Goal: Complete application form: Complete application form

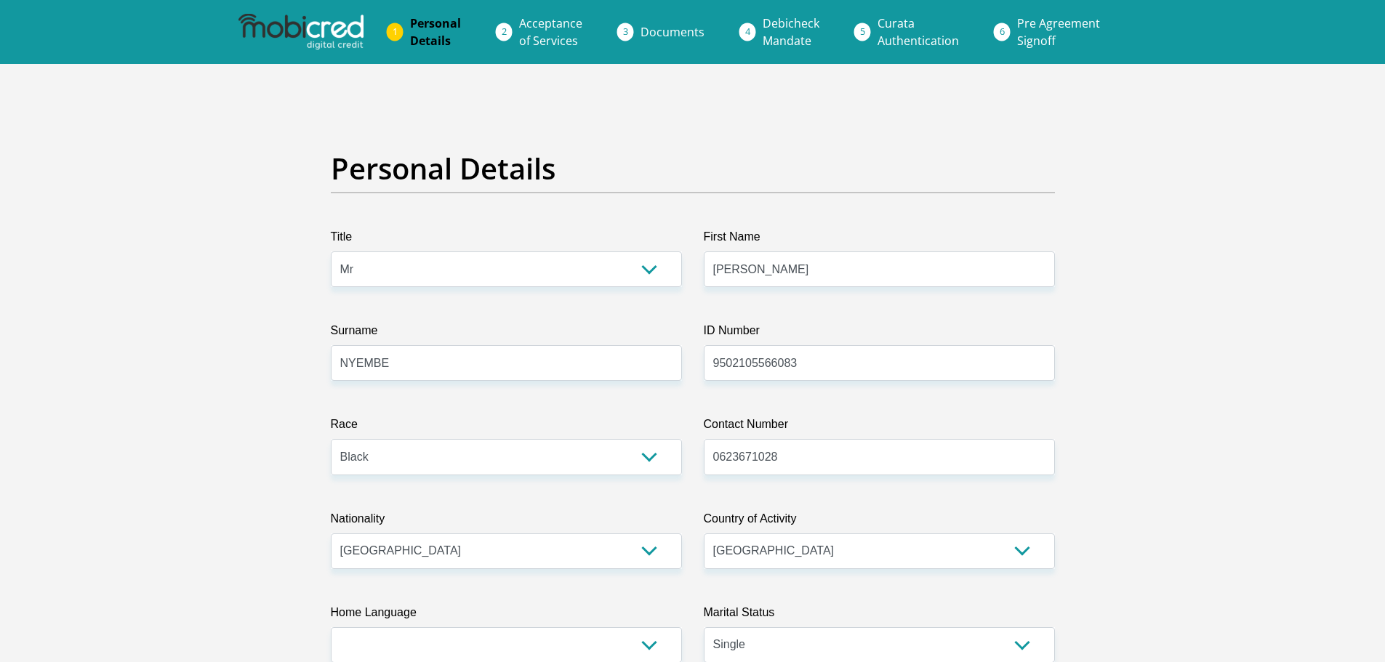
select select "Mr"
select select "1"
select select "ZAF"
select select "zul"
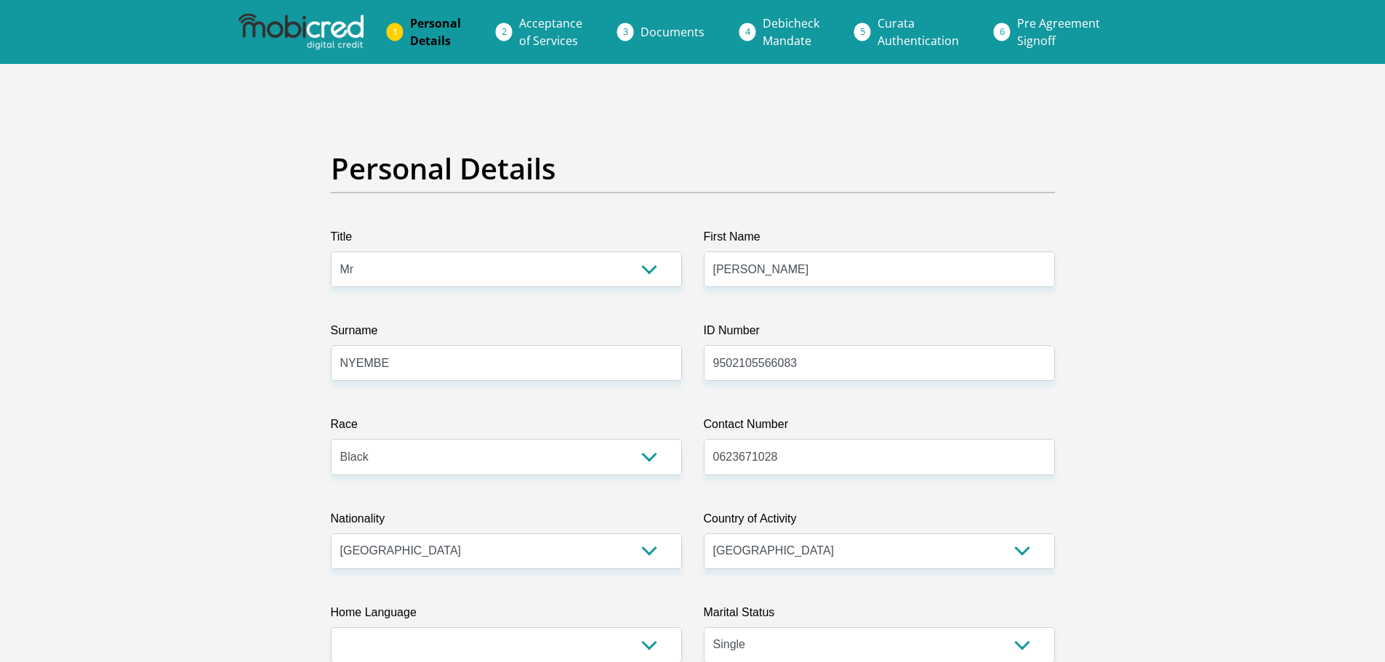
select select "2"
select select "Gauteng"
select select "5"
select select "Rented"
select select "14"
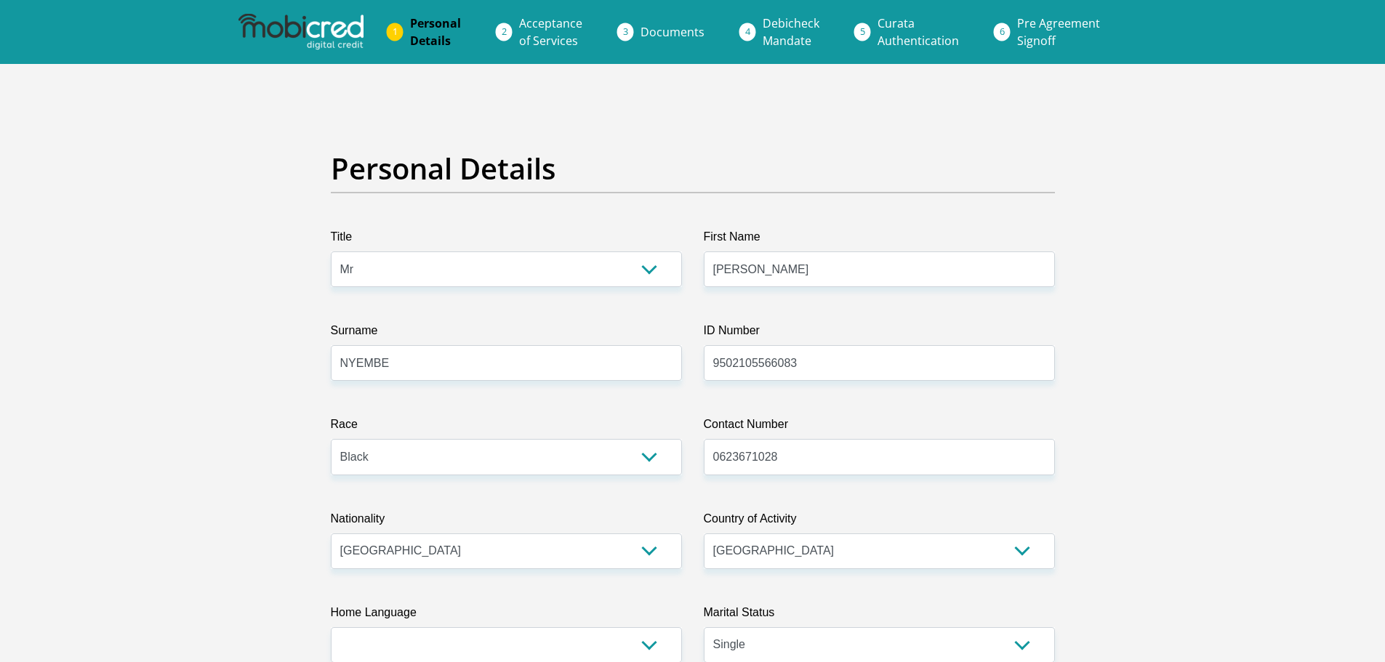
select select "Production/Manufacturing"
select select "24"
select select "1"
select select "SAV"
select select "25"
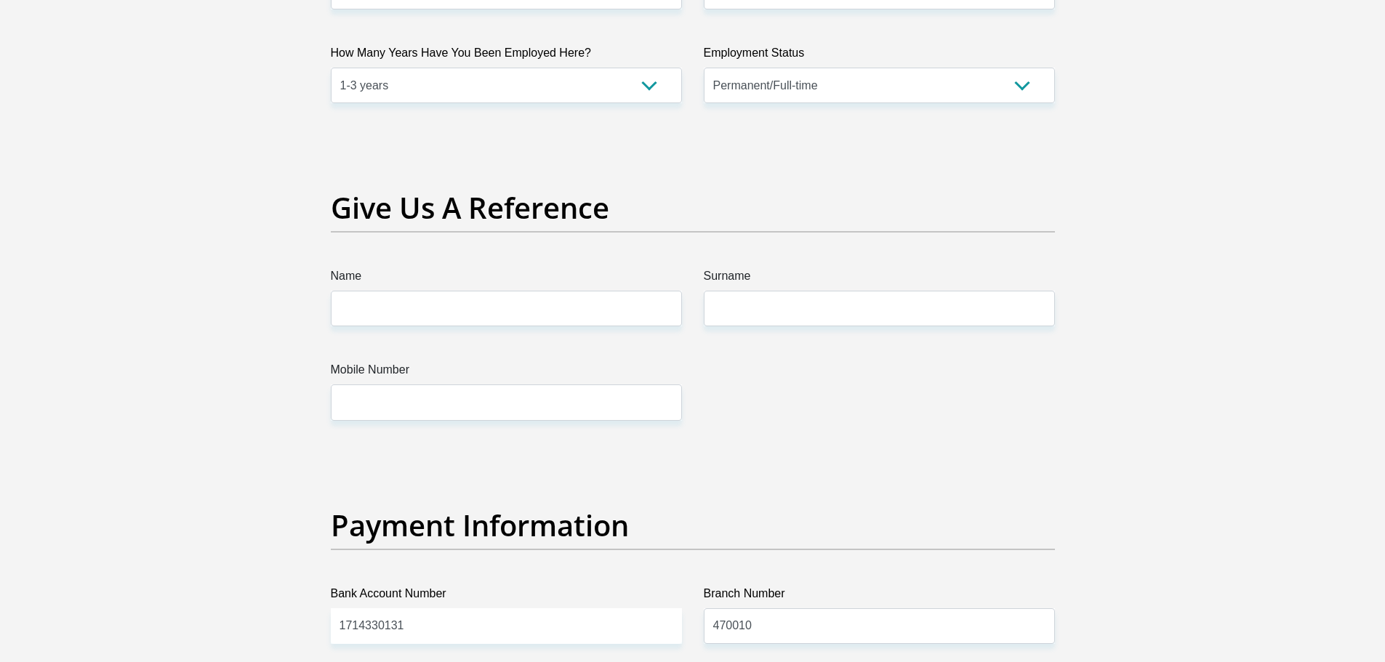
scroll to position [2882, 0]
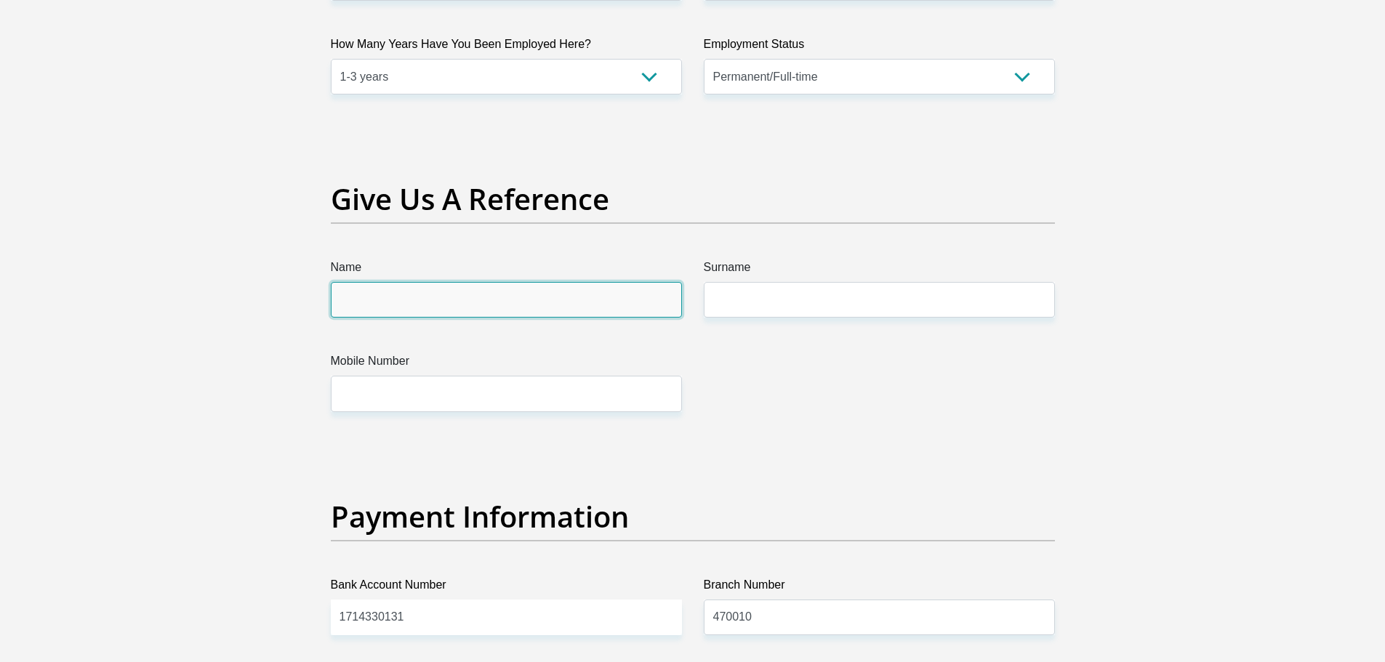
click at [468, 310] on input "Name" at bounding box center [506, 300] width 351 height 36
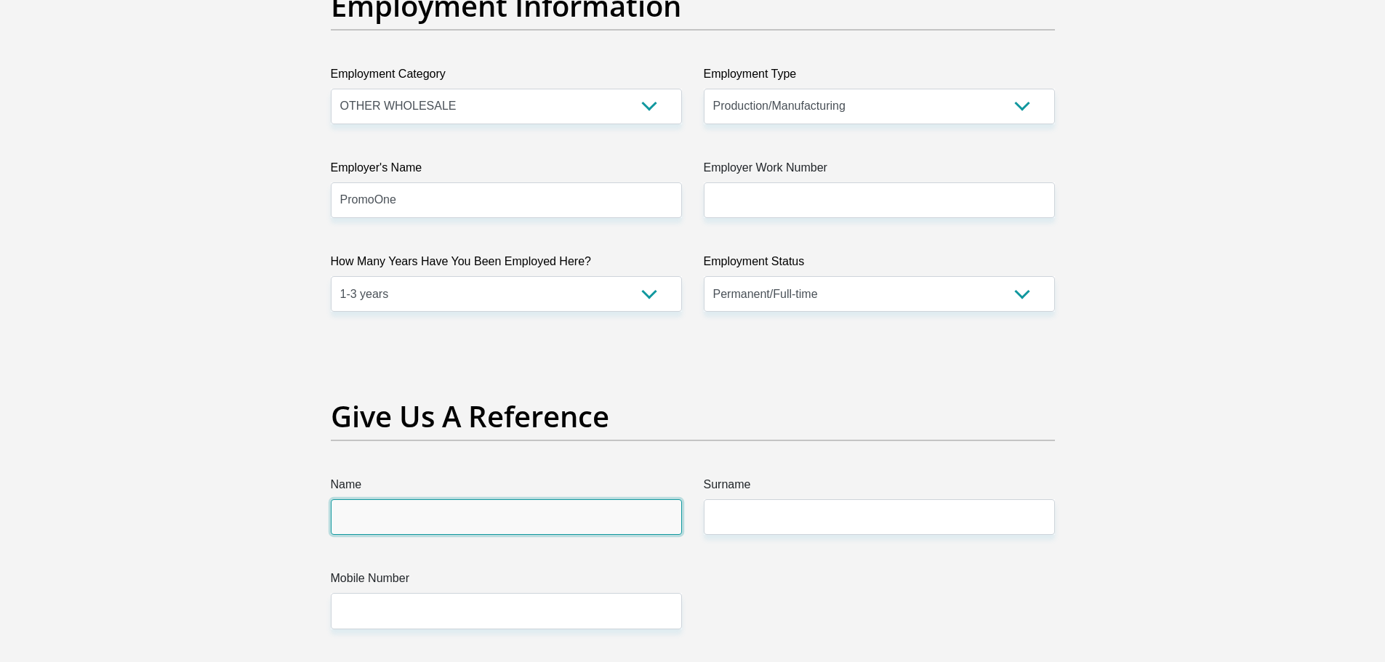
scroll to position [2664, 0]
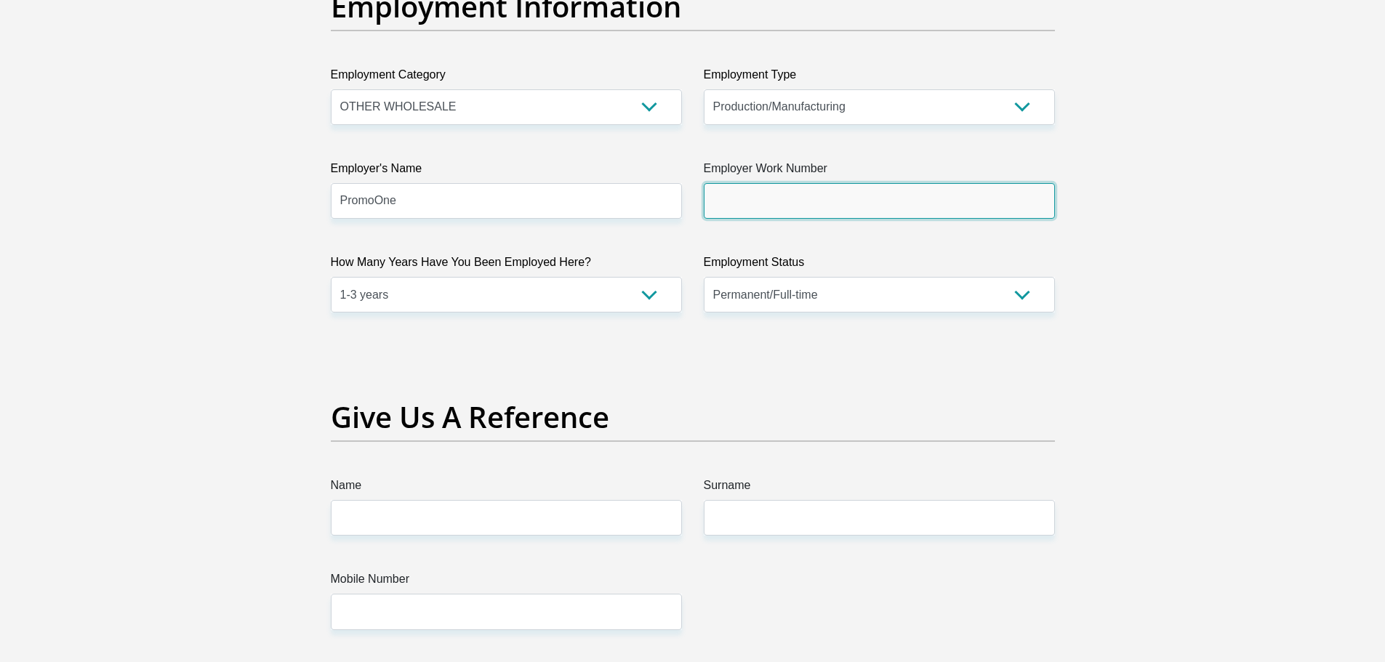
click at [763, 203] on input "Employer Work Number" at bounding box center [879, 201] width 351 height 36
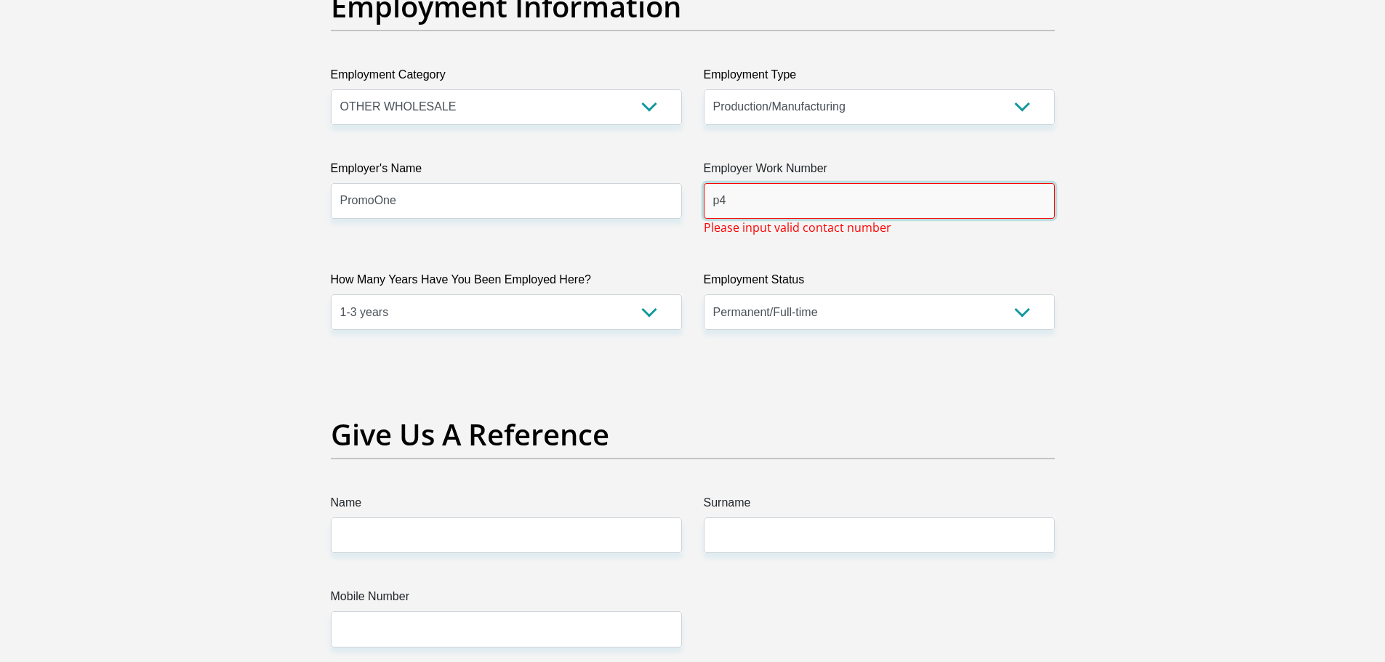
type input "p"
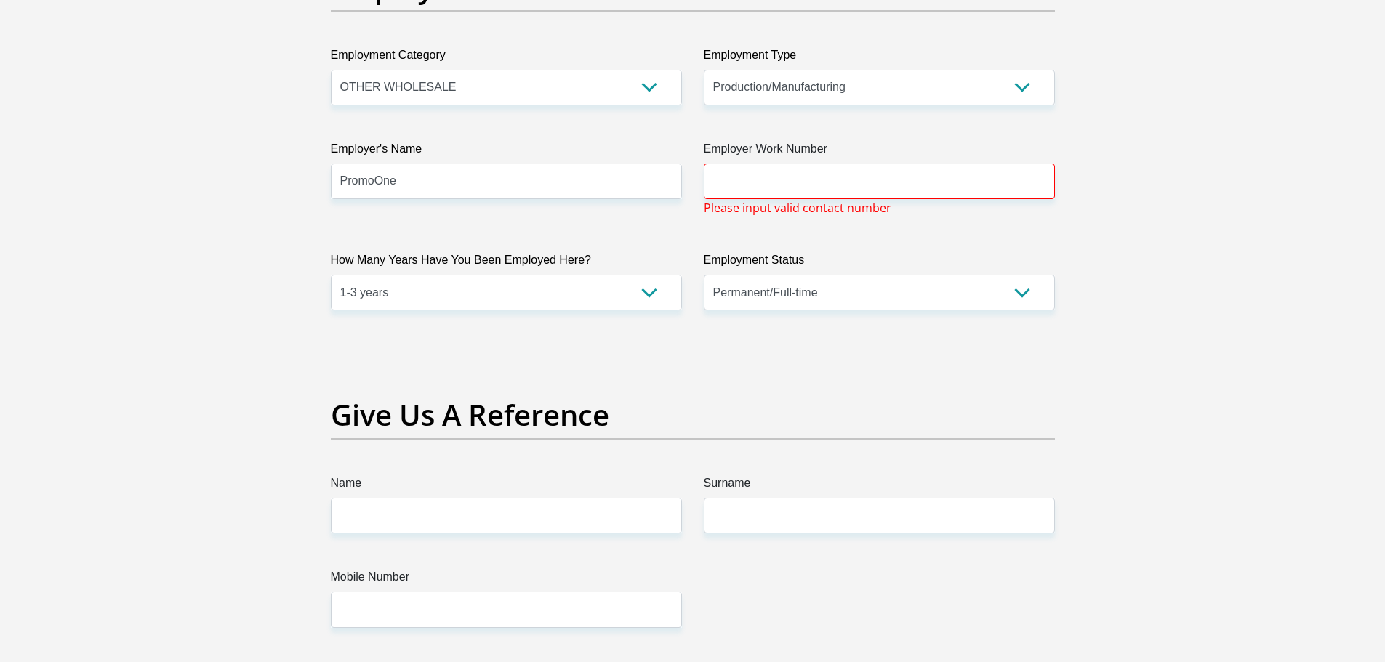
scroll to position [2681, 0]
click at [755, 183] on input "Employer Work Number" at bounding box center [879, 184] width 351 height 36
click at [755, 196] on input "P471" at bounding box center [879, 184] width 351 height 36
type input "P"
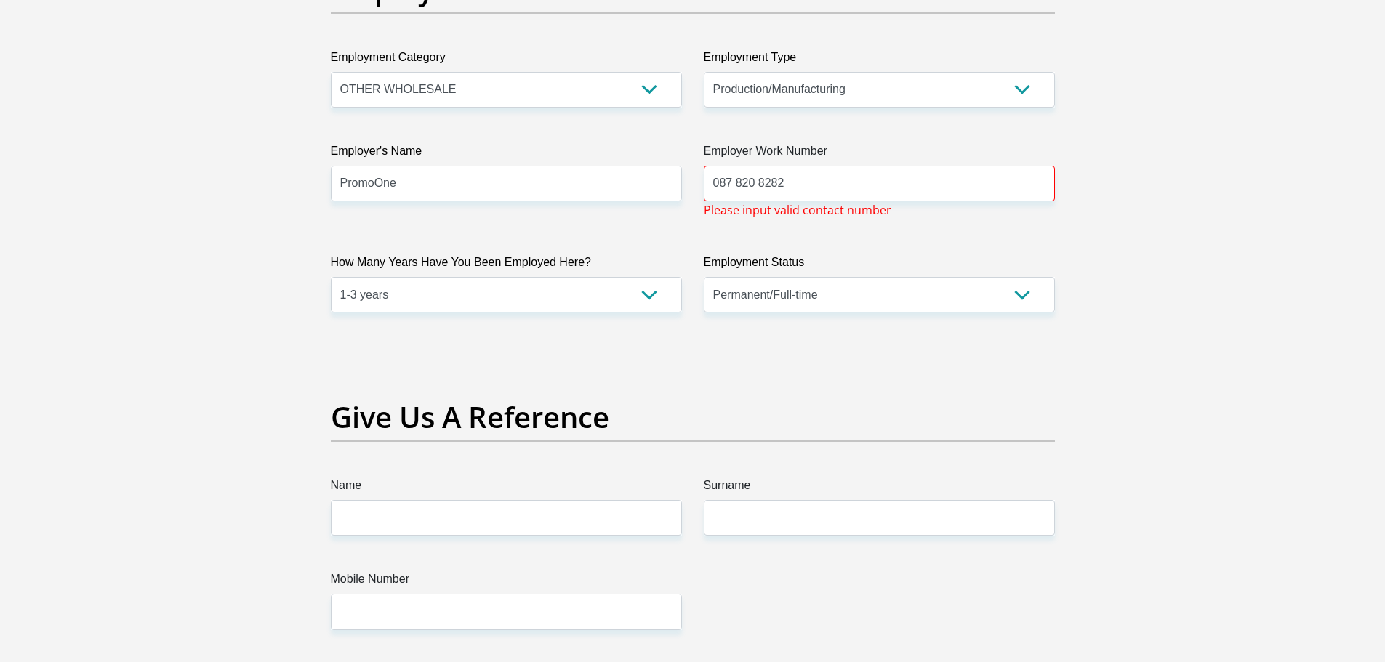
click at [737, 185] on input "087 820 8282" at bounding box center [879, 184] width 351 height 36
click at [754, 183] on input "087820 8282" at bounding box center [879, 184] width 351 height 36
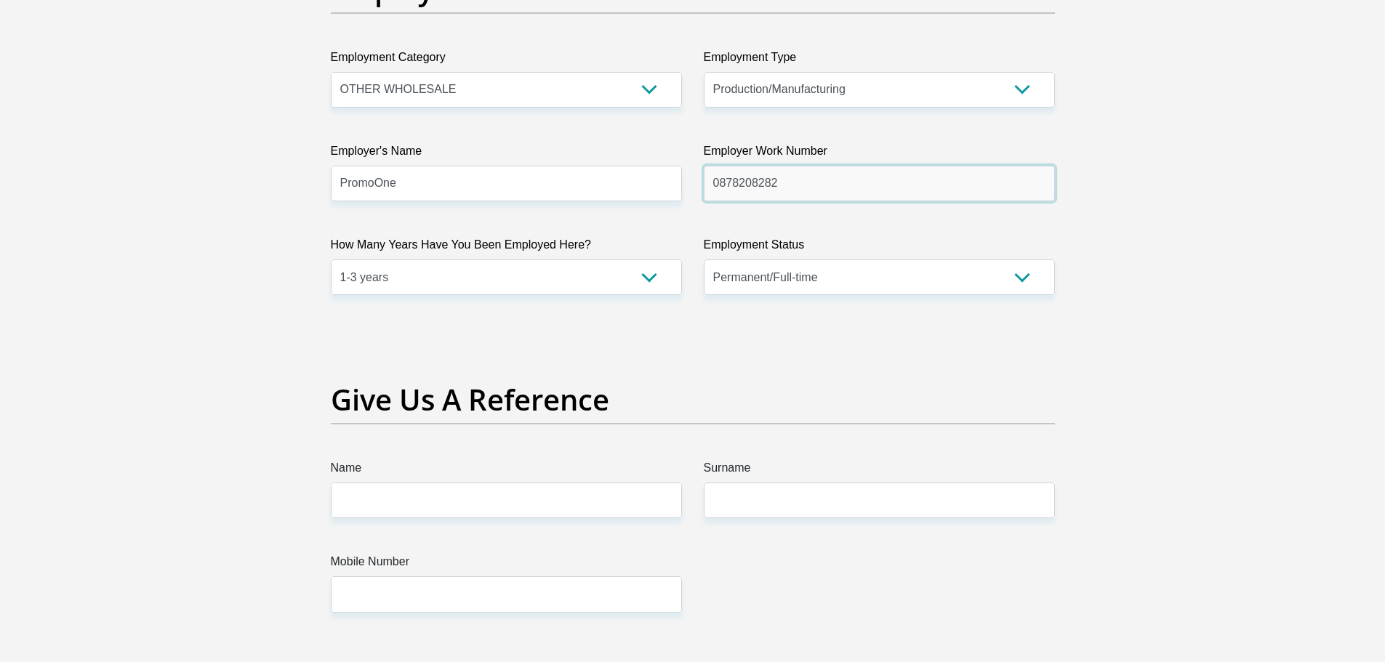
type input "0878208282"
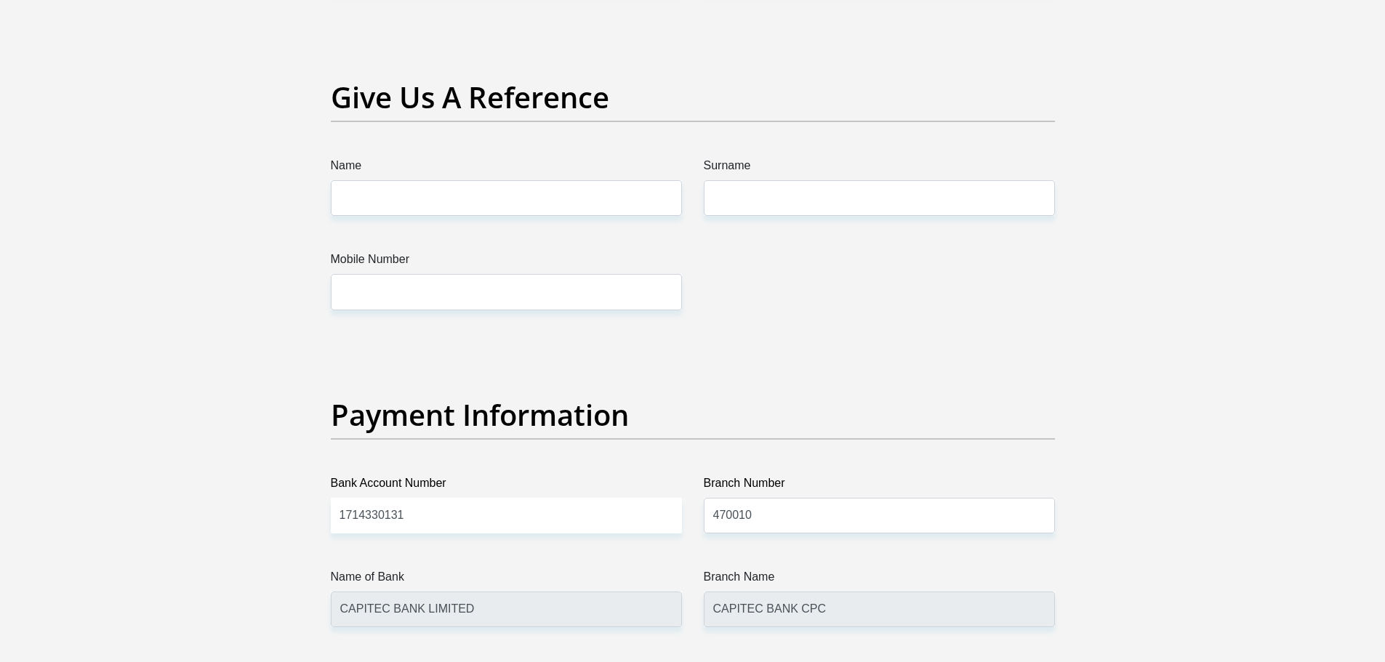
scroll to position [2900, 0]
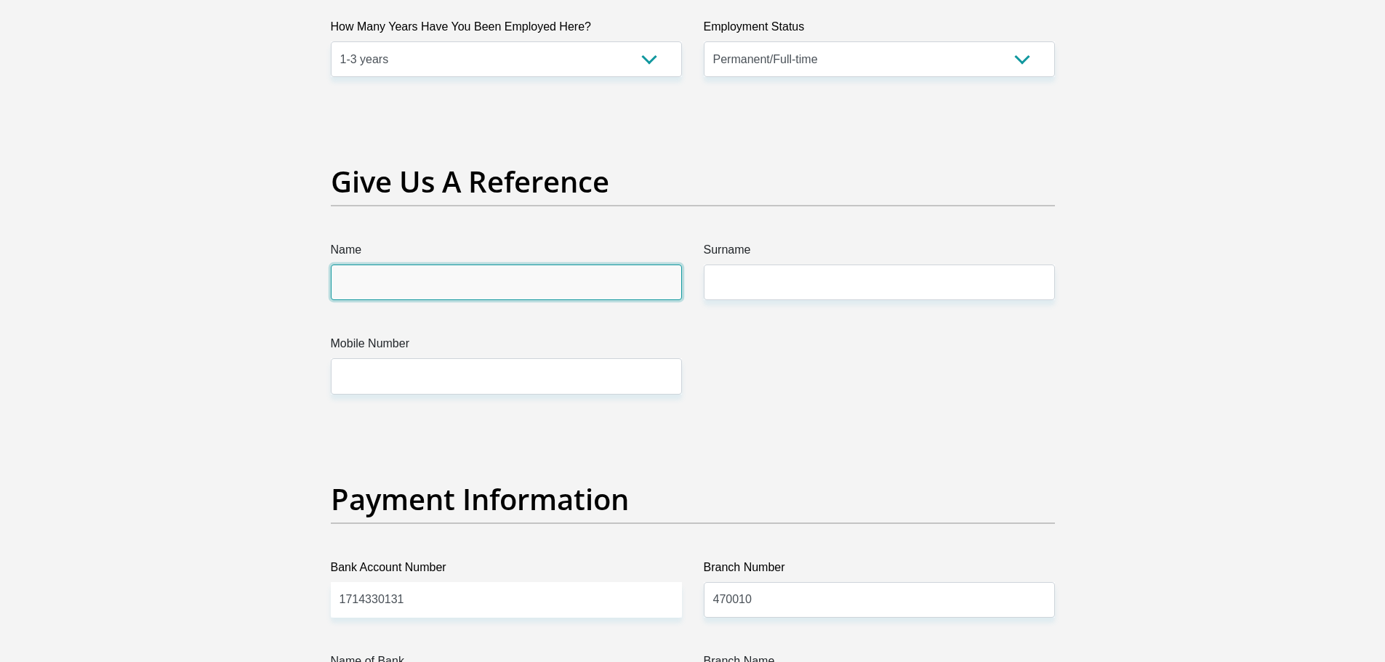
click at [460, 285] on input "Name" at bounding box center [506, 283] width 351 height 36
type input "DAVID"
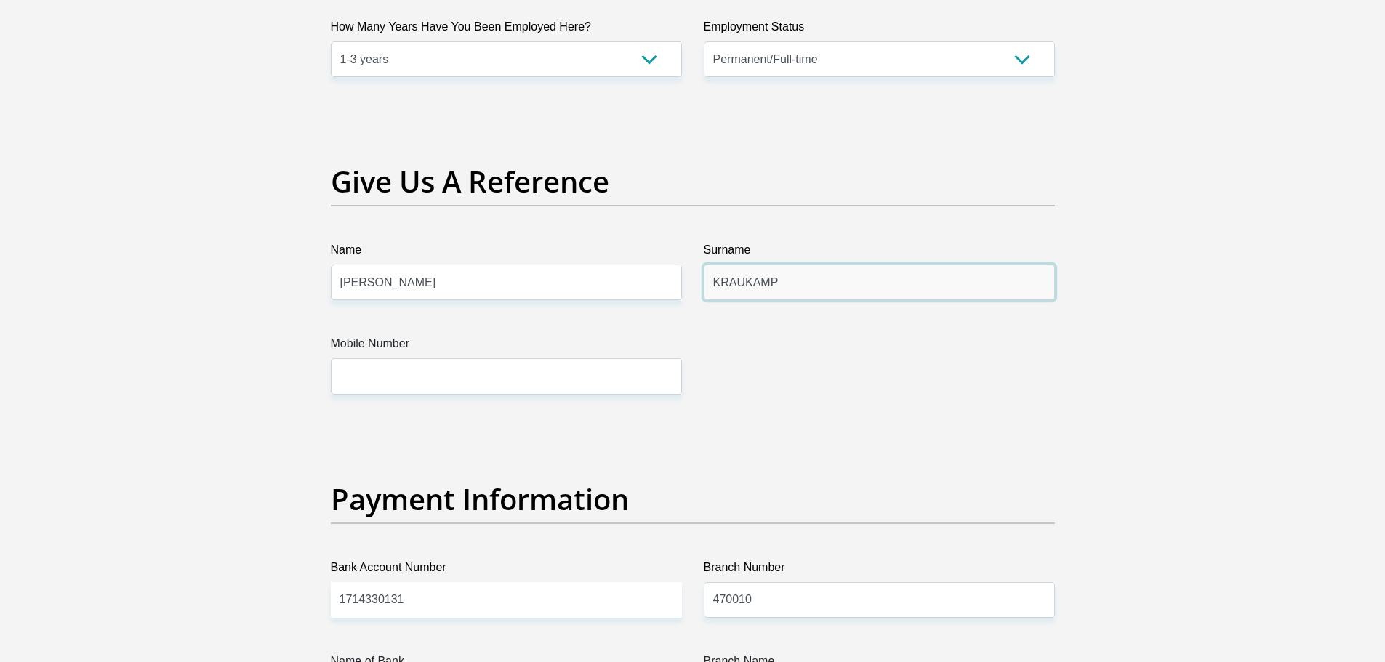
type input "KRAUKAMP"
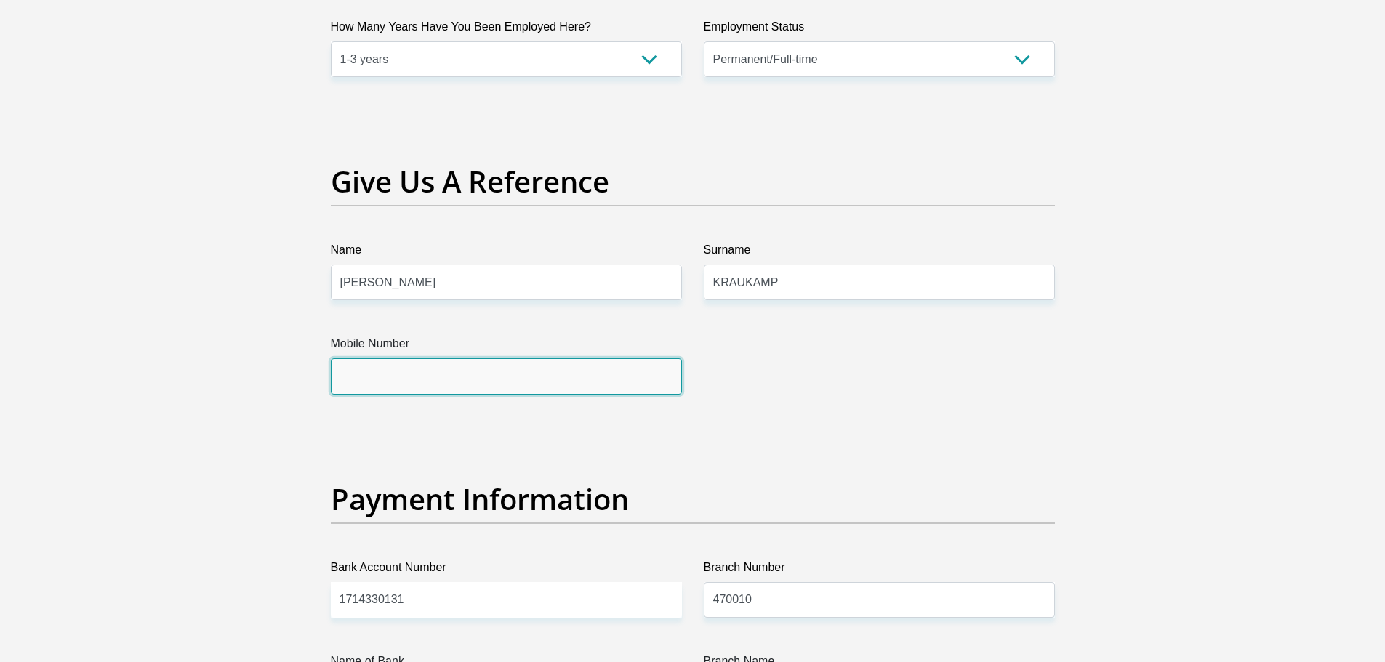
click at [450, 383] on input "Mobile Number" at bounding box center [506, 376] width 351 height 36
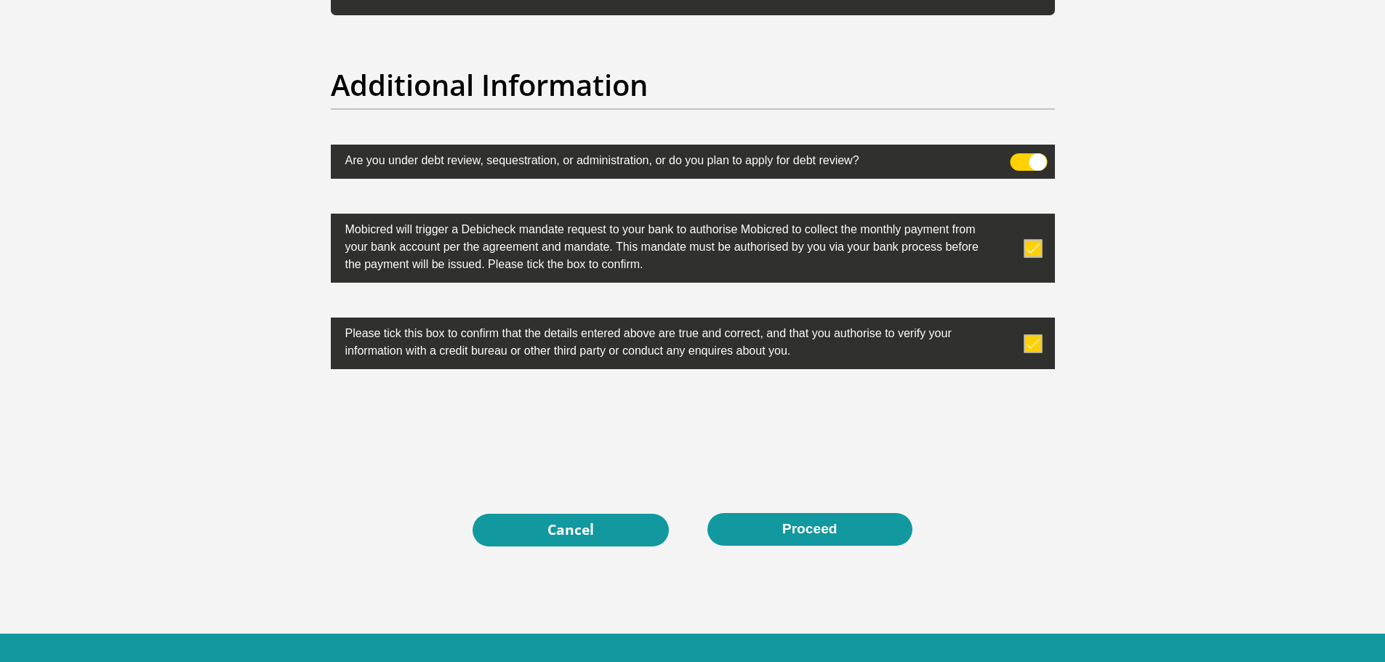
scroll to position [4499, 0]
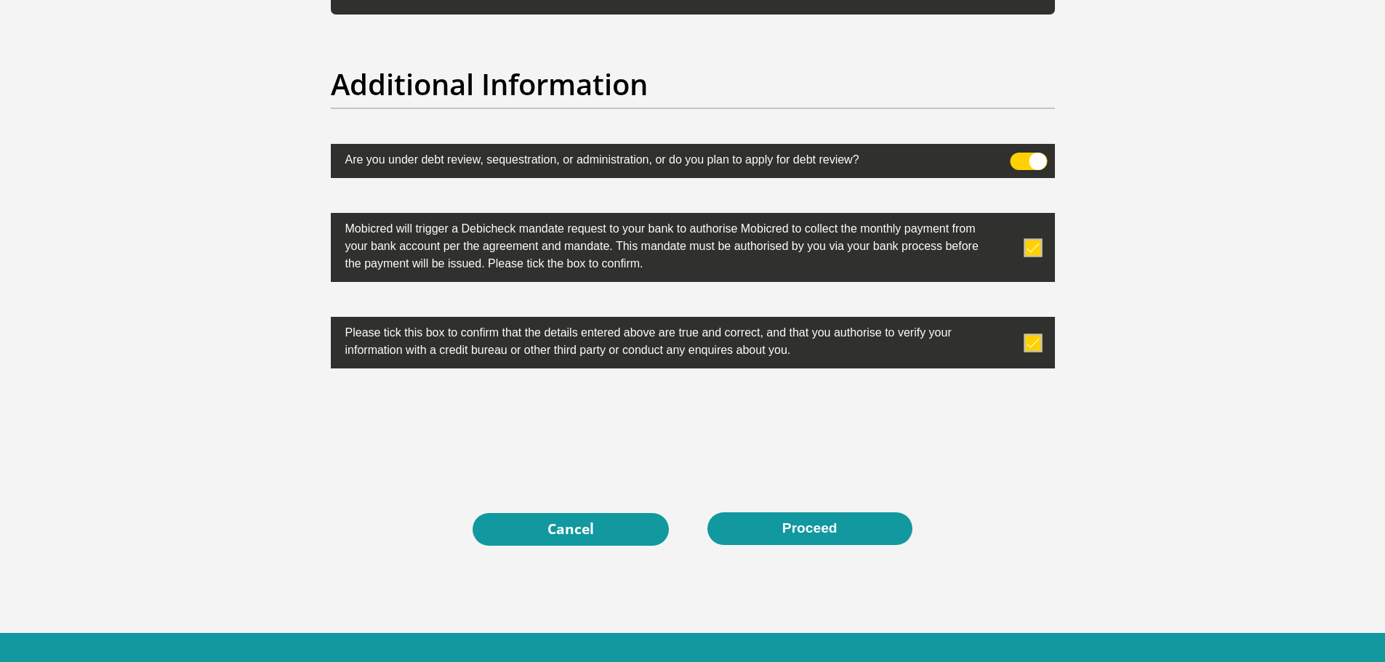
type input "0824587737"
click at [832, 527] on button "Proceed" at bounding box center [809, 529] width 205 height 33
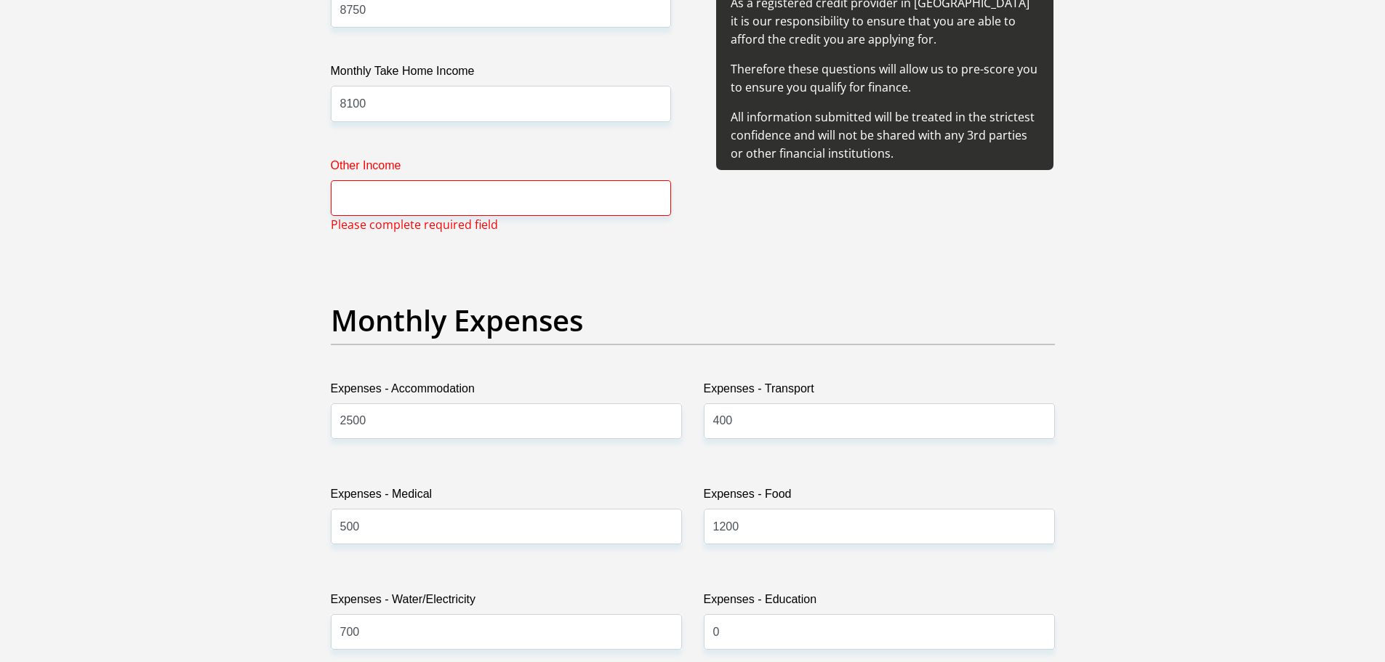
scroll to position [1808, 0]
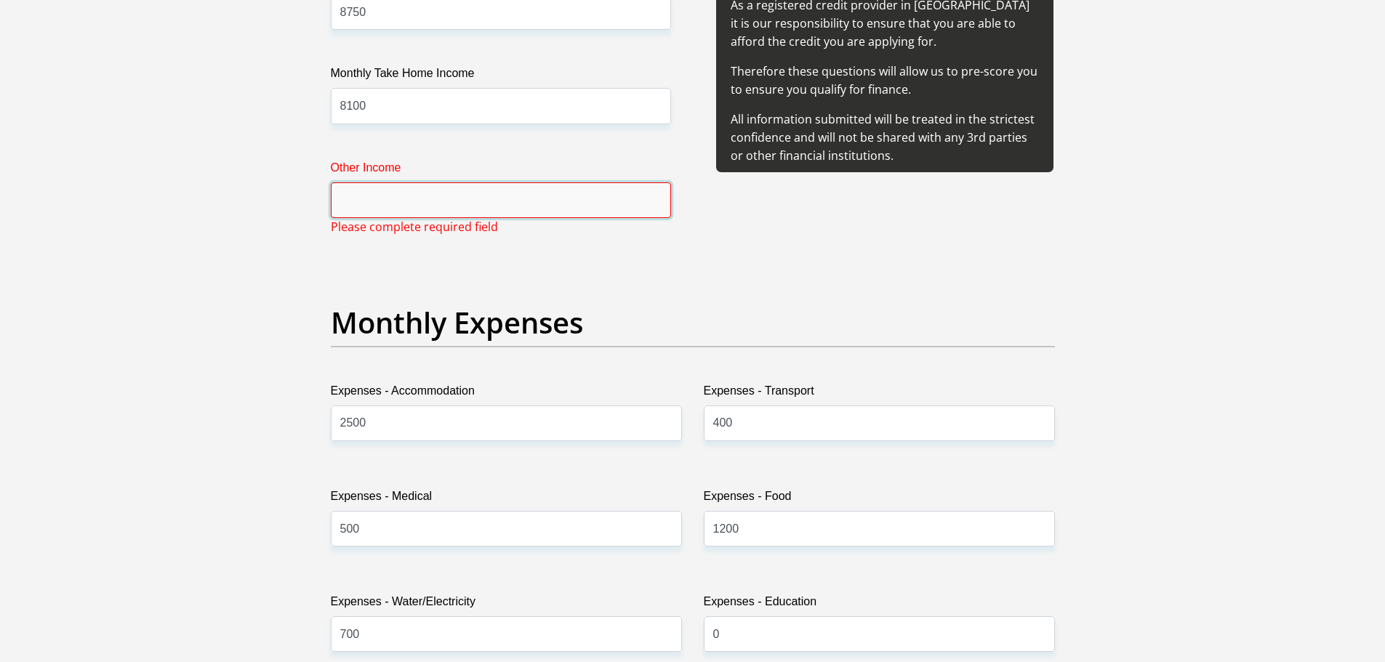
click at [382, 203] on input "Other Income" at bounding box center [501, 200] width 340 height 36
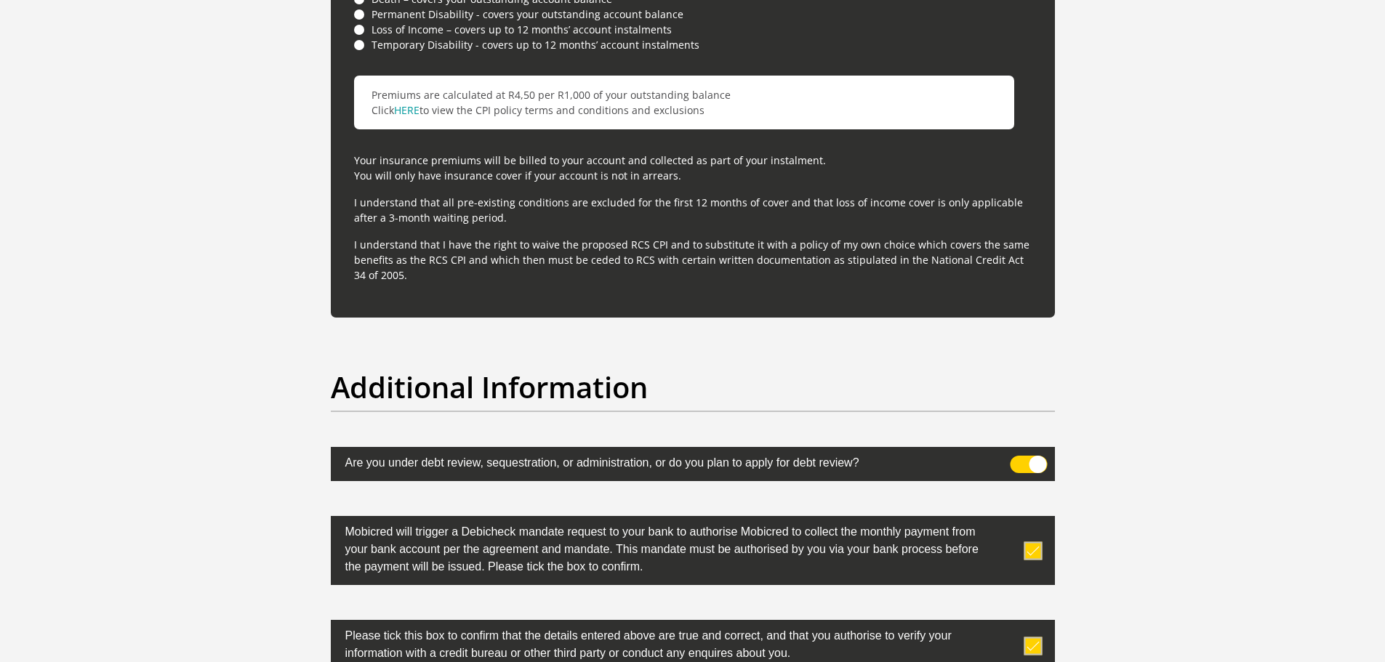
scroll to position [4425, 0]
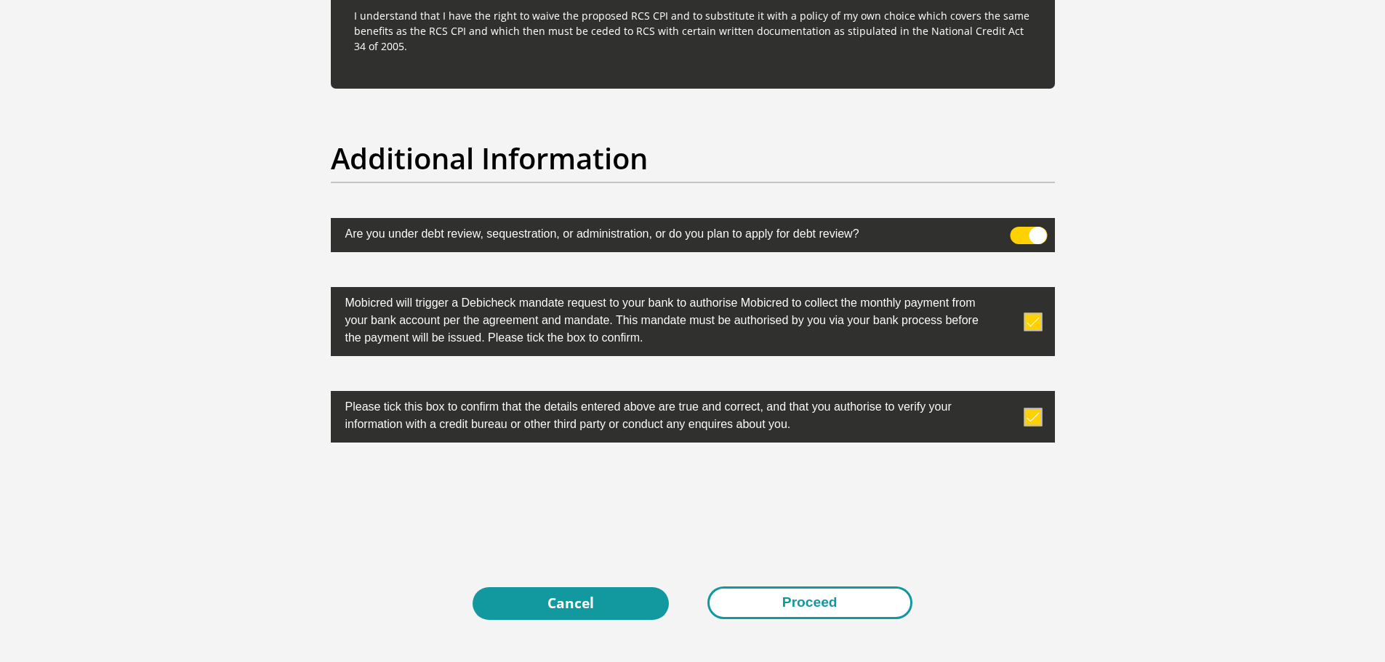
type input "0"
click at [847, 614] on button "Proceed" at bounding box center [809, 603] width 205 height 33
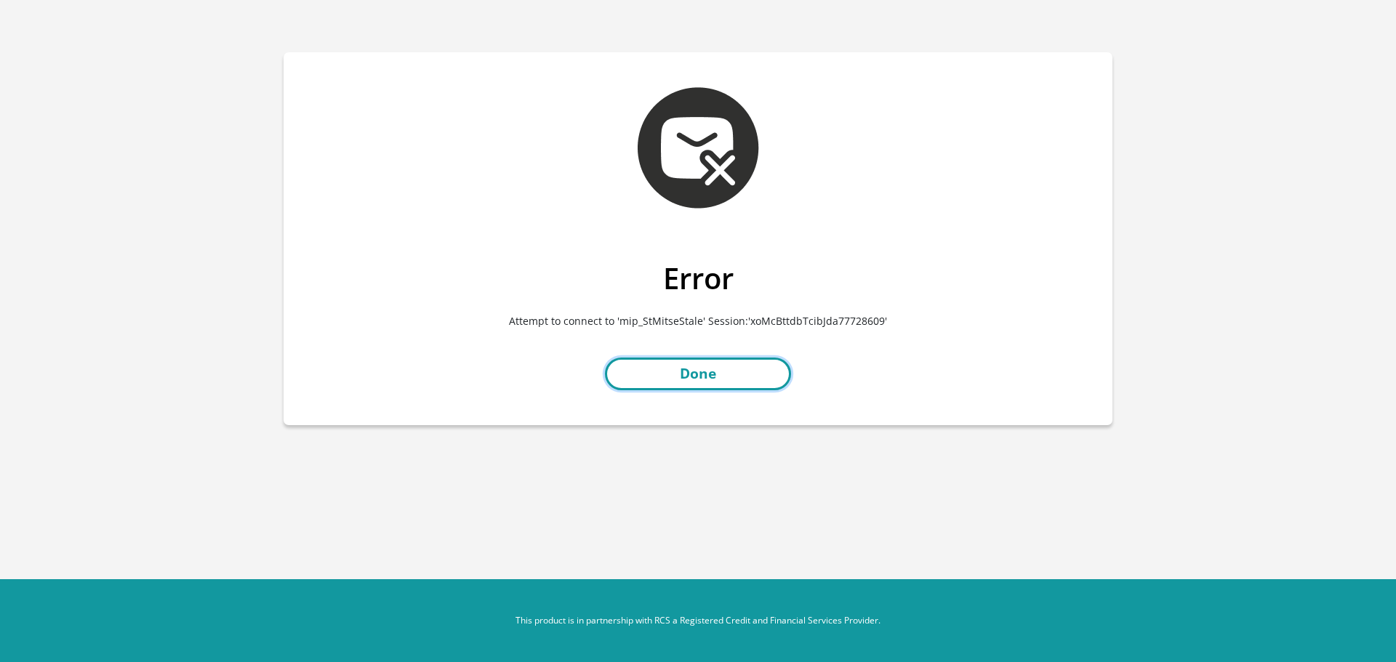
click at [680, 373] on link "Done" at bounding box center [698, 374] width 186 height 33
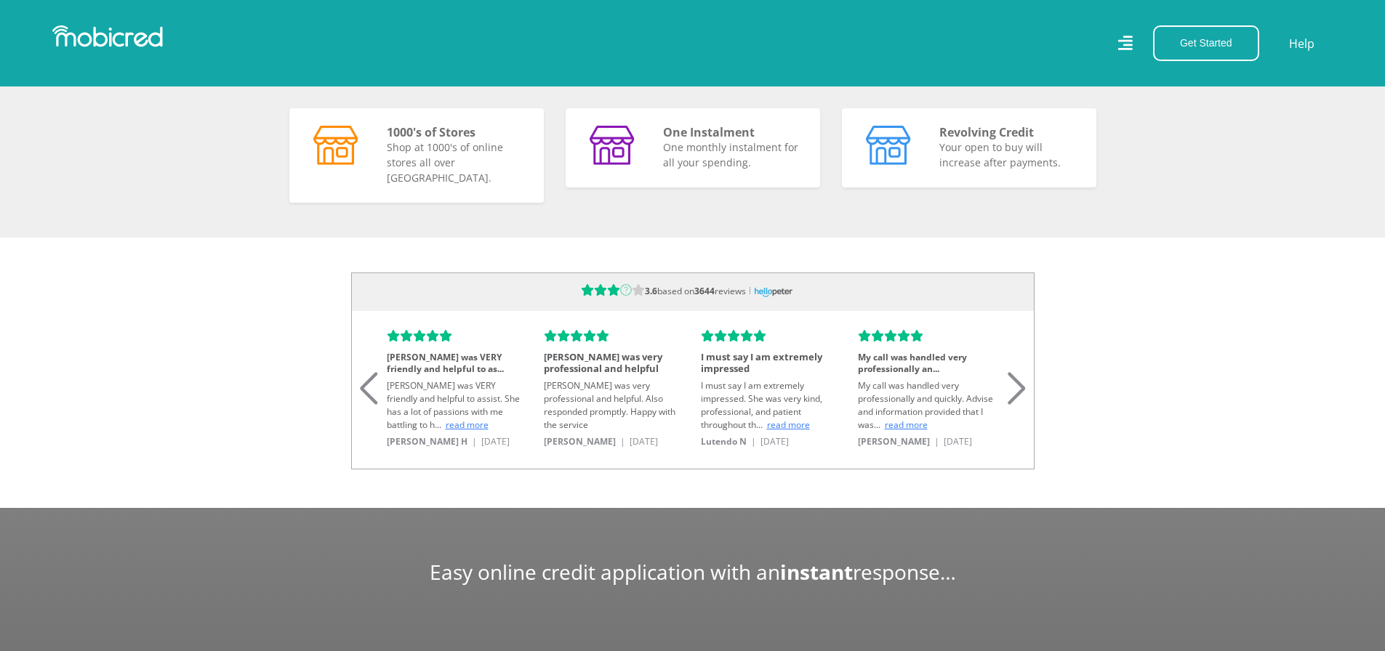
scroll to position [0, 1658]
click at [1198, 45] on button "Get Started" at bounding box center [1206, 43] width 106 height 36
click at [1208, 74] on link "Open an Account" at bounding box center [1214, 78] width 121 height 19
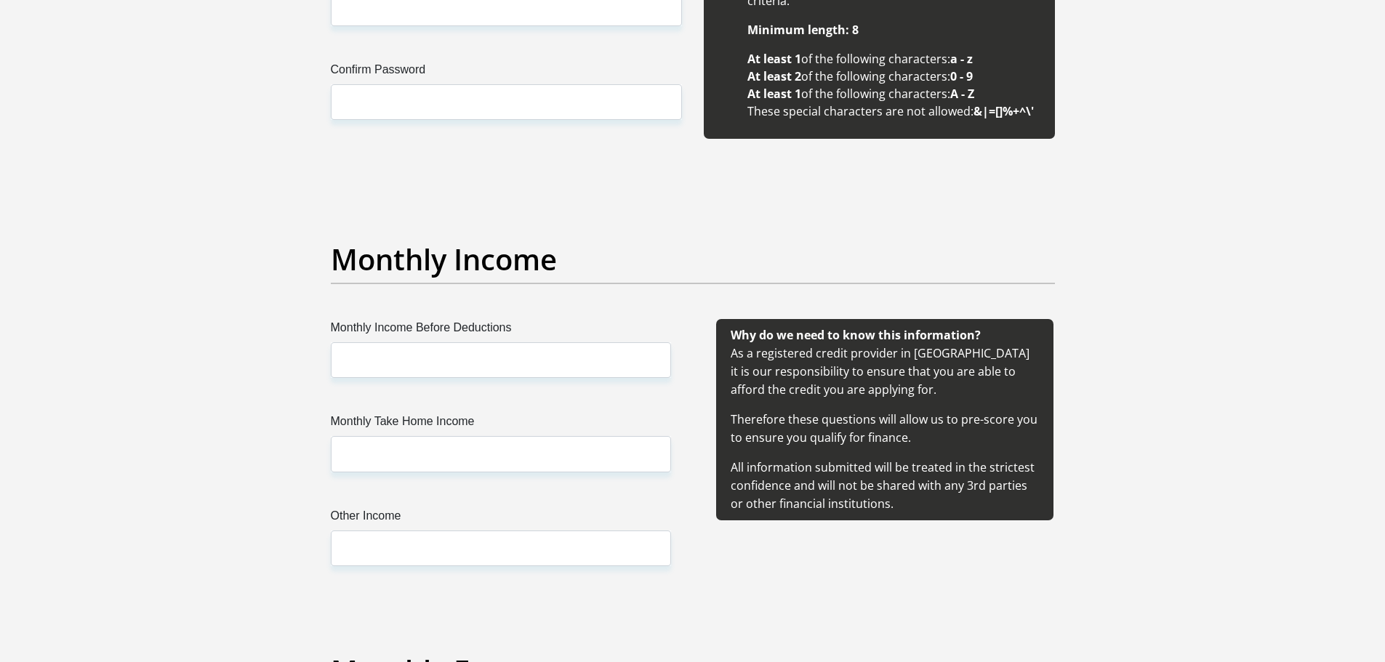
scroll to position [1236, 0]
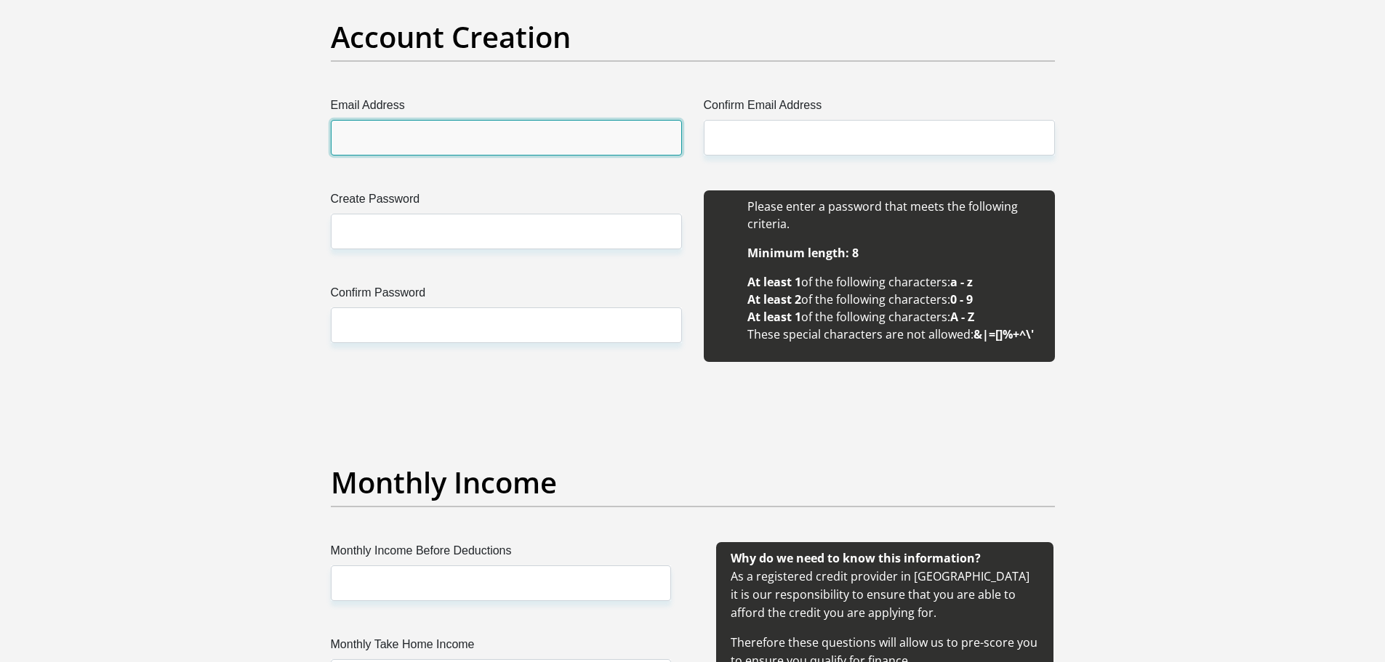
click at [446, 137] on input "Email Address" at bounding box center [506, 138] width 351 height 36
type input "thembanyembe80@gmail.com"
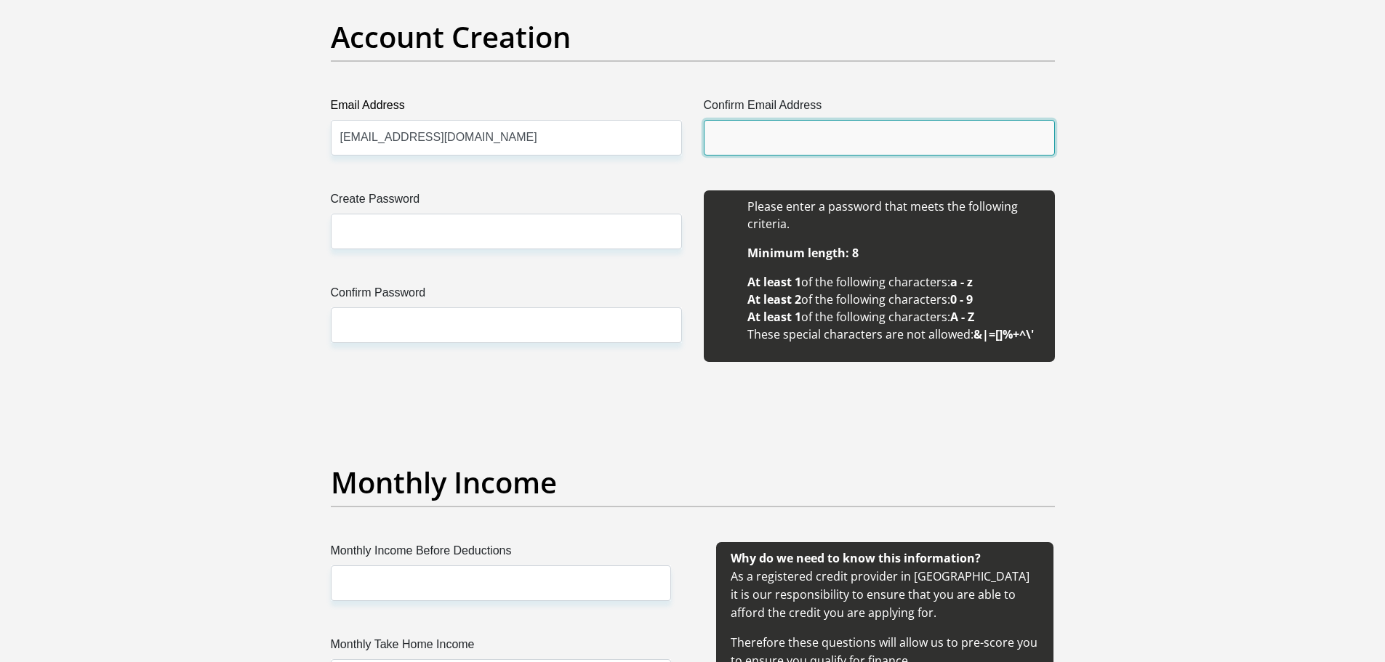
click at [733, 137] on input "Confirm Email Address" at bounding box center [879, 138] width 351 height 36
type input "thembanyembe80@gmail.com"
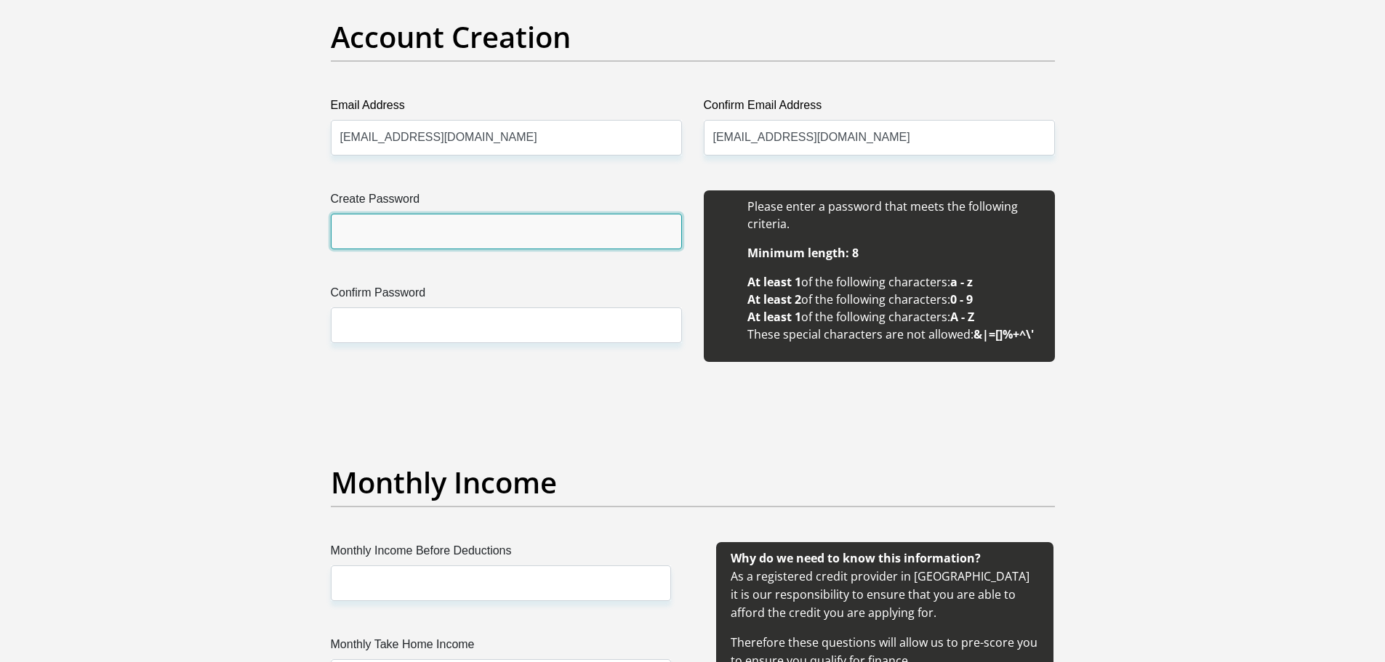
click at [488, 220] on input "Create Password" at bounding box center [506, 232] width 351 height 36
type input "Taylor@959585"
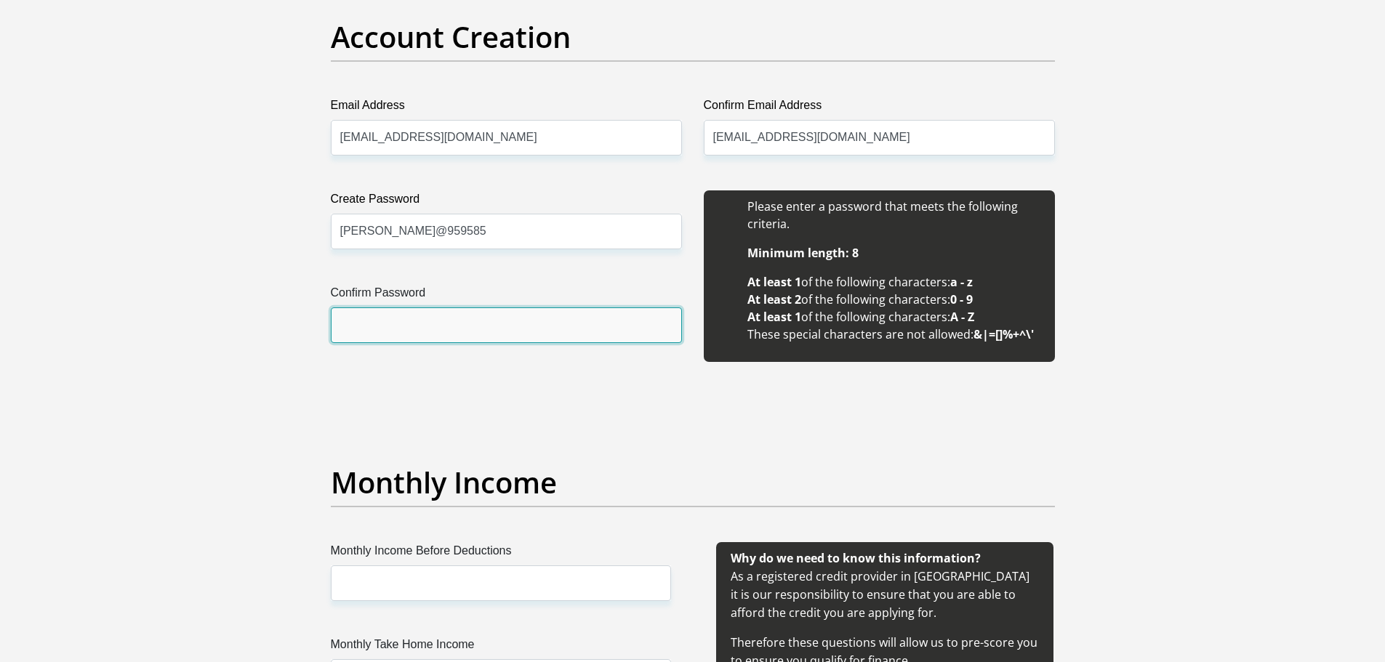
click at [404, 318] on input "Confirm Password" at bounding box center [506, 326] width 351 height 36
type input "Taylor@959585"
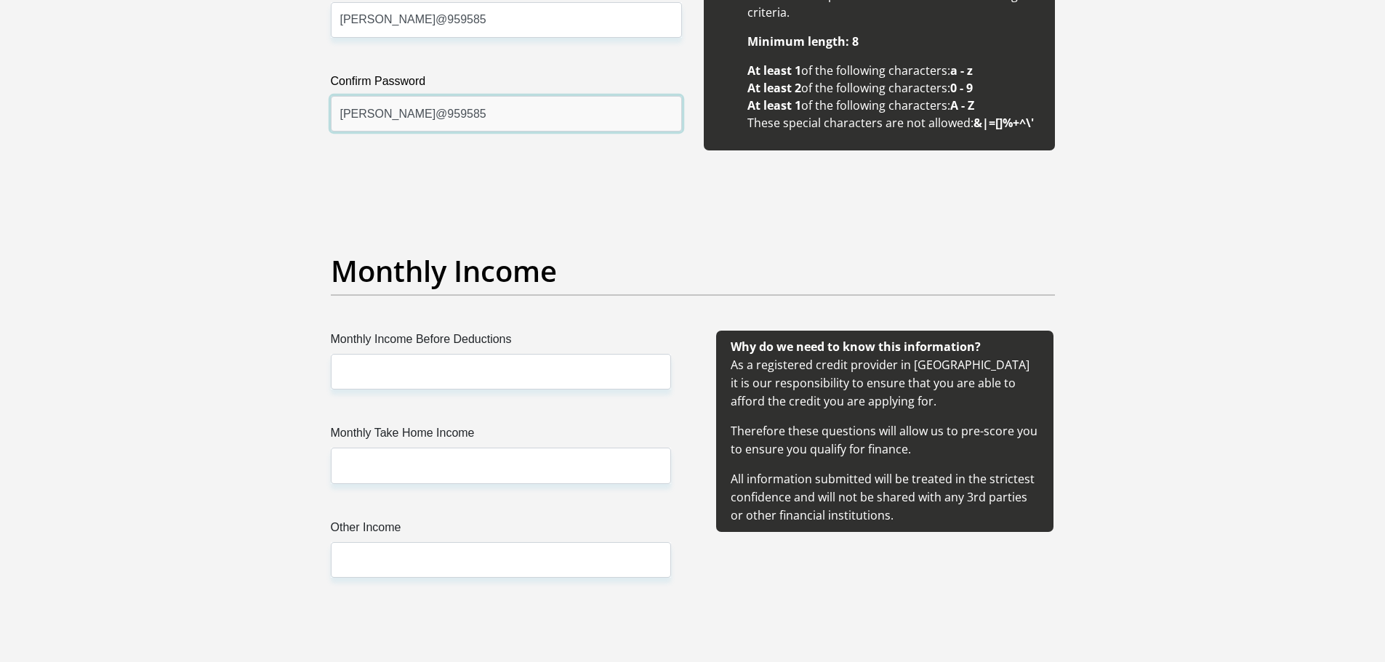
scroll to position [1454, 0]
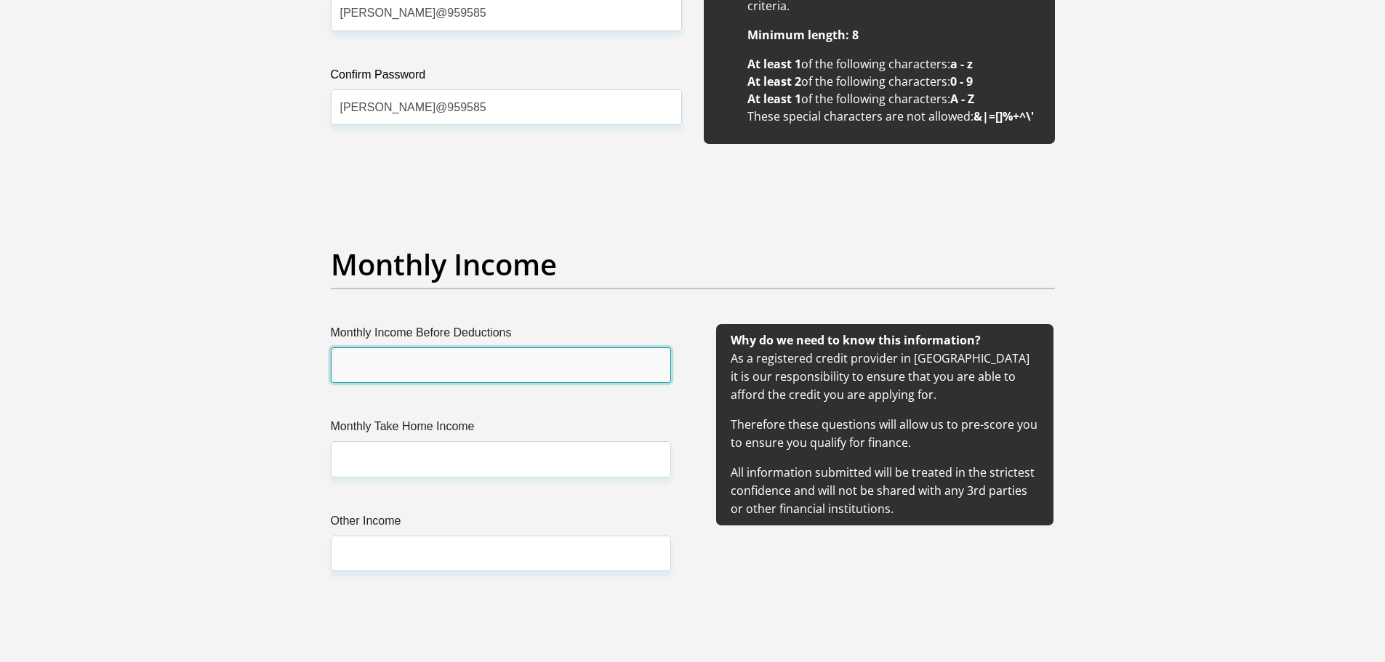
click at [462, 357] on input "Monthly Income Before Deductions" at bounding box center [501, 366] width 340 height 36
type input "8750"
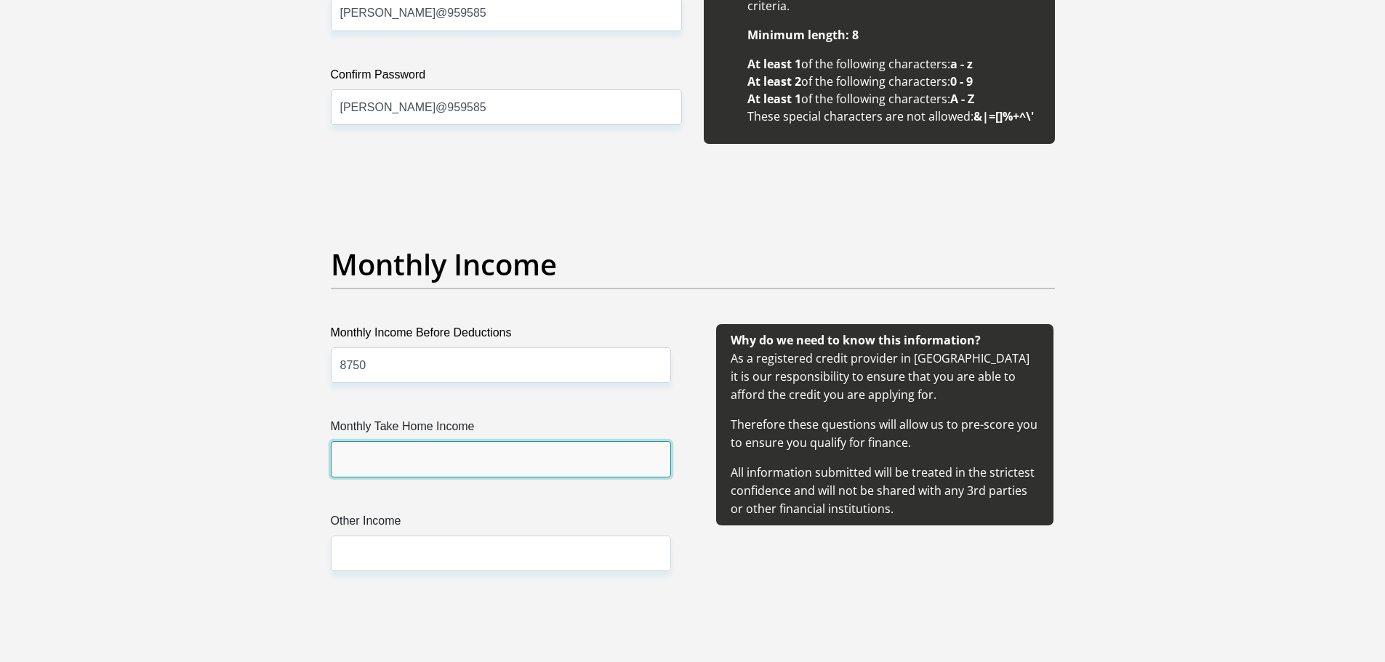
click at [393, 457] on input "Monthly Take Home Income" at bounding box center [501, 459] width 340 height 36
type input "8100"
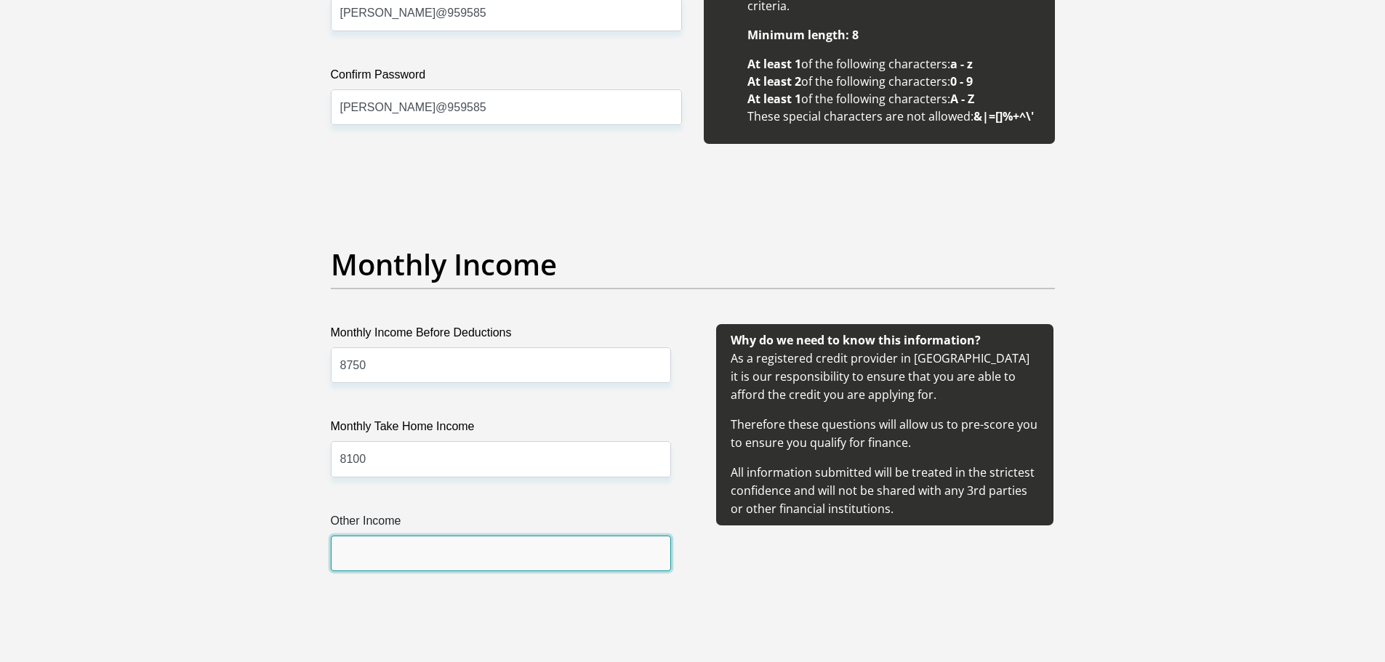
click at [377, 546] on input "Other Income" at bounding box center [501, 554] width 340 height 36
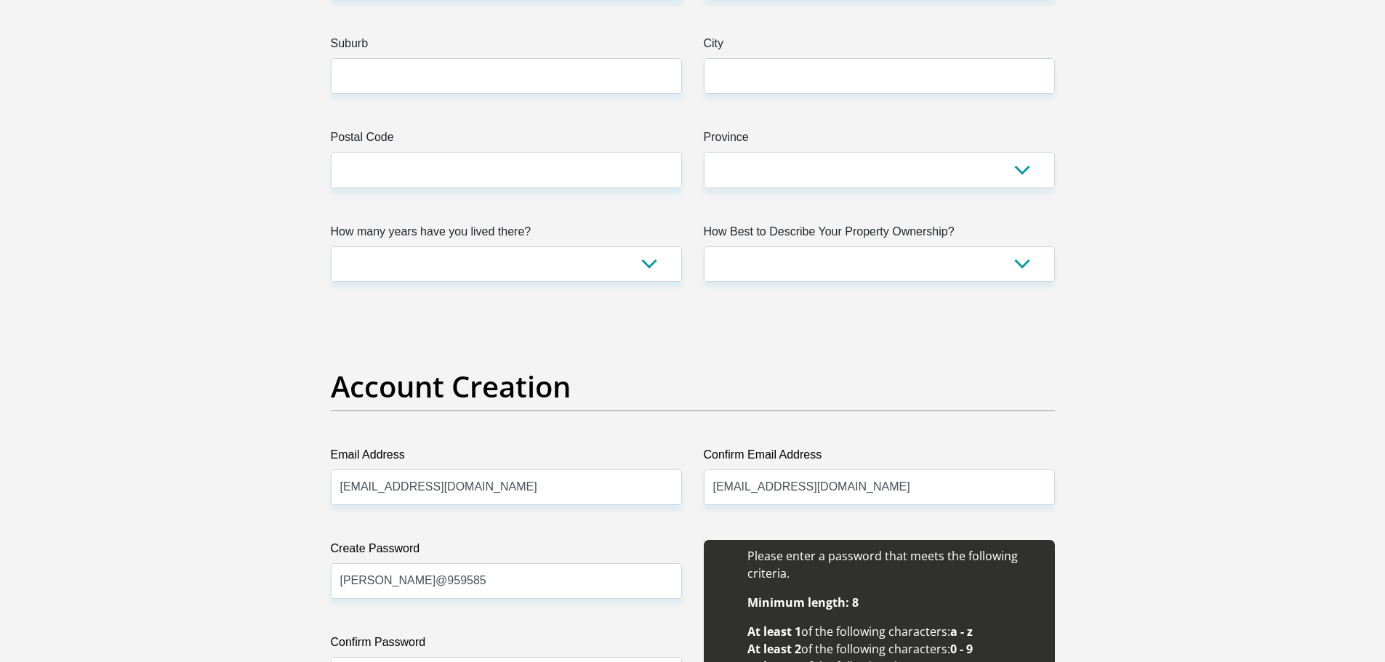
scroll to position [727, 0]
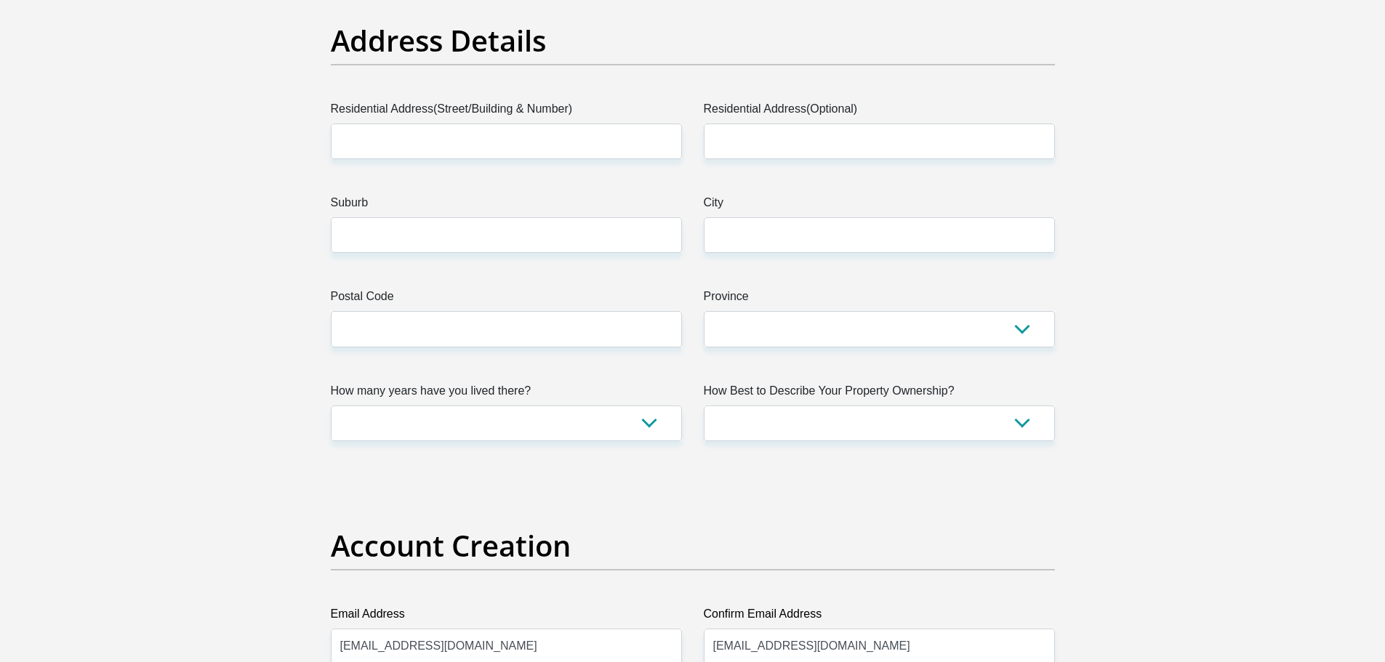
type input "0"
click at [429, 156] on input "Residential Address(Street/Building & Number)" at bounding box center [506, 142] width 351 height 36
type input "149 Sunbird Place"
type input "Themba"
type input "Nyembe"
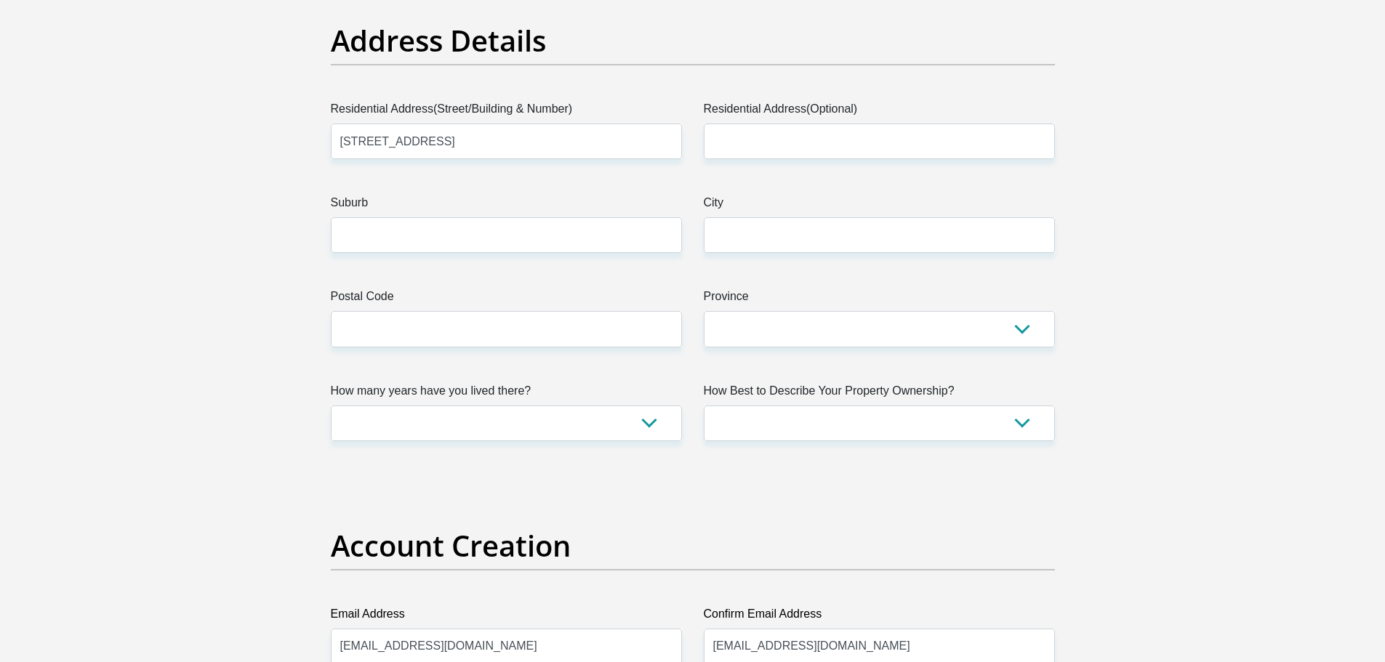
select select "ZAF"
type input "East Bank"
type input "Johannesburg"
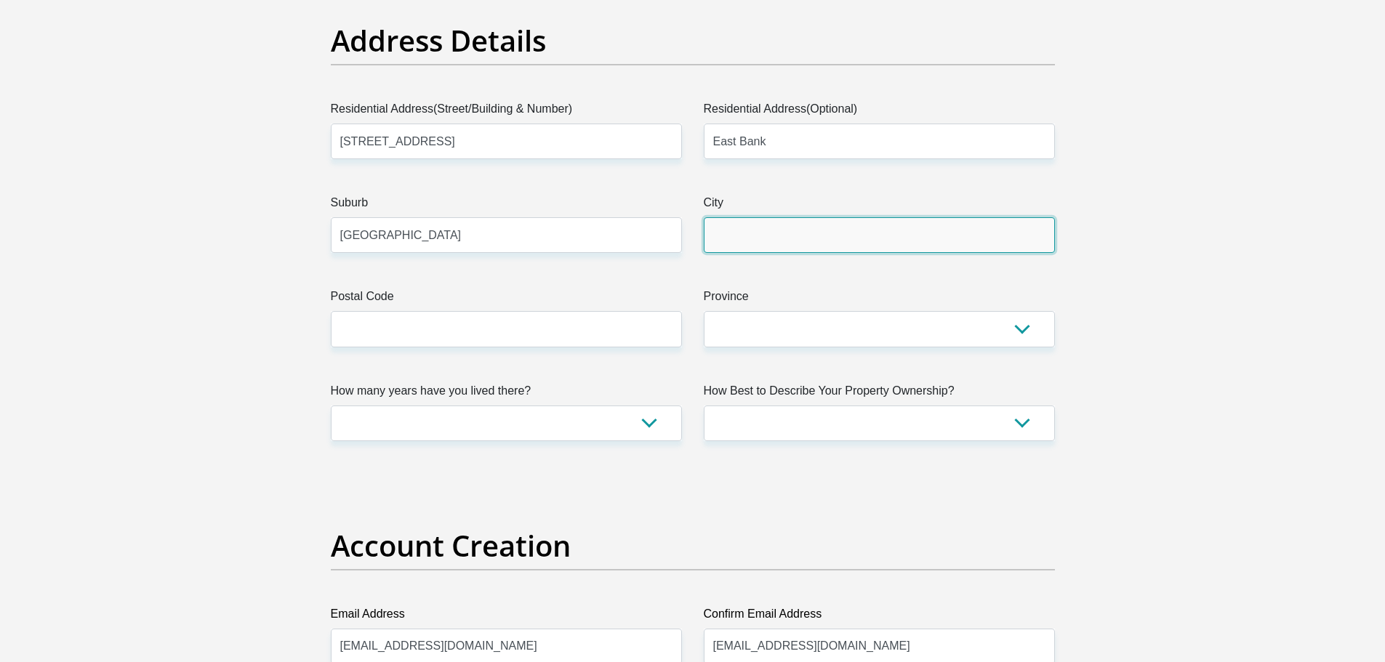
type input "Johannesburg"
type input "2014"
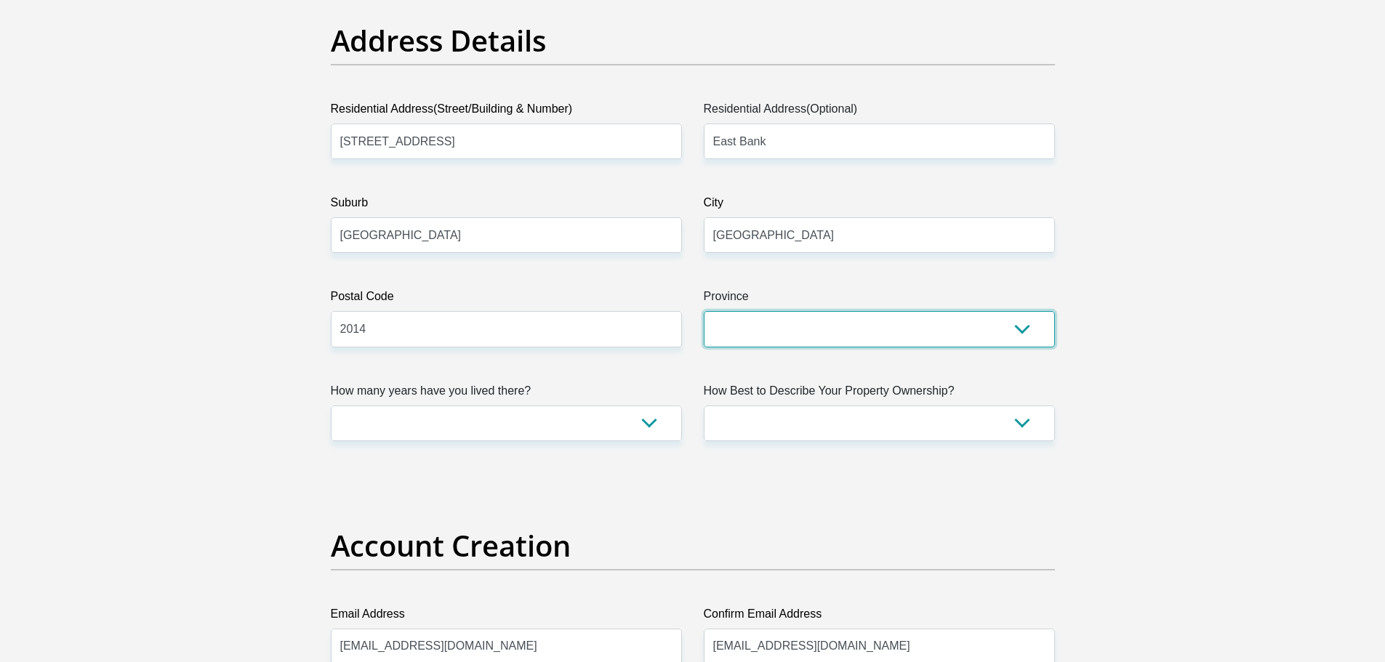
click at [745, 324] on select "Eastern Cape Free State Gauteng KwaZulu-Natal Limpopo Mpumalanga Northern Cape …" at bounding box center [879, 329] width 351 height 36
select select "Gauteng"
click at [704, 311] on select "Eastern Cape Free State Gauteng KwaZulu-Natal Limpopo Mpumalanga Northern Cape …" at bounding box center [879, 329] width 351 height 36
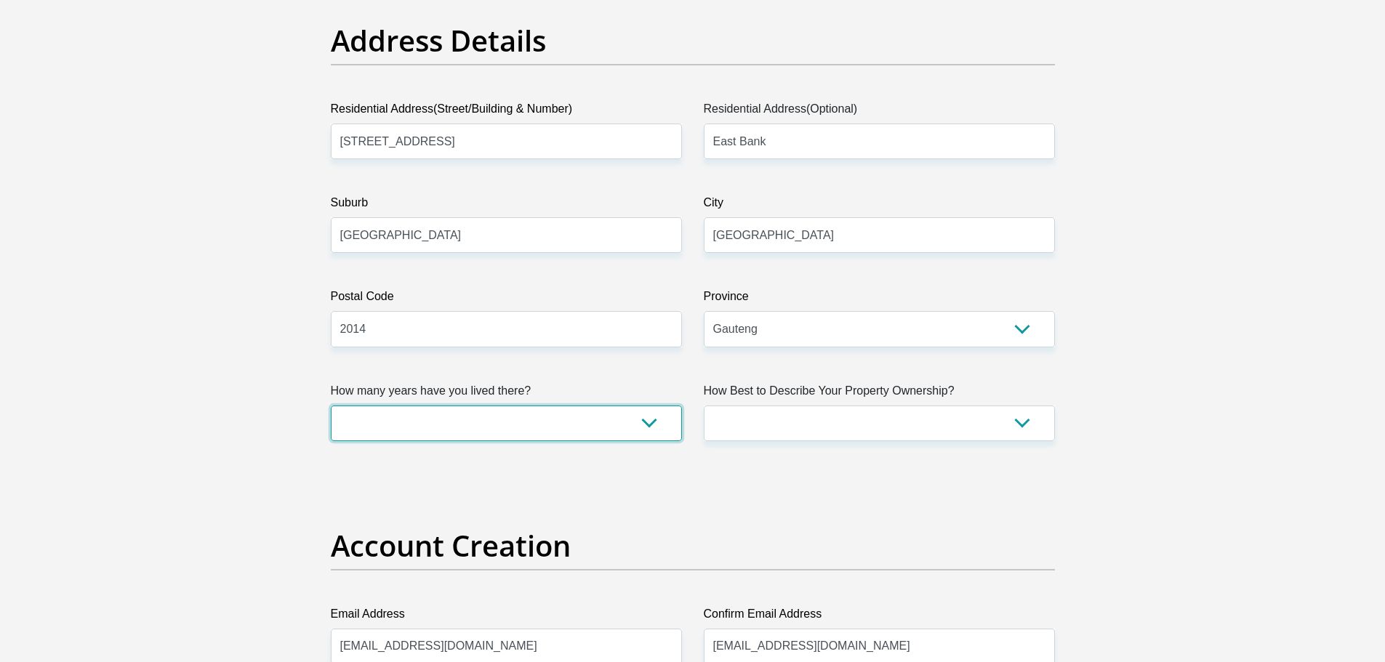
click at [454, 438] on select "less than 1 year 1-3 years 3-5 years 5+ years" at bounding box center [506, 424] width 351 height 36
select select "5"
click at [331, 406] on select "less than 1 year 1-3 years 3-5 years 5+ years" at bounding box center [506, 424] width 351 height 36
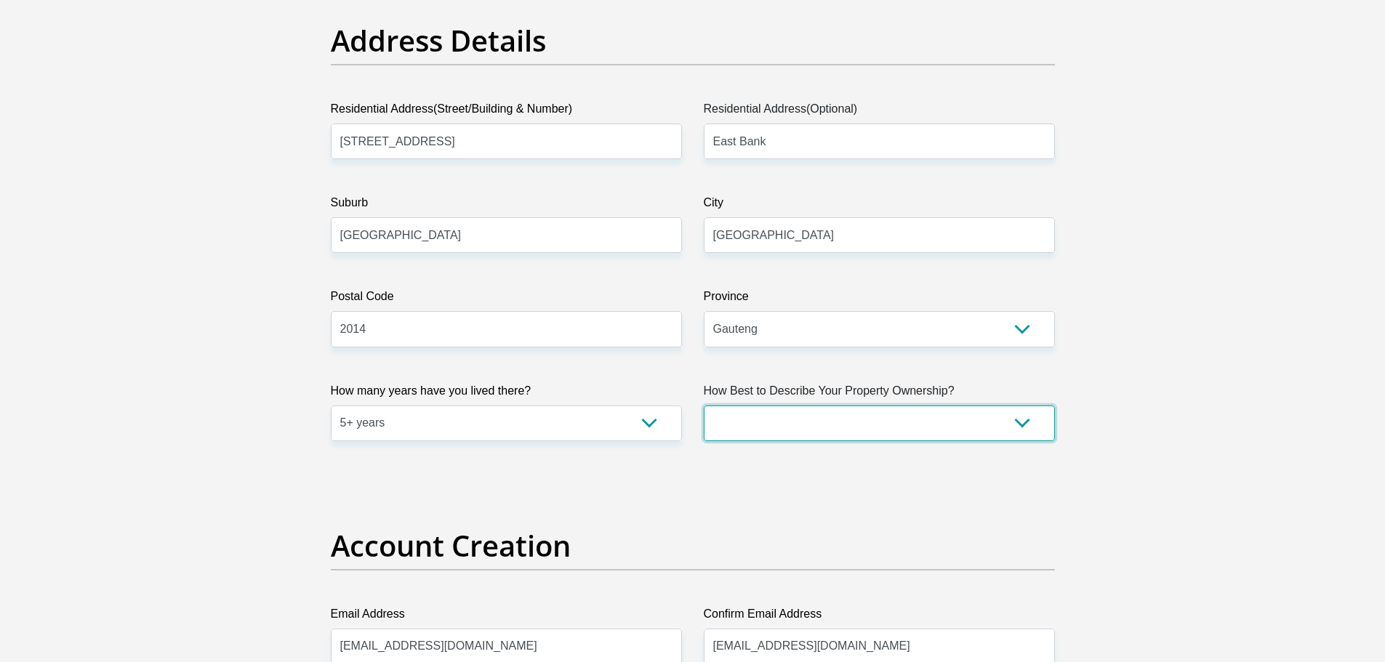
click at [771, 424] on select "Owned Rented Family Owned Company Dwelling" at bounding box center [879, 424] width 351 height 36
select select "parents"
click at [704, 406] on select "Owned Rented Family Owned Company Dwelling" at bounding box center [879, 424] width 351 height 36
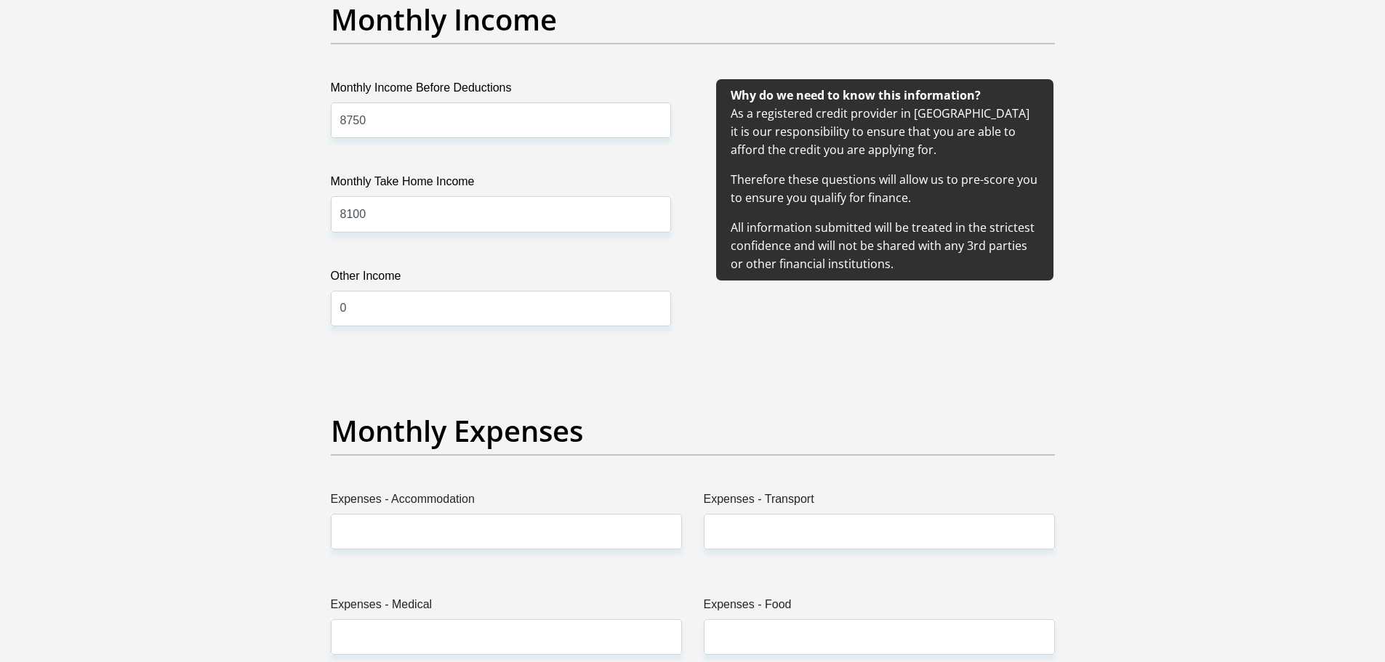
scroll to position [1890, 0]
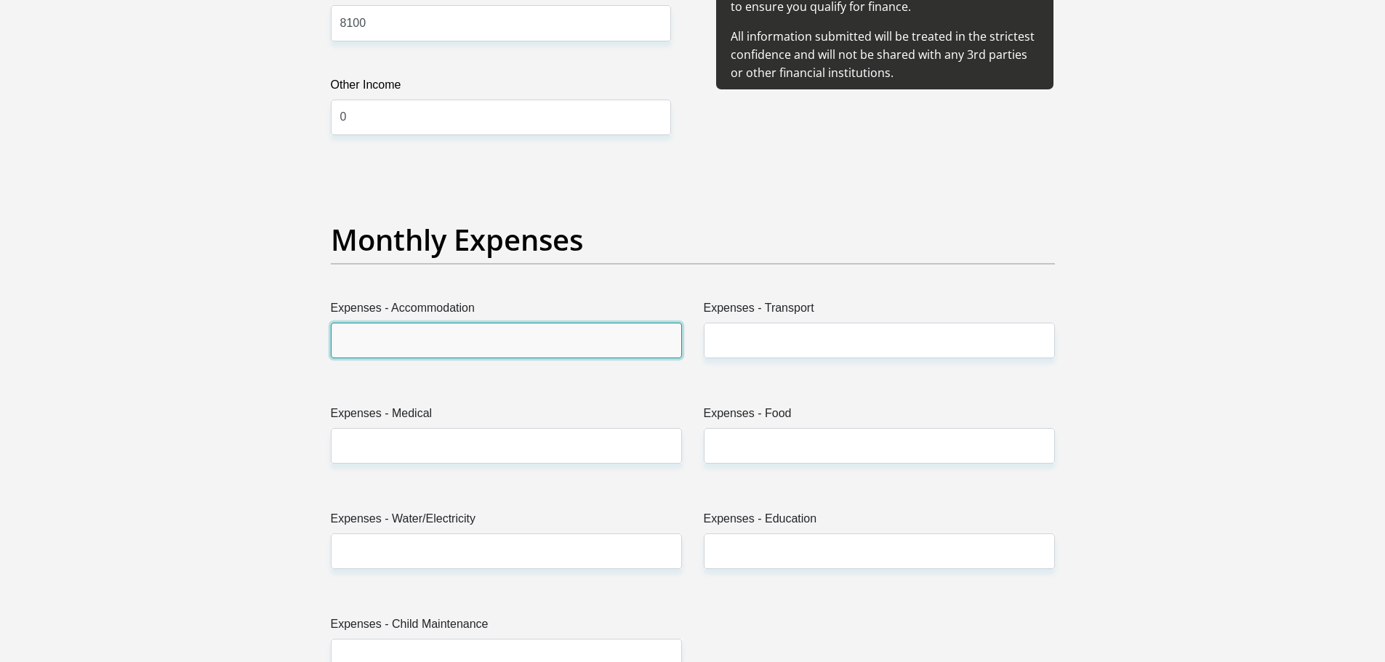
click at [399, 335] on input "Expenses - Accommodation" at bounding box center [506, 341] width 351 height 36
type input "2500"
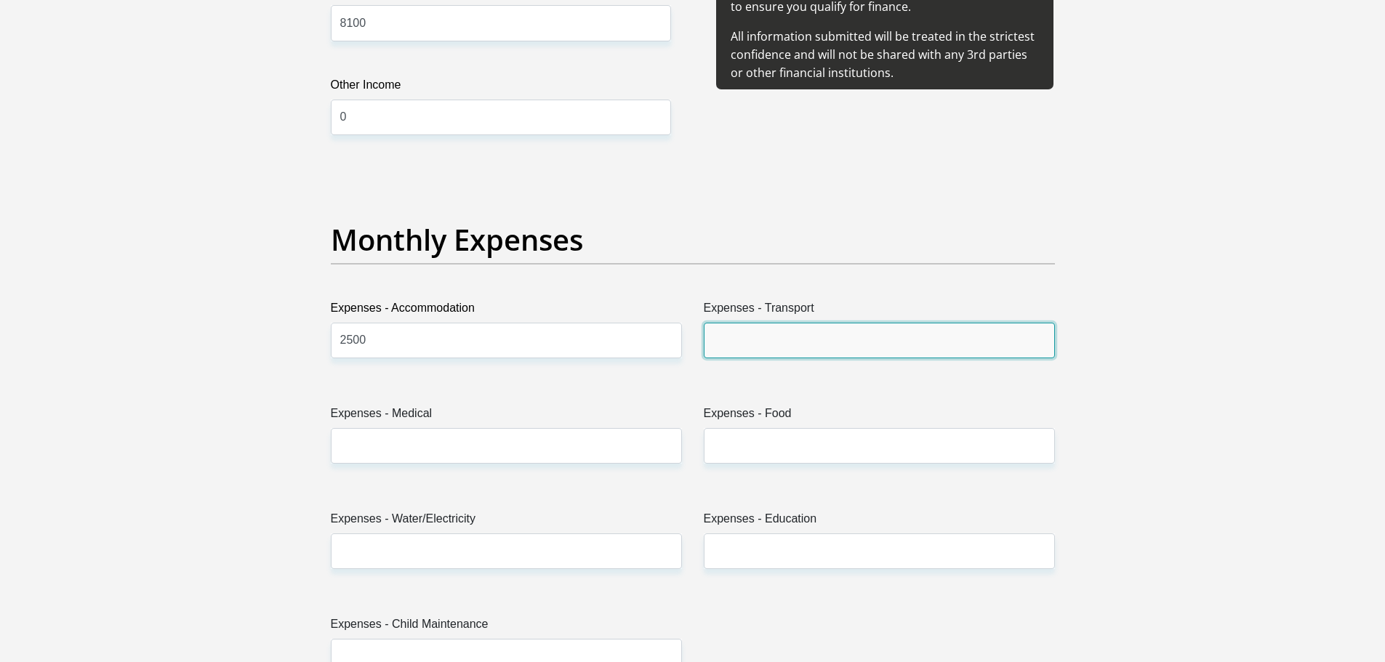
click at [760, 352] on input "Expenses - Transport" at bounding box center [879, 341] width 351 height 36
type input "400"
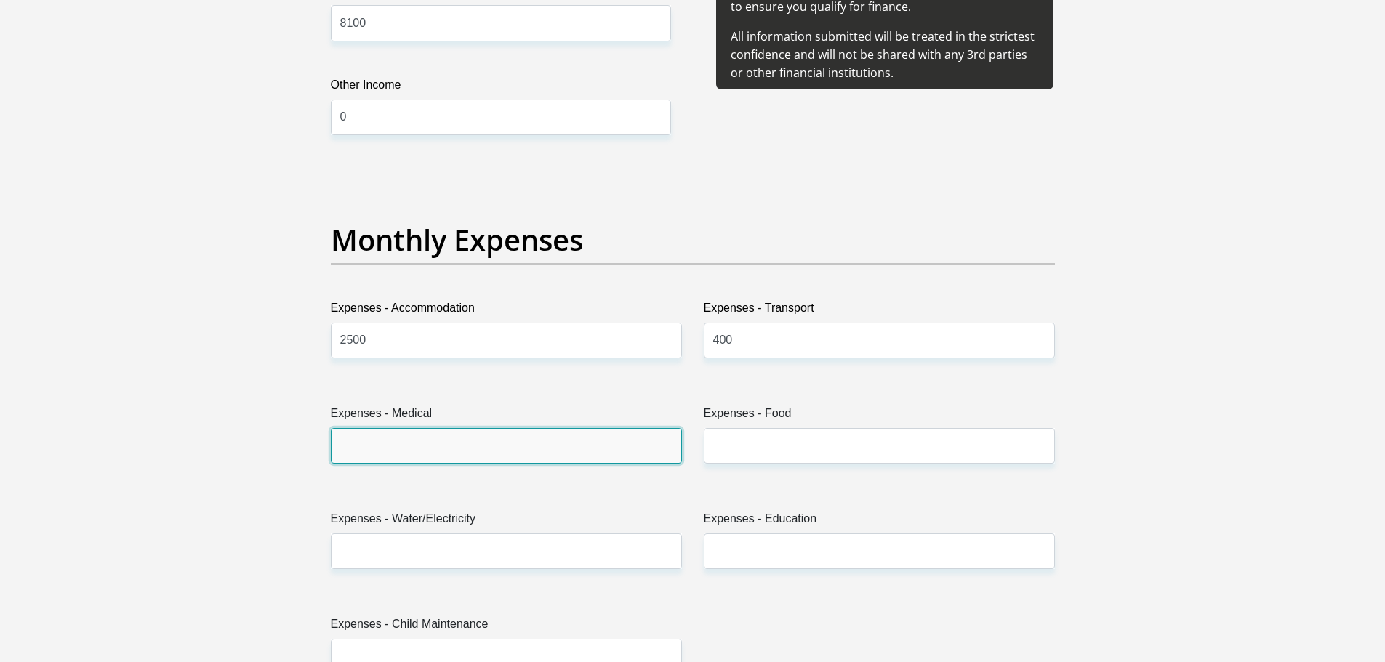
click at [419, 461] on input "Expenses - Medical" at bounding box center [506, 446] width 351 height 36
type input "500"
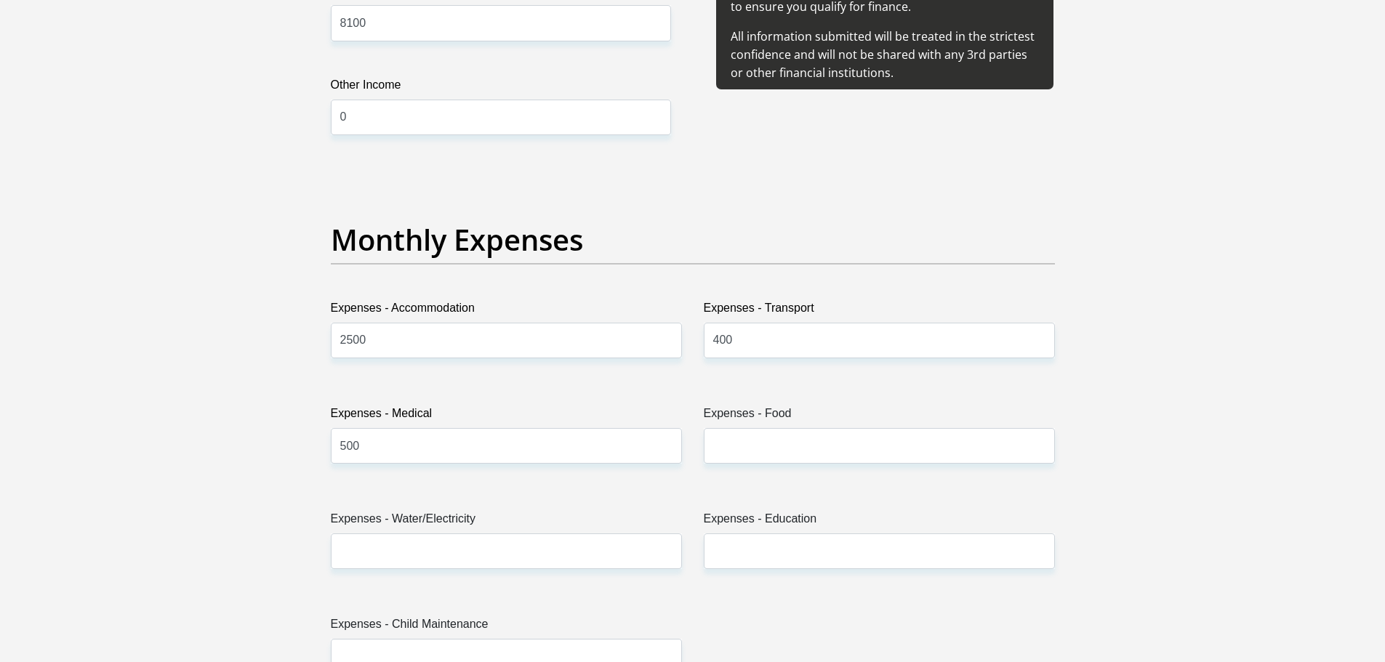
click at [700, 449] on div "Expenses - Food" at bounding box center [879, 440] width 373 height 71
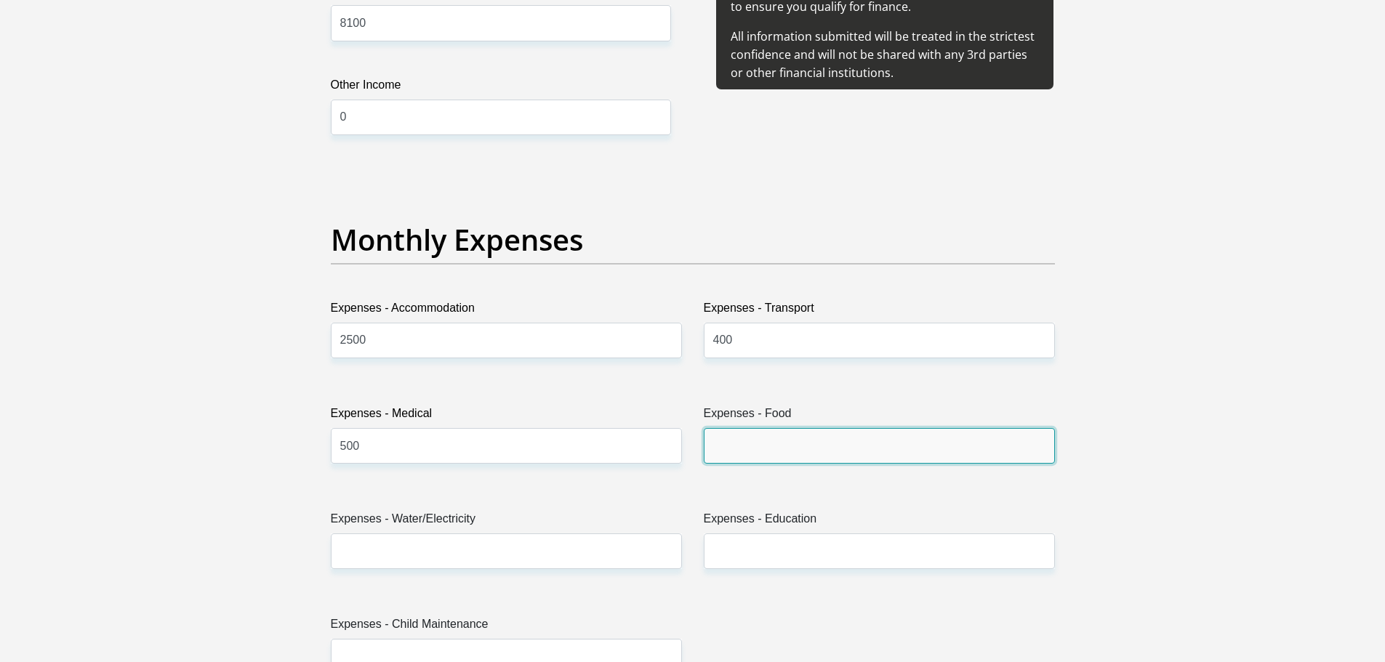
click at [751, 447] on input "Expenses - Food" at bounding box center [879, 446] width 351 height 36
type input "1200"
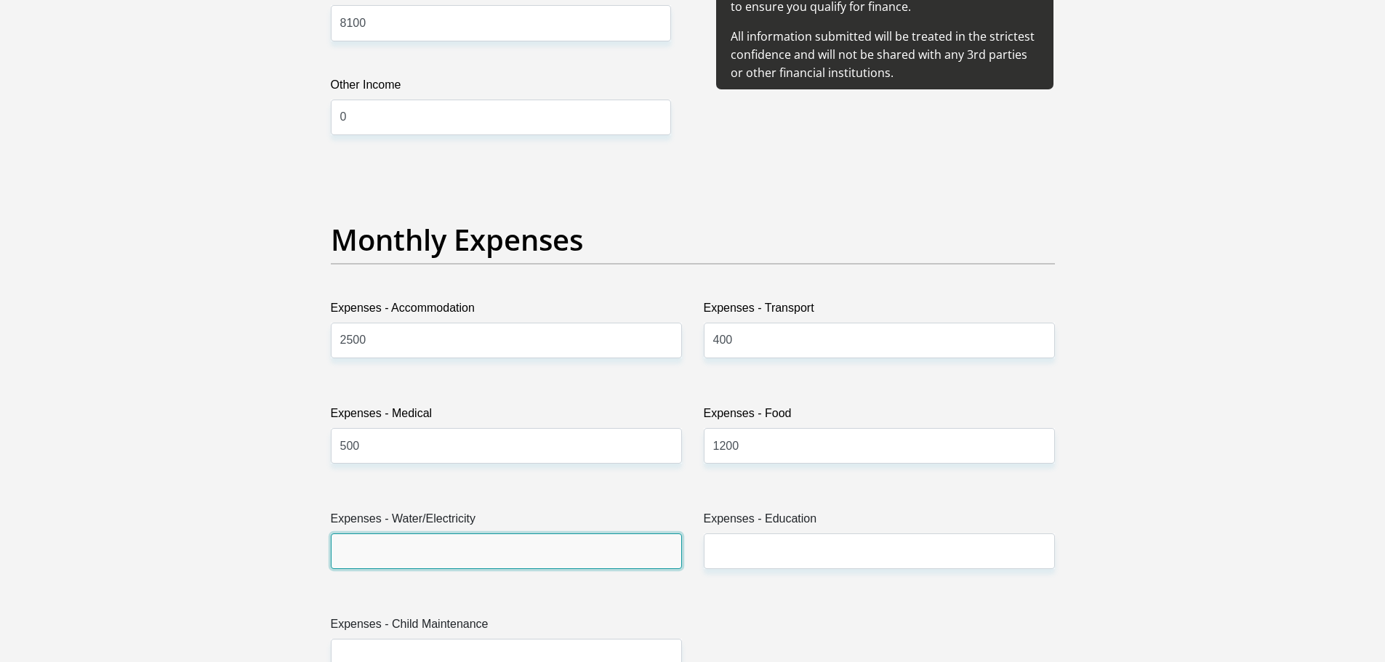
click at [529, 548] on input "Expenses - Water/Electricity" at bounding box center [506, 552] width 351 height 36
type input "700"
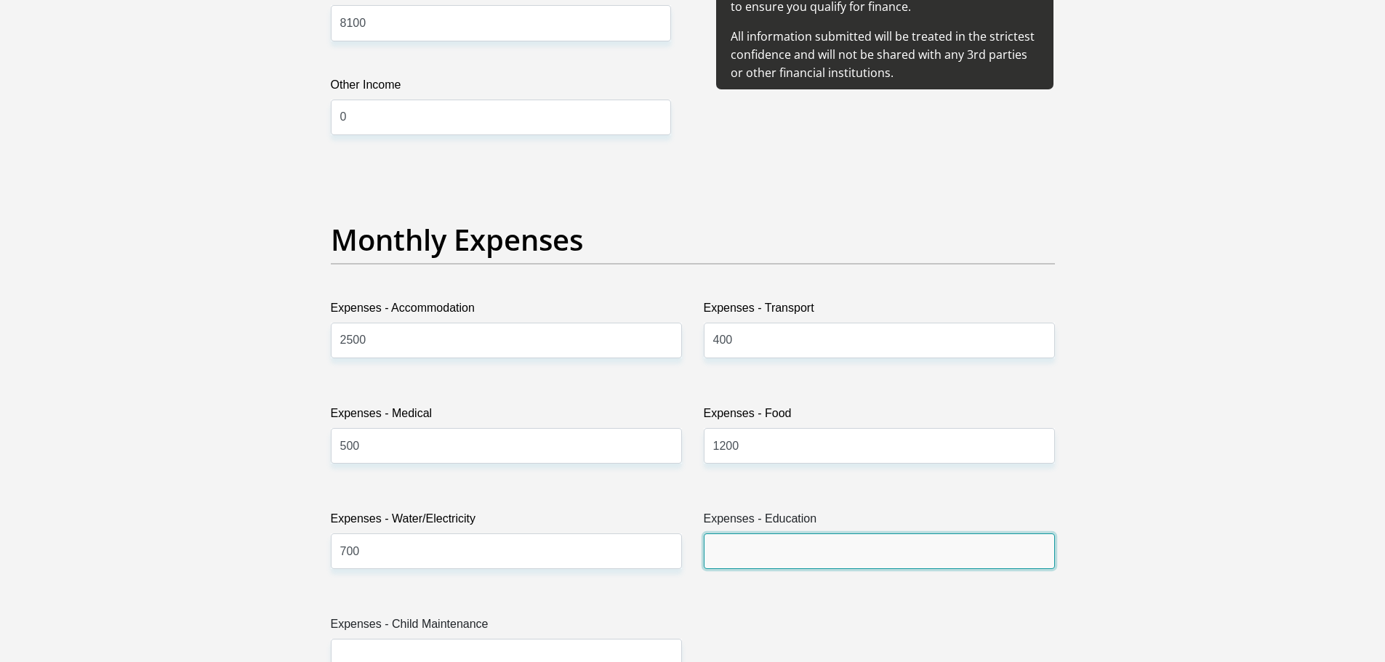
click at [772, 548] on input "Expenses - Education" at bounding box center [879, 552] width 351 height 36
type input "0"
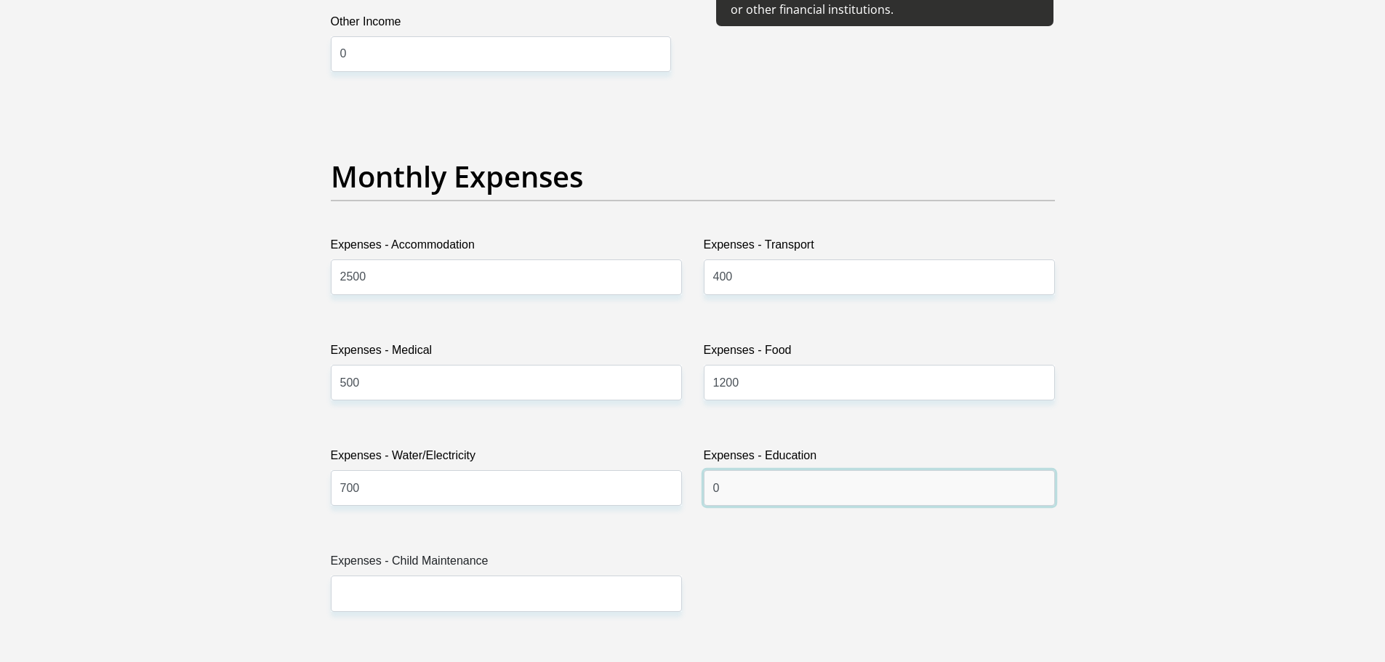
scroll to position [2036, 0]
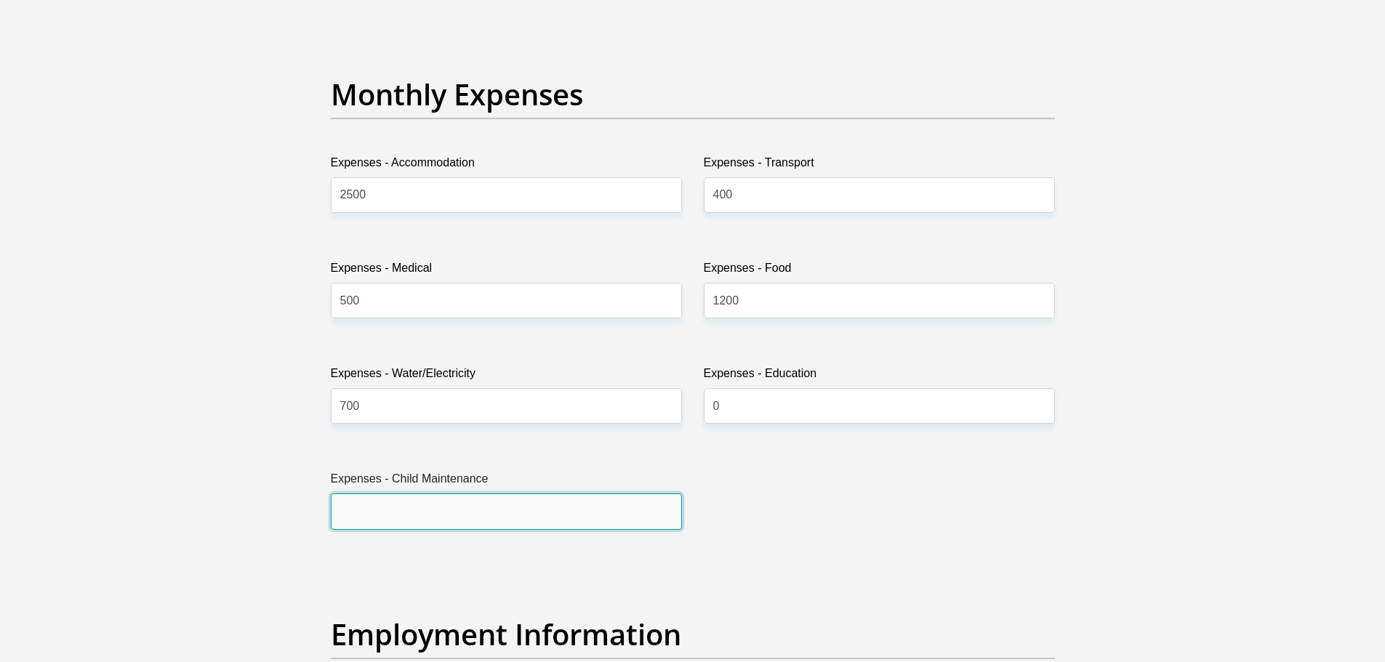
click at [464, 519] on input "Expenses - Child Maintenance" at bounding box center [506, 512] width 351 height 36
type input "0"
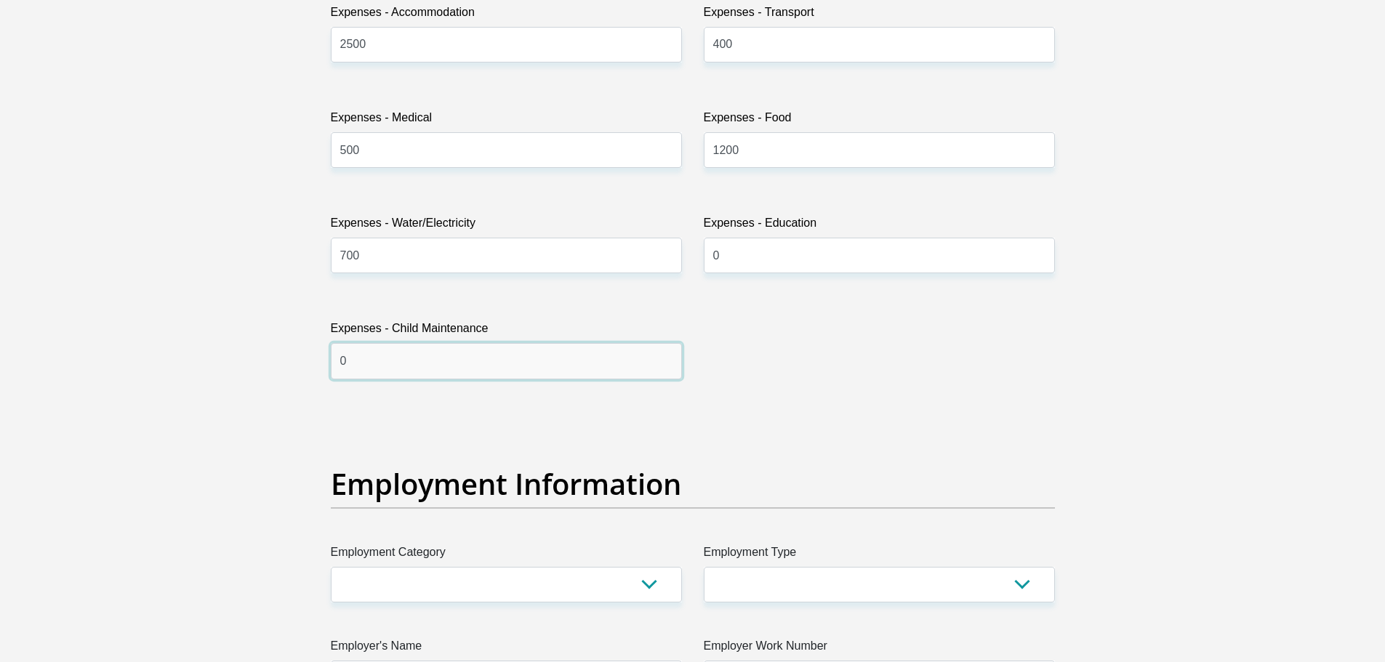
scroll to position [2327, 0]
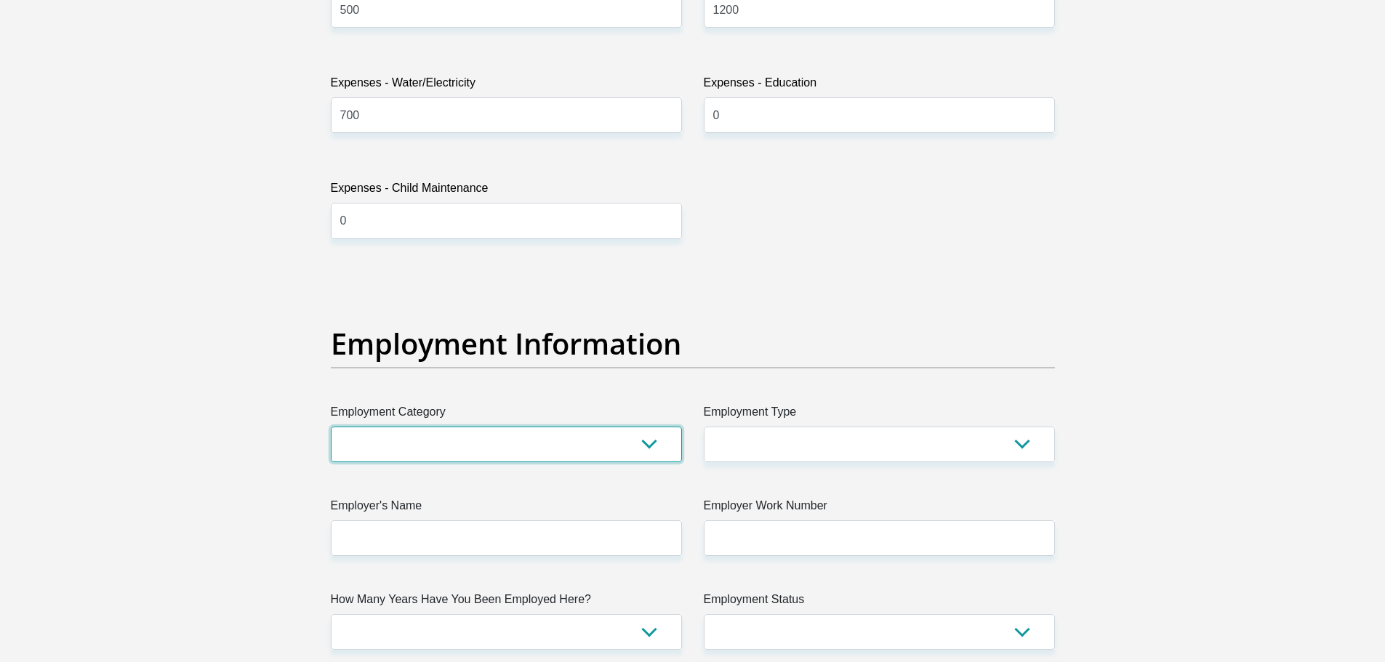
click at [448, 450] on select "AGRICULTURE ALCOHOL & TOBACCO CONSTRUCTION MATERIALS METALLURGY EQUIPMENT FOR R…" at bounding box center [506, 445] width 351 height 36
select select "14"
click at [331, 427] on select "AGRICULTURE ALCOHOL & TOBACCO CONSTRUCTION MATERIALS METALLURGY EQUIPMENT FOR R…" at bounding box center [506, 445] width 351 height 36
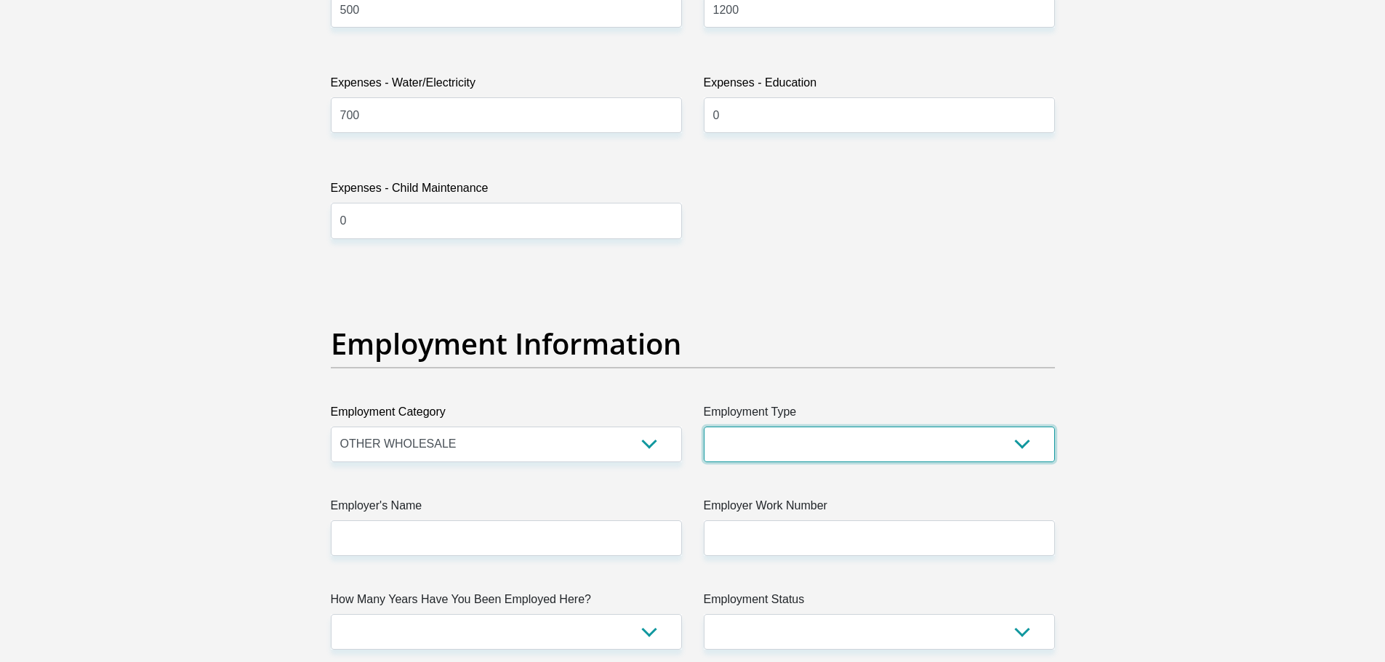
click at [771, 447] on select "College/Lecturer Craft Seller Creative Driver Executive Farmer Forces - Non Com…" at bounding box center [879, 445] width 351 height 36
select select "Production/Manufacturing"
click at [704, 427] on select "College/Lecturer Craft Seller Creative Driver Executive Farmer Forces - Non Com…" at bounding box center [879, 445] width 351 height 36
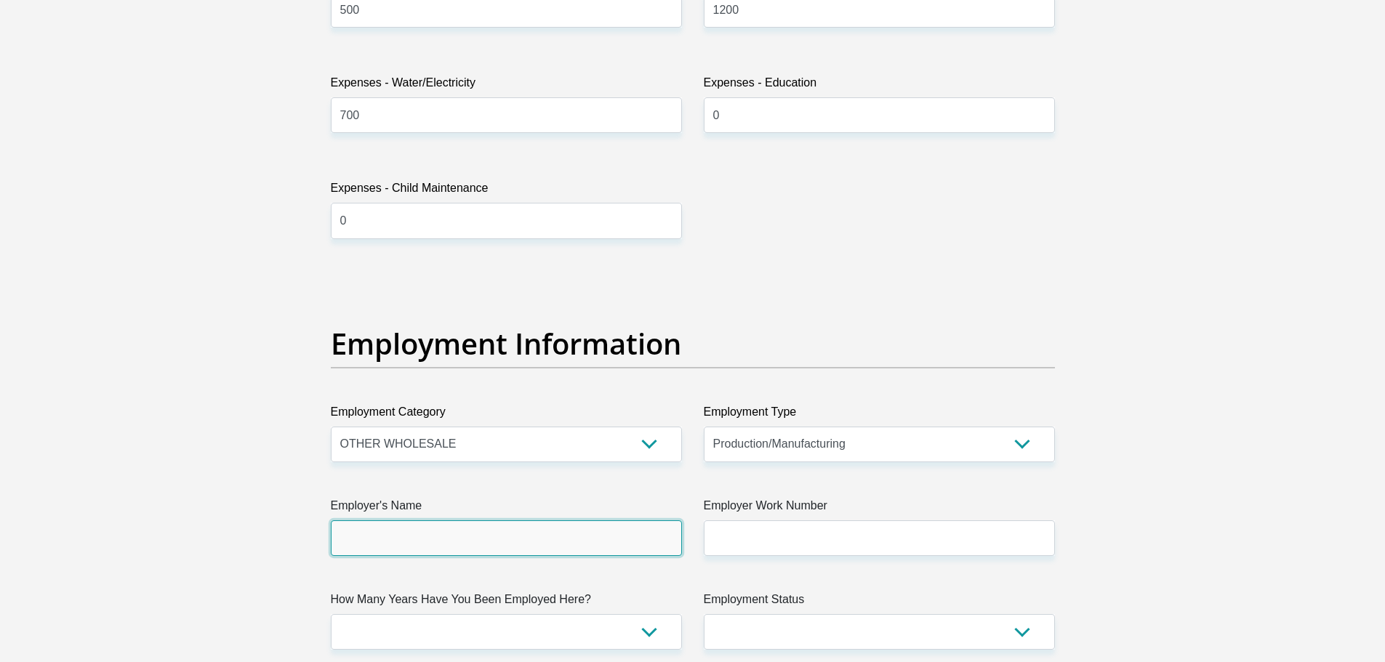
click at [465, 542] on input "Employer's Name" at bounding box center [506, 539] width 351 height 36
type input "PromoOne"
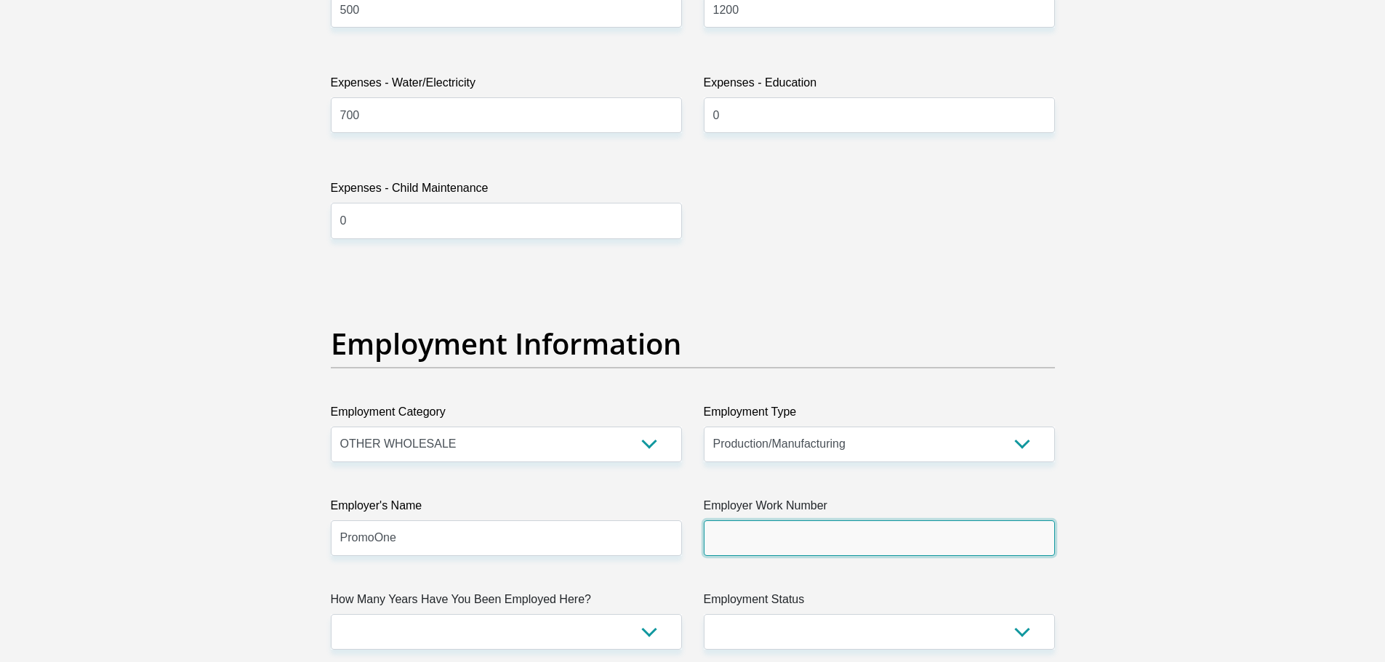
click at [798, 545] on input "Employer Work Number" at bounding box center [879, 539] width 351 height 36
type input "0878208282"
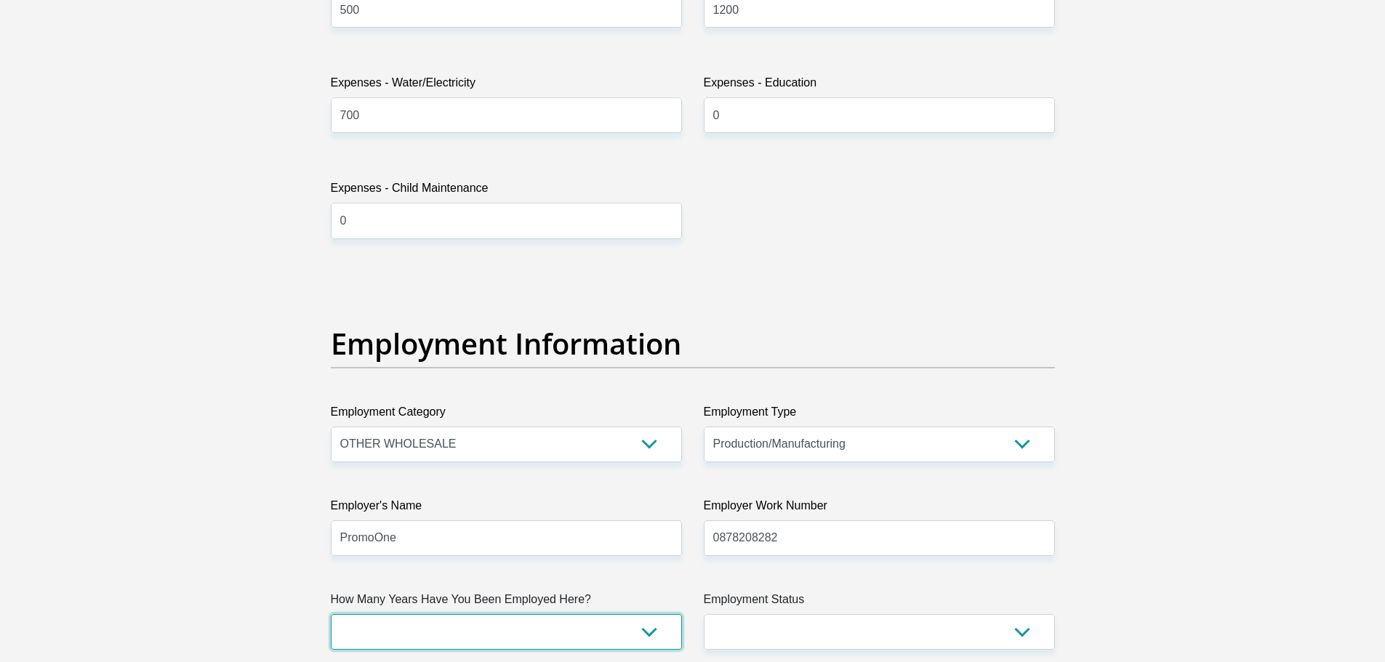
click at [500, 644] on select "less than 1 year 1-3 years 3-5 years 5+ years" at bounding box center [506, 632] width 351 height 36
select select "24"
click at [331, 614] on select "less than 1 year 1-3 years 3-5 years 5+ years" at bounding box center [506, 632] width 351 height 36
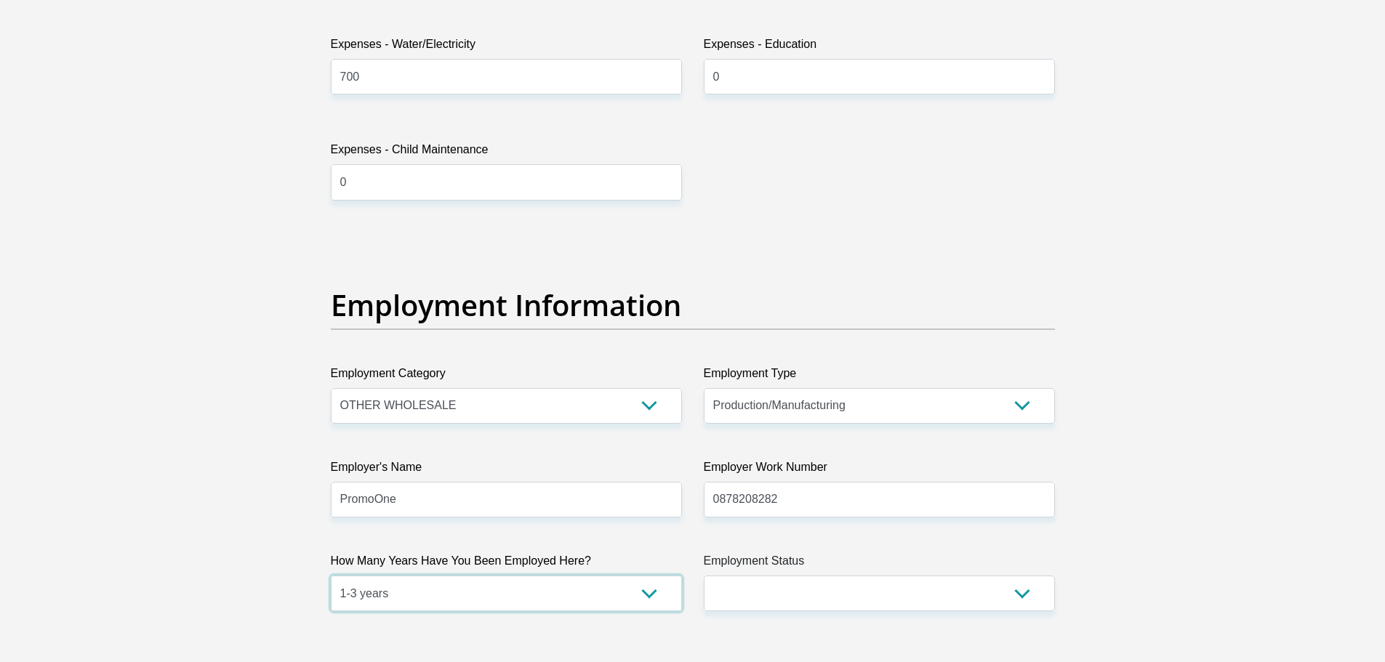
scroll to position [2399, 0]
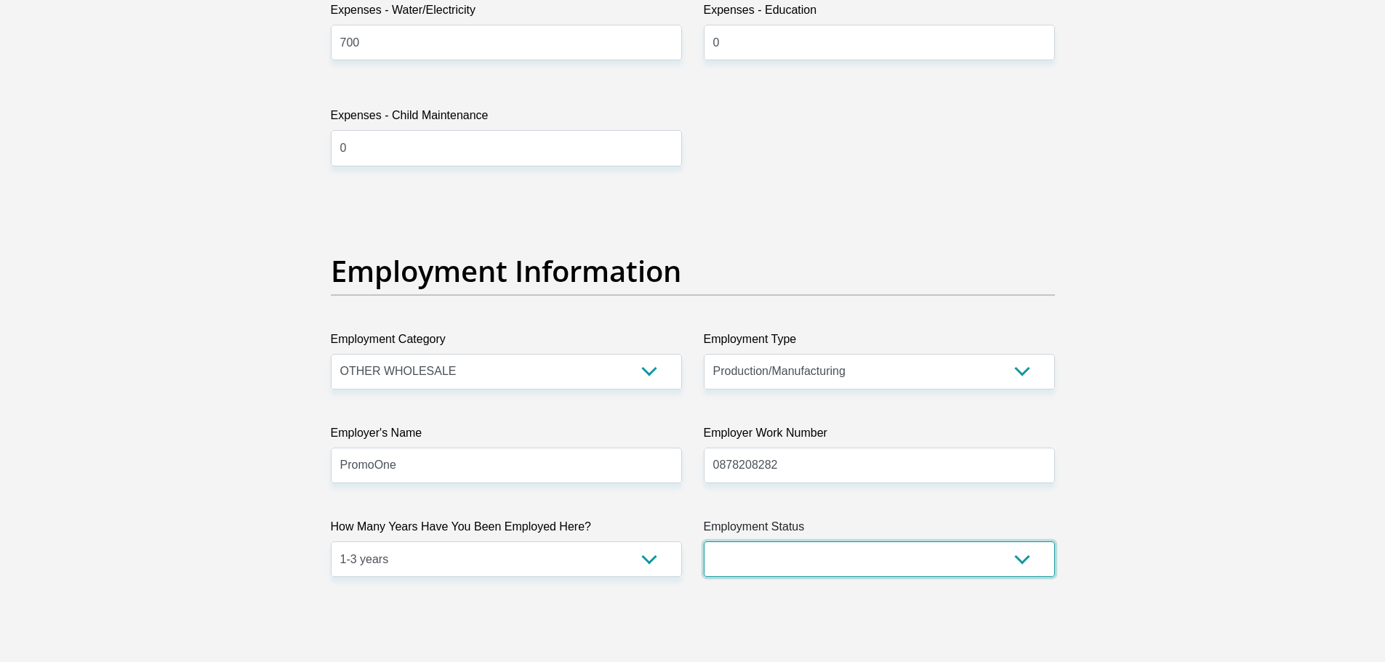
click at [821, 545] on select "Permanent/Full-time Part-time/Casual Contract Worker Self-Employed Housewife Re…" at bounding box center [879, 560] width 351 height 36
select select "1"
click at [704, 542] on select "Permanent/Full-time Part-time/Casual Contract Worker Self-Employed Housewife Re…" at bounding box center [879, 560] width 351 height 36
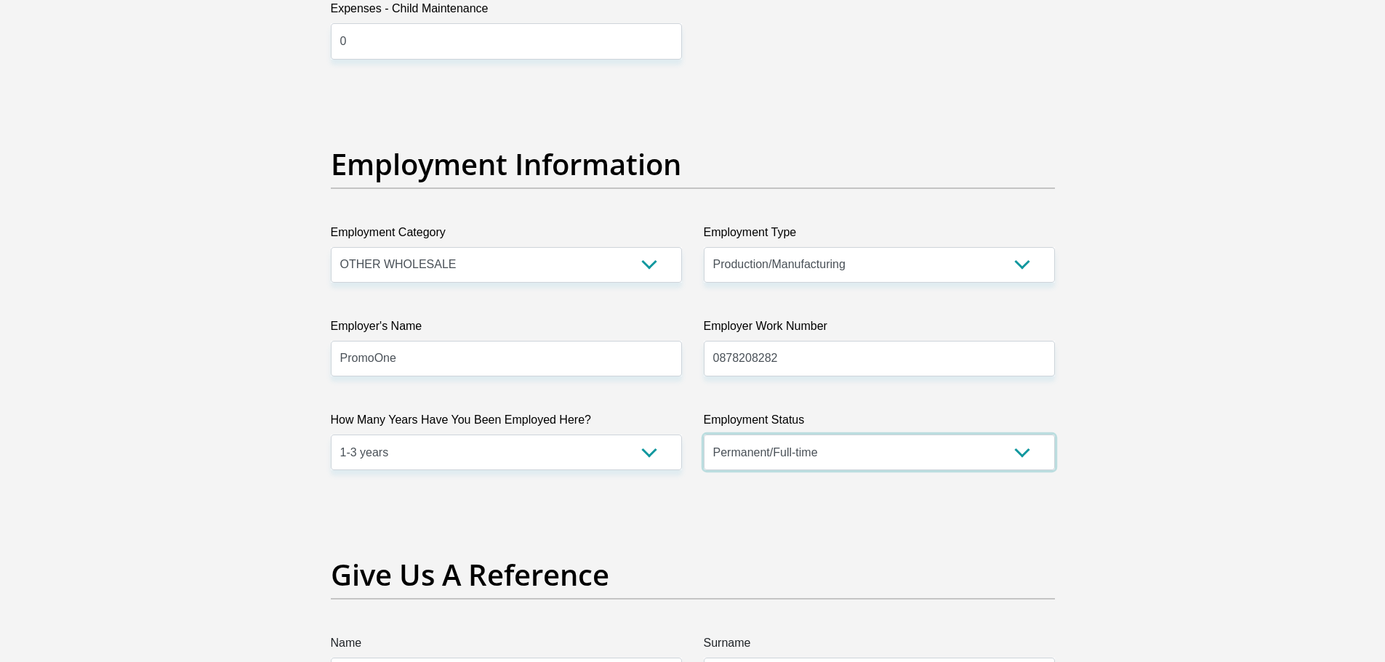
scroll to position [2690, 0]
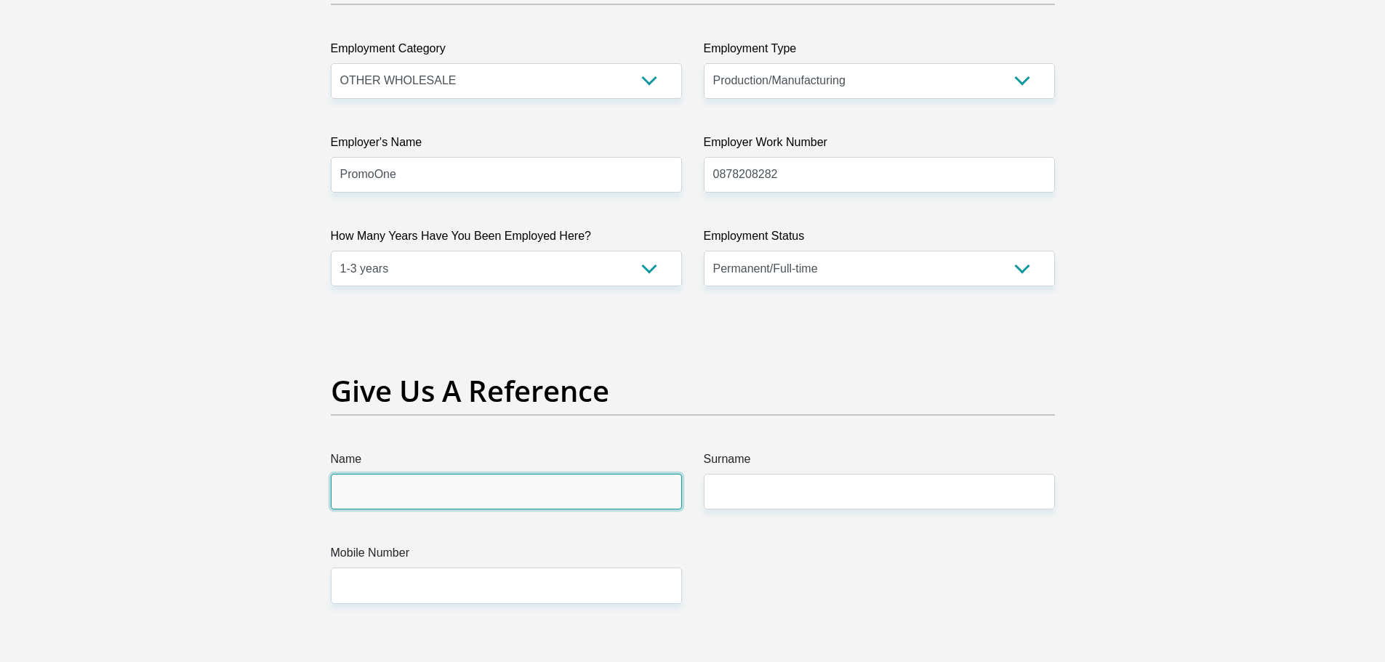
click at [465, 494] on input "Name" at bounding box center [506, 492] width 351 height 36
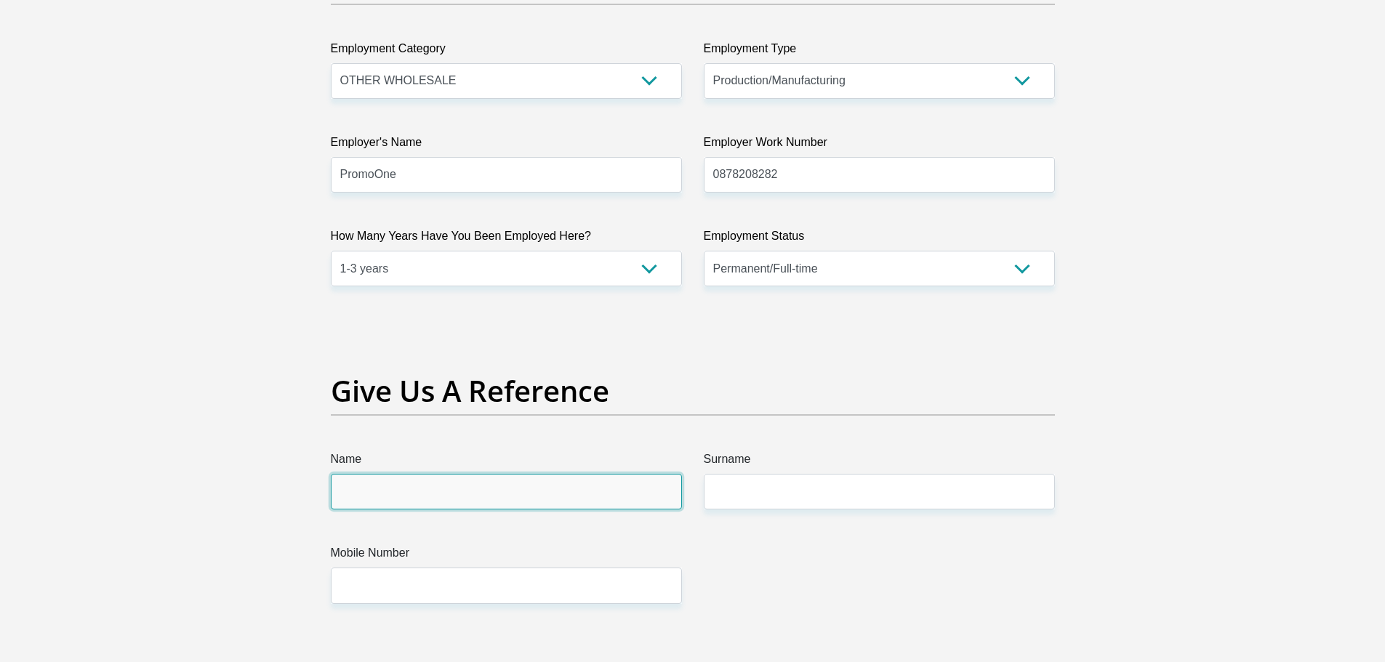
click at [511, 489] on input "Name" at bounding box center [506, 492] width 351 height 36
type input "DAVID"
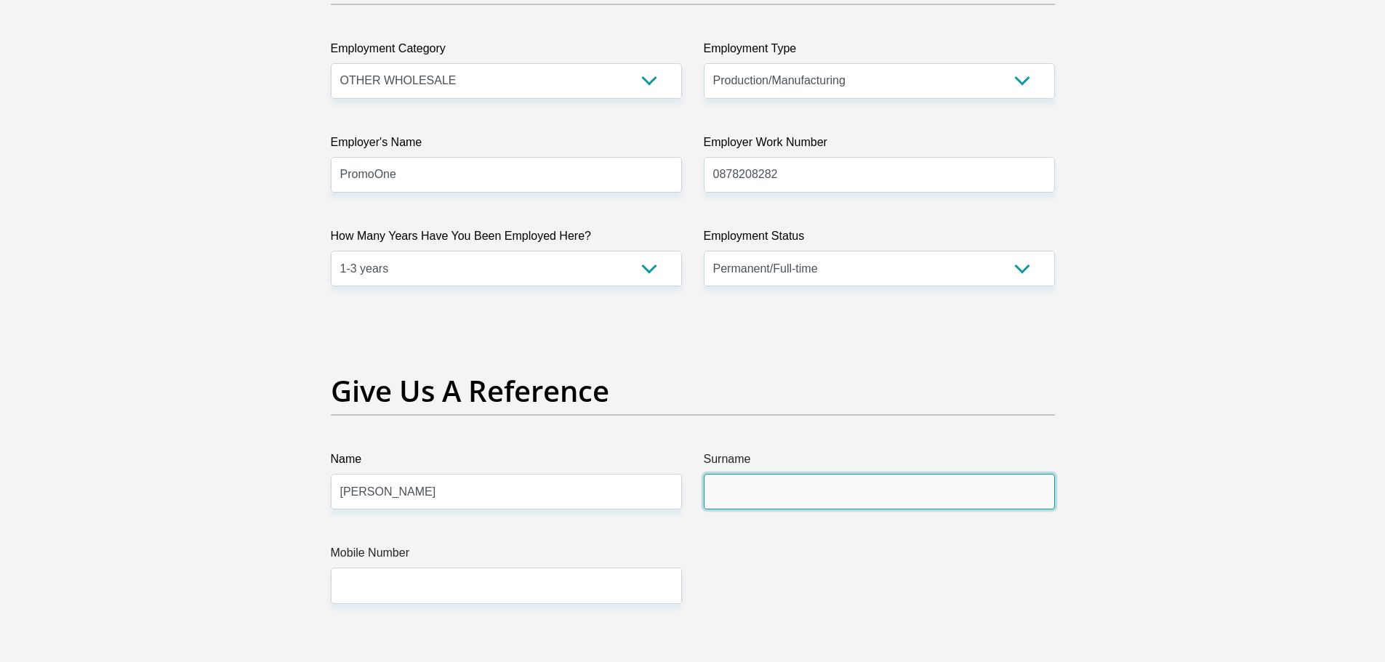
click at [757, 488] on input "Surname" at bounding box center [879, 492] width 351 height 36
type input "KRAUKAMP"
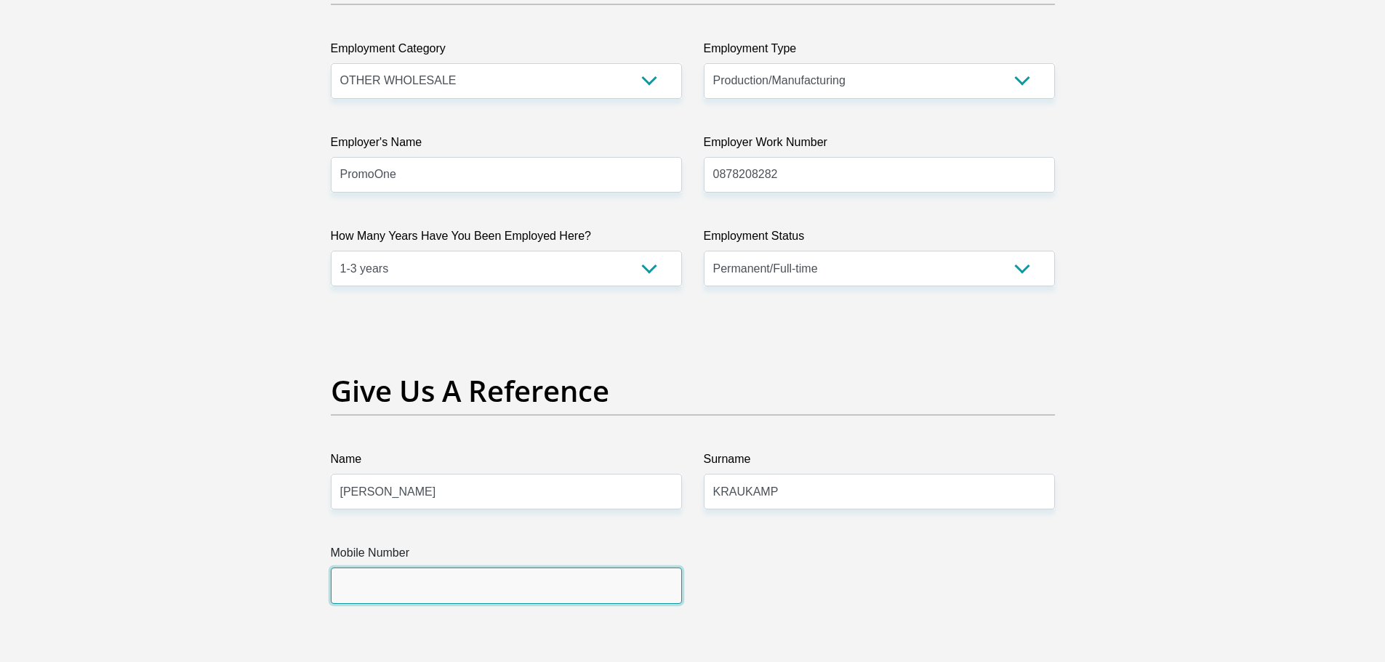
click at [374, 591] on input "Mobile Number" at bounding box center [506, 586] width 351 height 36
click at [467, 579] on input "Mobile Number" at bounding box center [506, 586] width 351 height 36
type input "0824587737"
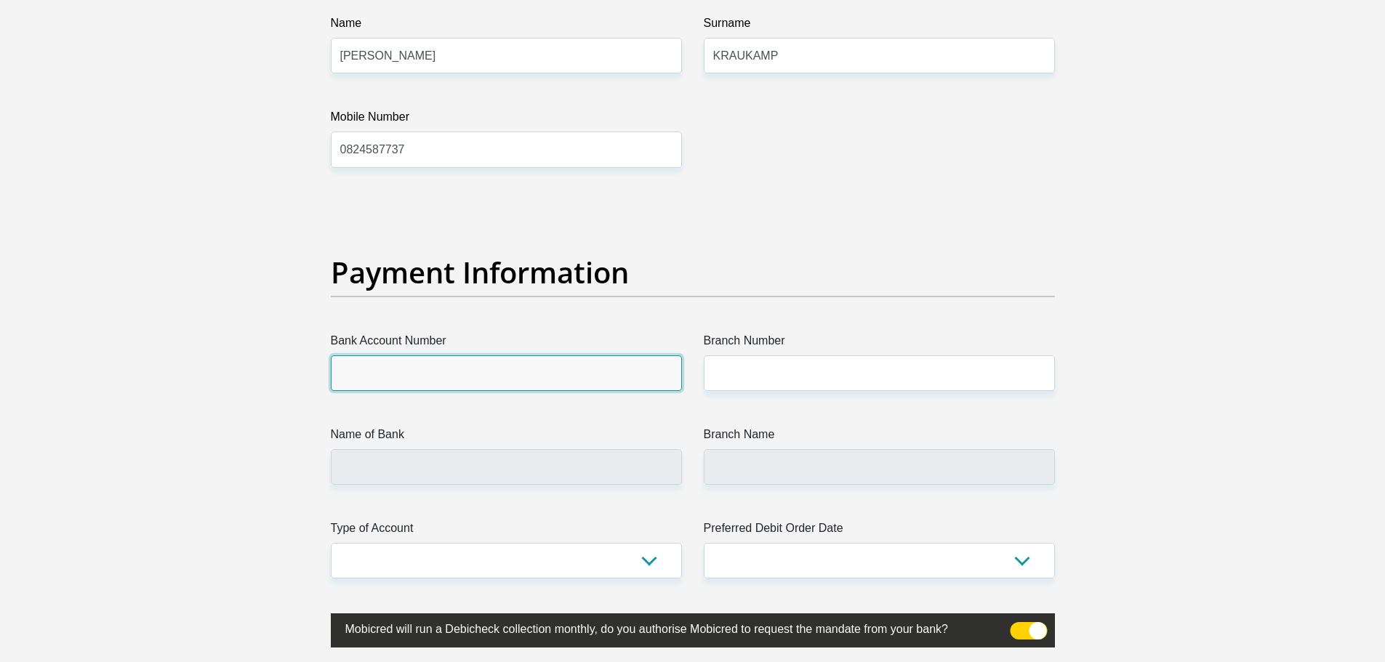
click at [442, 377] on input "Bank Account Number" at bounding box center [506, 374] width 351 height 36
type input "1714330131"
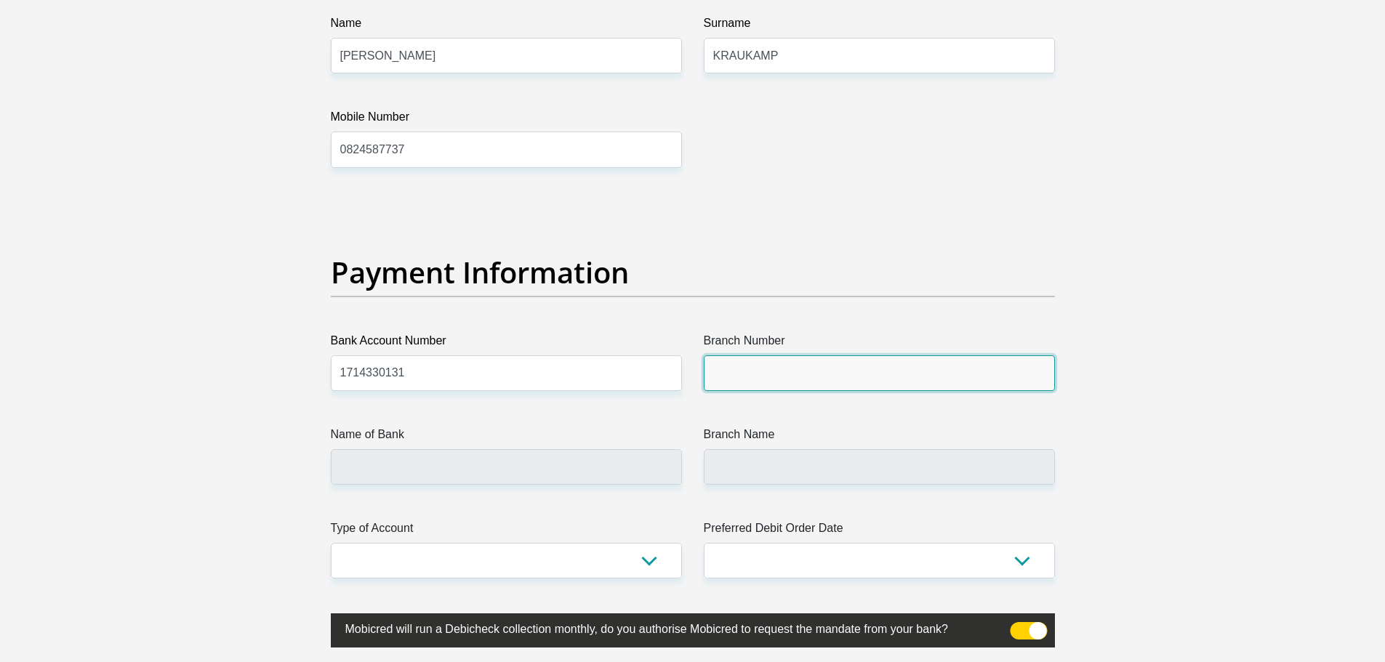
click at [745, 377] on input "Branch Number" at bounding box center [879, 374] width 351 height 36
type input "470010"
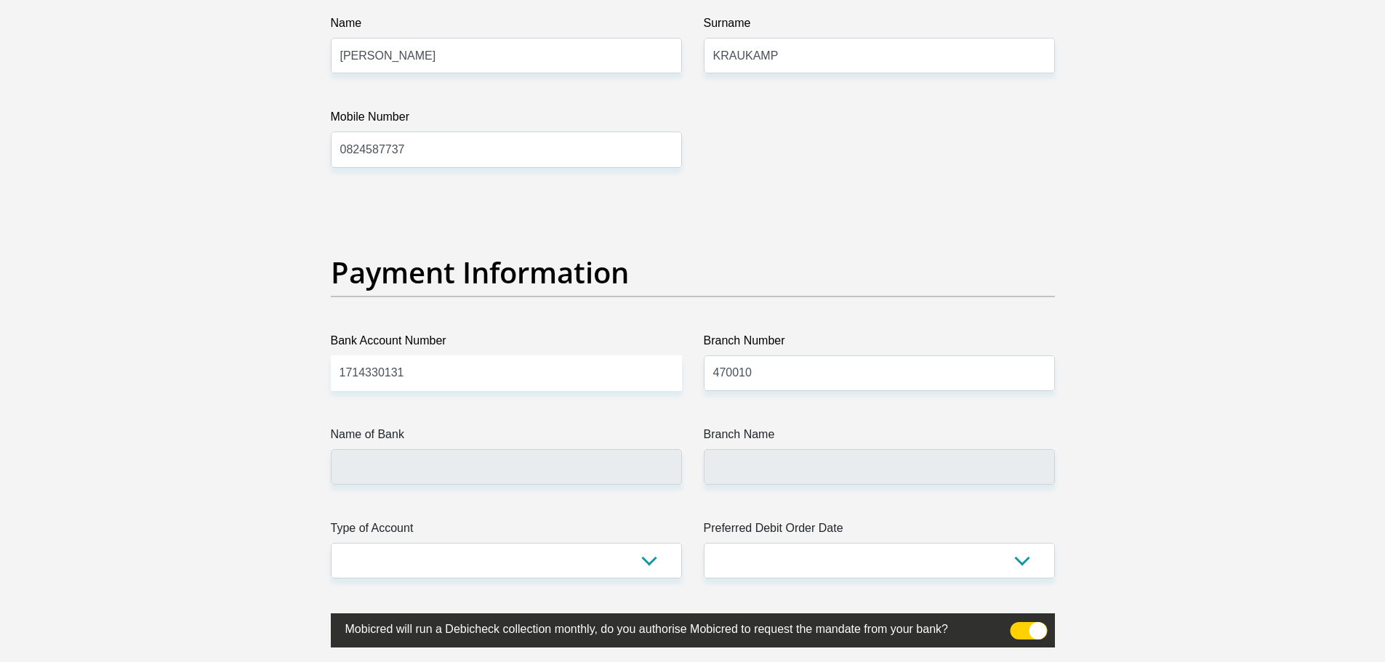
type input "CAPITEC BANK LIMITED"
type input "CAPITEC BANK CPC"
click at [486, 571] on select "Cheque Savings" at bounding box center [506, 561] width 351 height 36
select select "SAV"
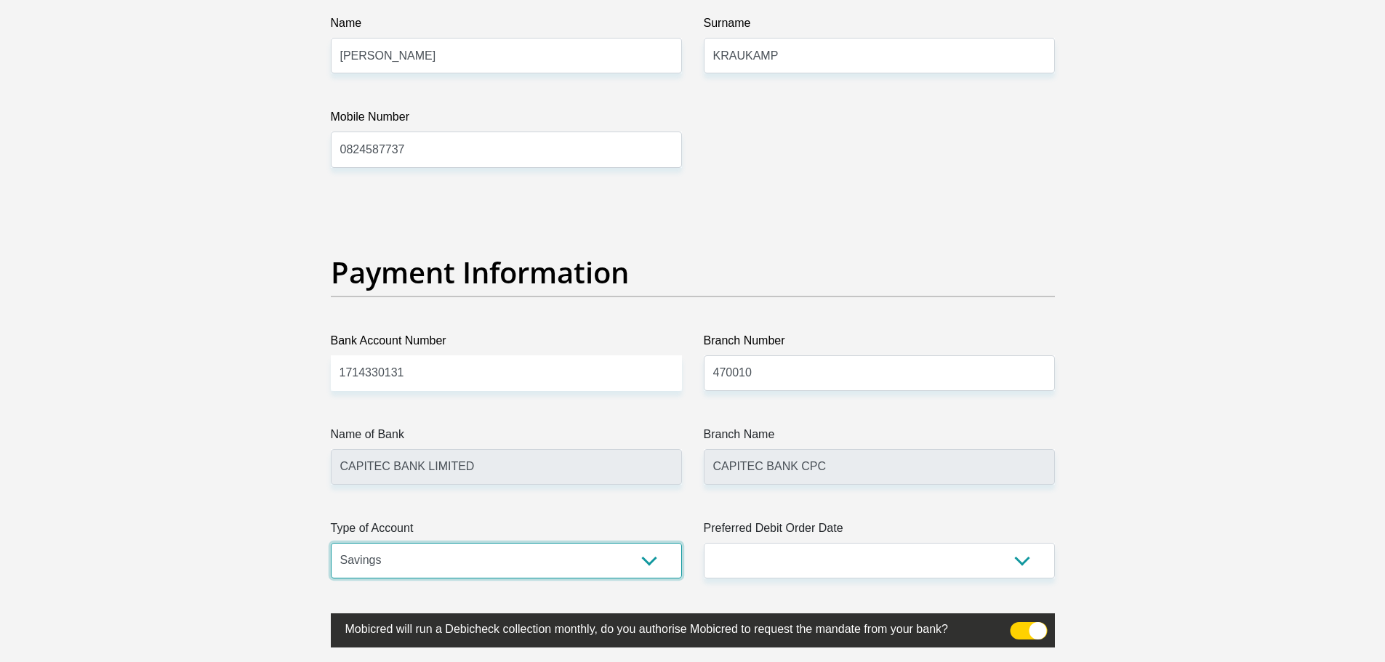
click at [331, 543] on select "Cheque Savings" at bounding box center [506, 561] width 351 height 36
click at [777, 561] on select "1st 2nd 3rd 4th 5th 7th 18th 19th 20th 21st 22nd 23rd 24th 25th 26th 27th 28th …" at bounding box center [879, 561] width 351 height 36
select select "25"
click at [704, 543] on select "1st 2nd 3rd 4th 5th 7th 18th 19th 20th 21st 22nd 23rd 24th 25th 26th 27th 28th …" at bounding box center [879, 561] width 351 height 36
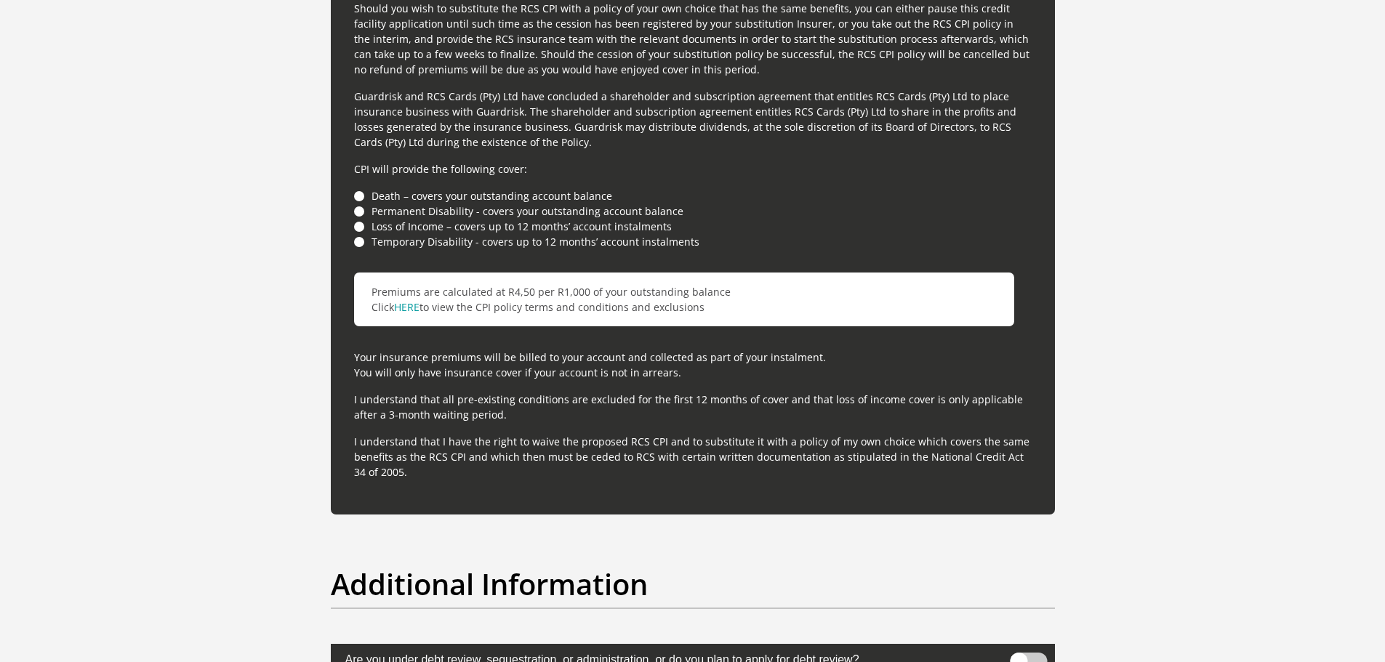
scroll to position [4290, 0]
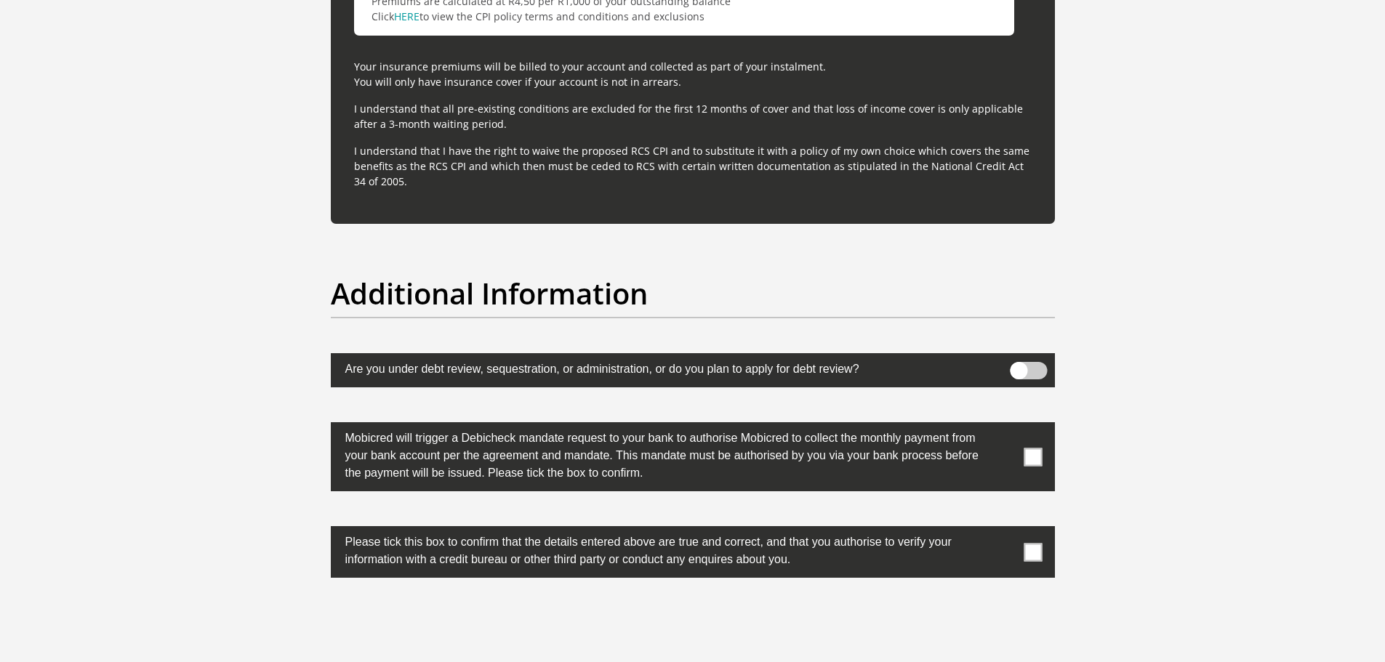
click at [1030, 377] on span at bounding box center [1028, 370] width 37 height 17
click at [1019, 366] on input "checkbox" at bounding box center [1019, 366] width 0 height 0
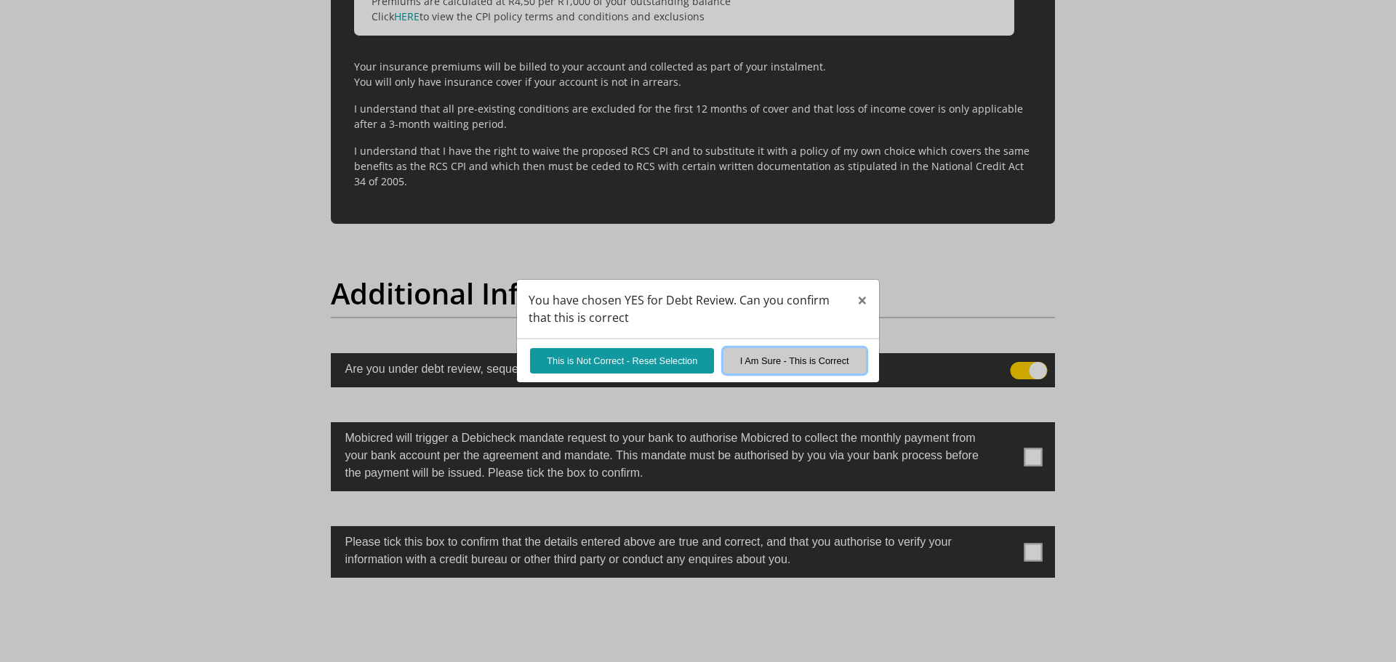
click at [789, 361] on button "I Am Sure - This is Correct" at bounding box center [794, 360] width 143 height 25
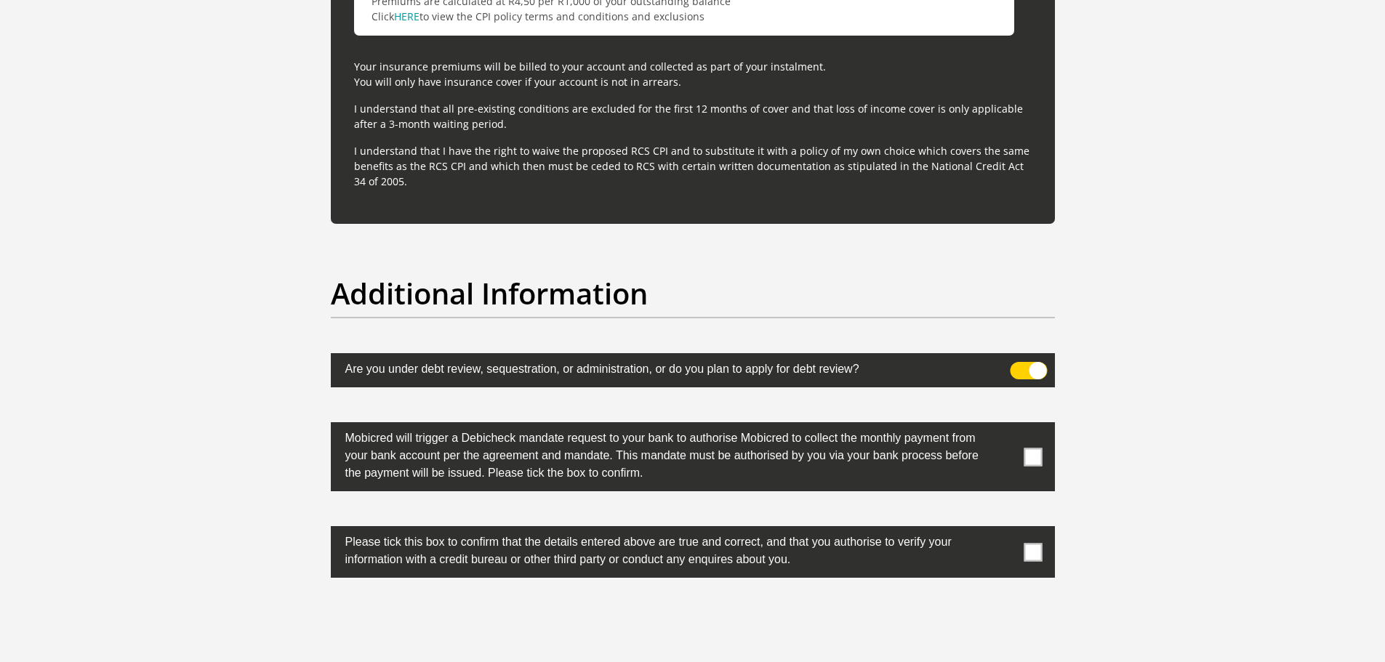
click at [1034, 462] on span at bounding box center [1033, 457] width 18 height 18
click at [1004, 426] on input "checkbox" at bounding box center [1004, 426] width 0 height 0
click at [1035, 553] on span at bounding box center [1033, 552] width 18 height 18
click at [1004, 530] on input "checkbox" at bounding box center [1004, 530] width 0 height 0
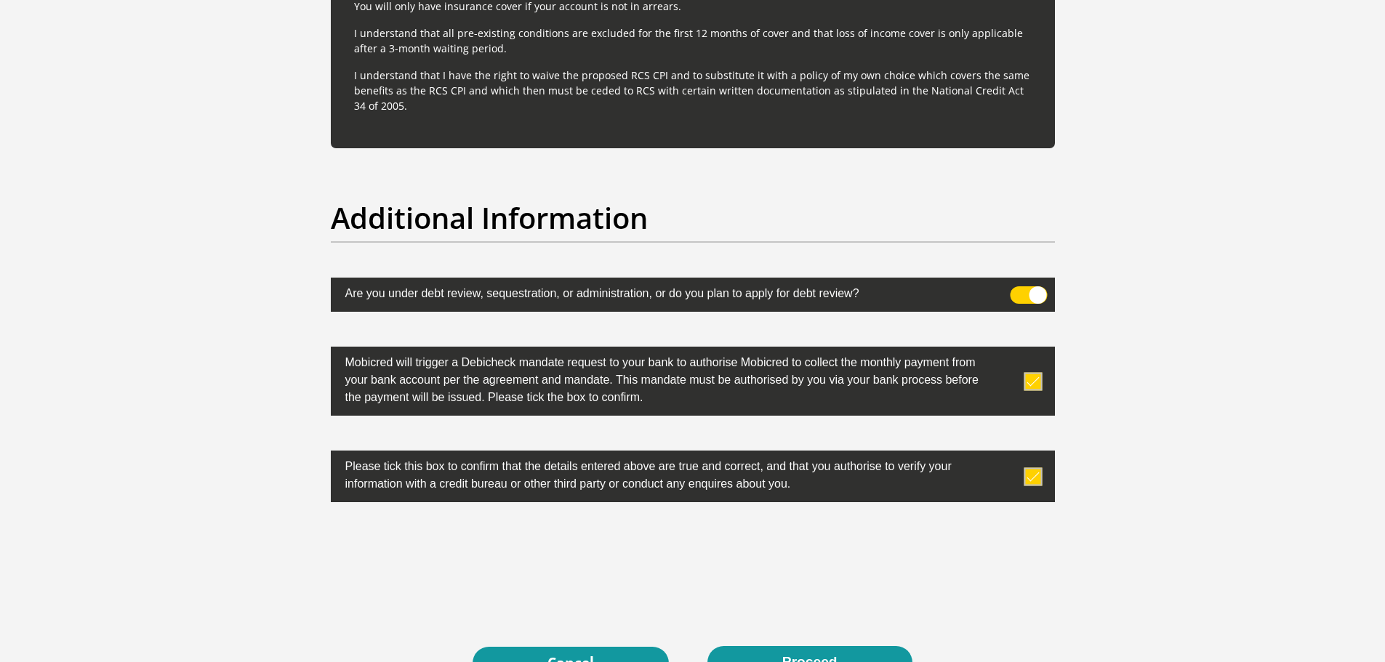
scroll to position [4435, 0]
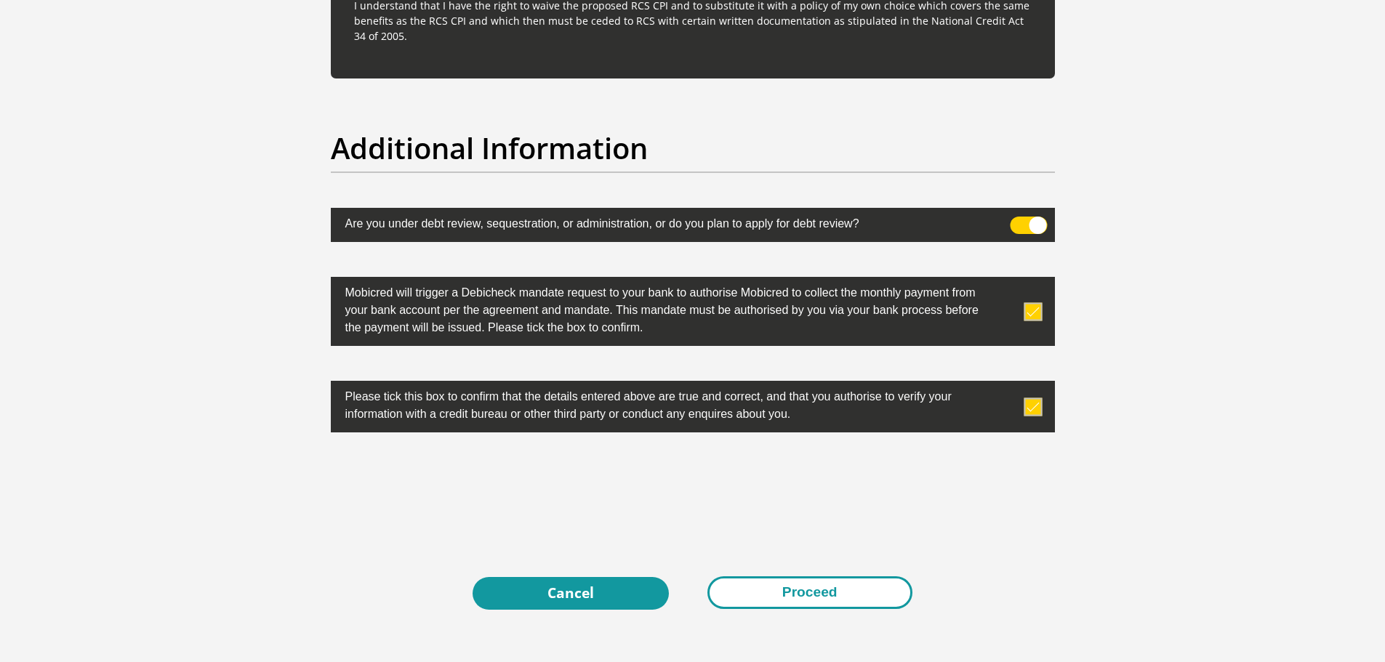
click at [806, 586] on button "Proceed" at bounding box center [809, 593] width 205 height 33
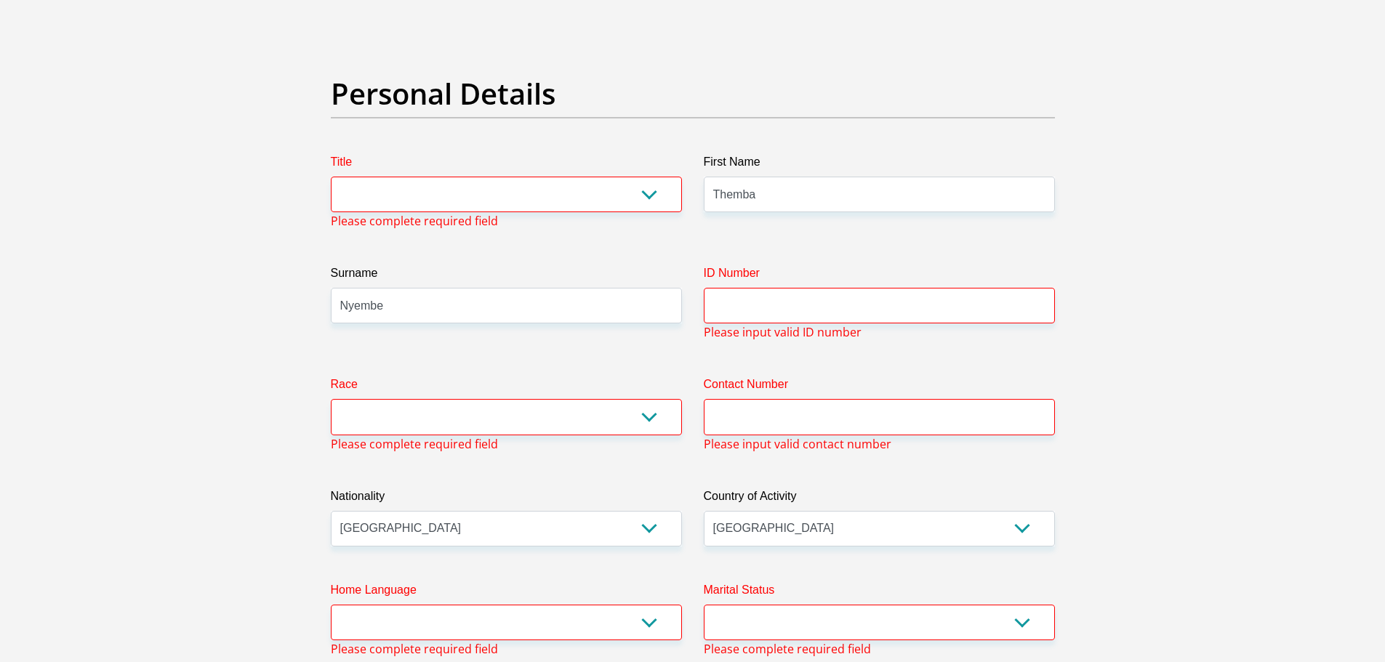
scroll to position [69, 0]
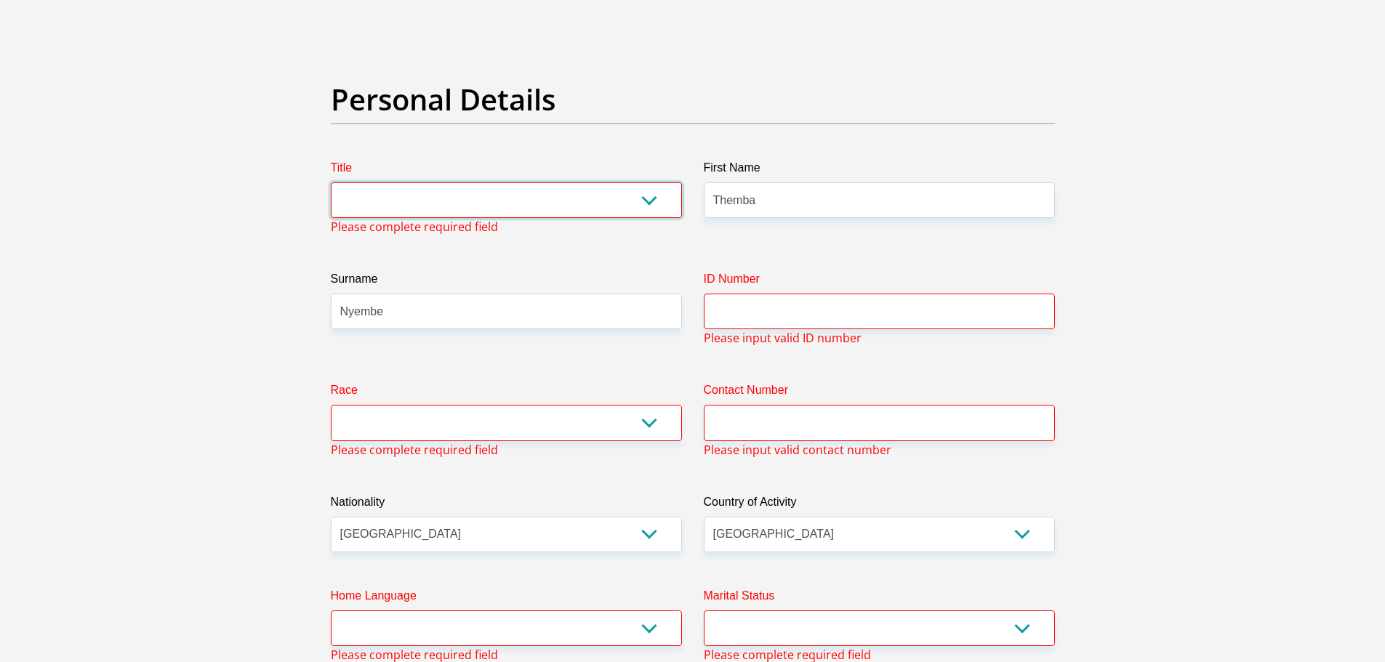
click at [484, 208] on select "Mr Ms Mrs Dr Other" at bounding box center [506, 200] width 351 height 36
select select "Mr"
click at [331, 182] on select "Mr Ms Mrs Dr Other" at bounding box center [506, 200] width 351 height 36
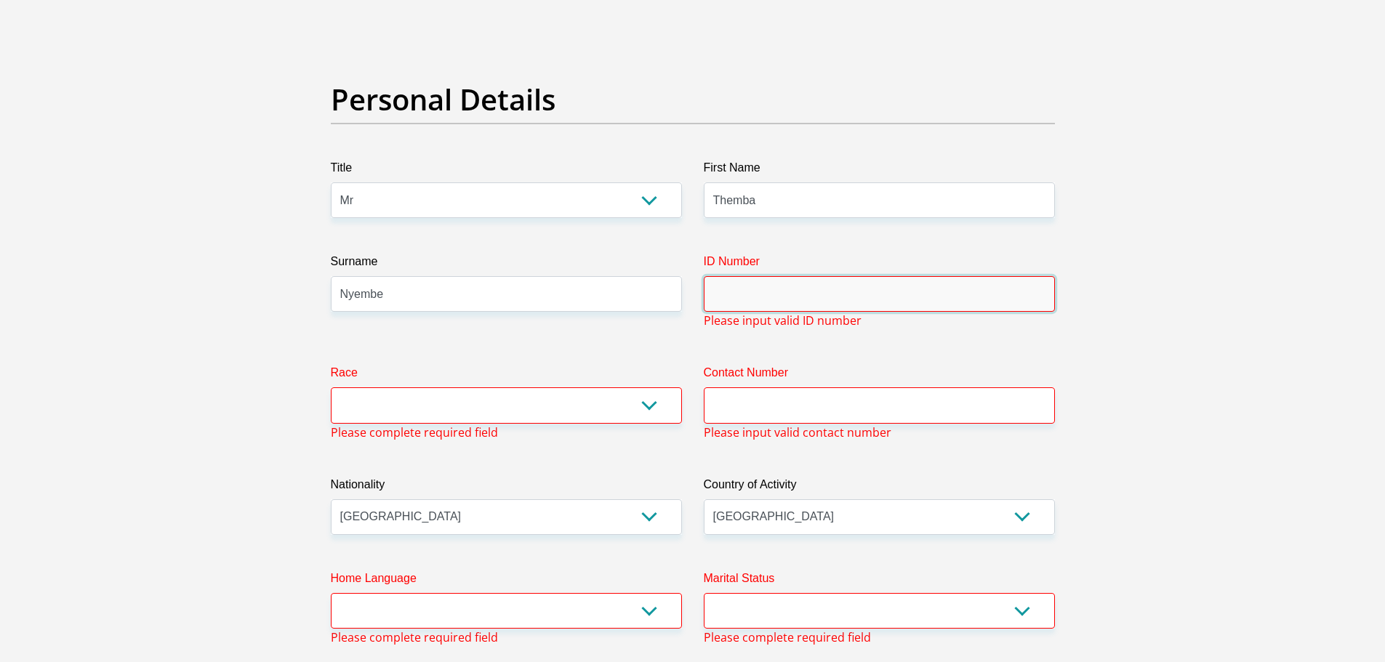
click at [758, 294] on input "ID Number" at bounding box center [879, 294] width 351 height 36
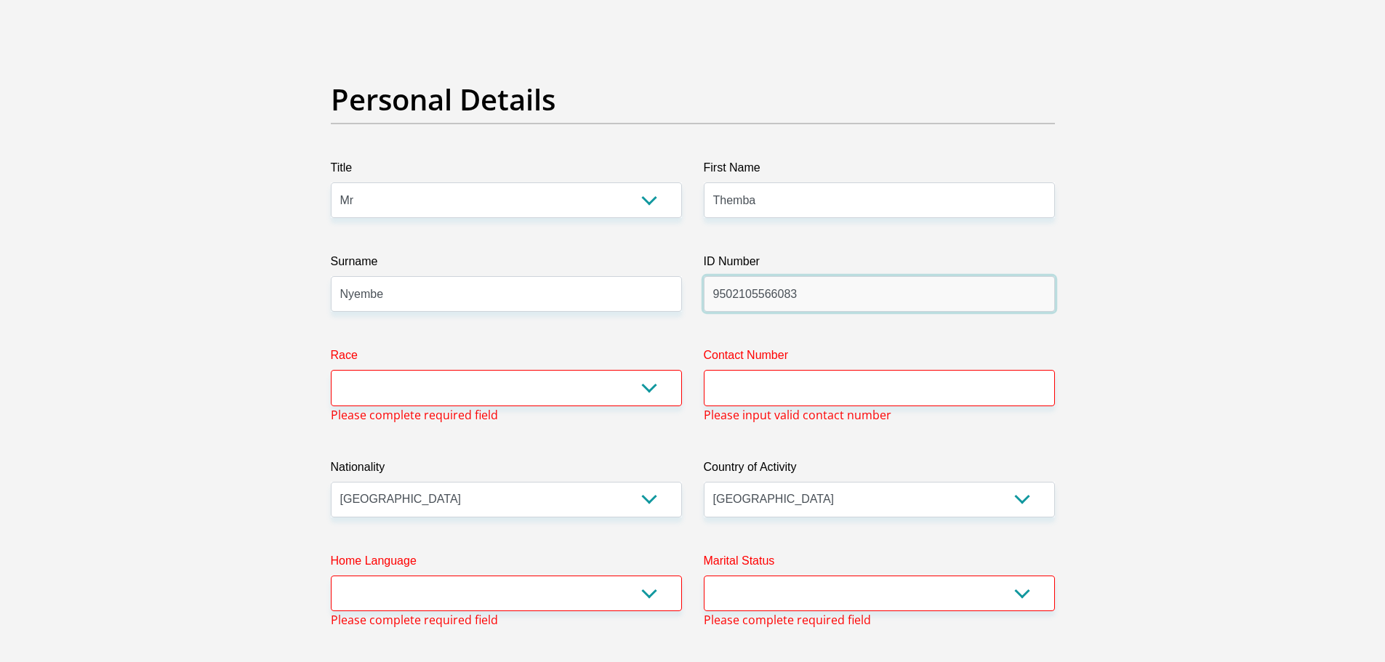
type input "9502105566083"
click at [473, 401] on select "Black Coloured Indian White Other" at bounding box center [506, 388] width 351 height 36
select select "1"
click at [331, 370] on select "Black Coloured Indian White Other" at bounding box center [506, 388] width 351 height 36
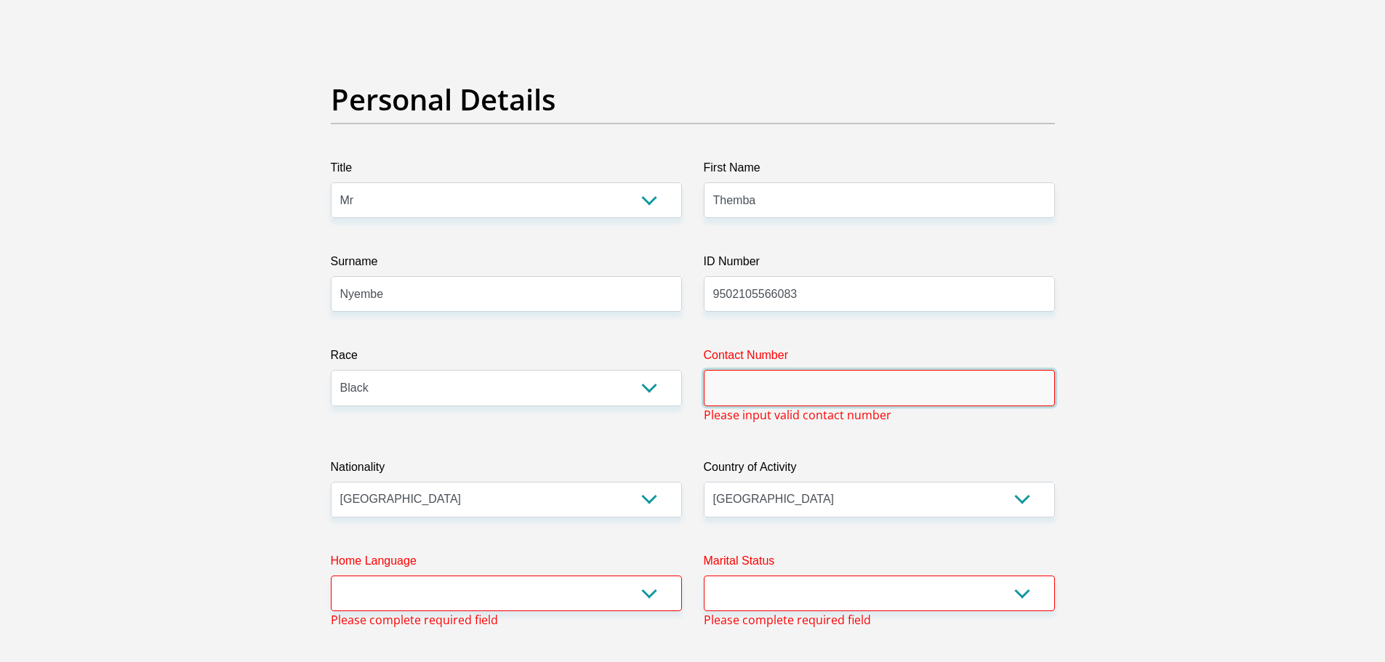
click at [769, 372] on input "Contact Number" at bounding box center [879, 388] width 351 height 36
type input "0623671028"
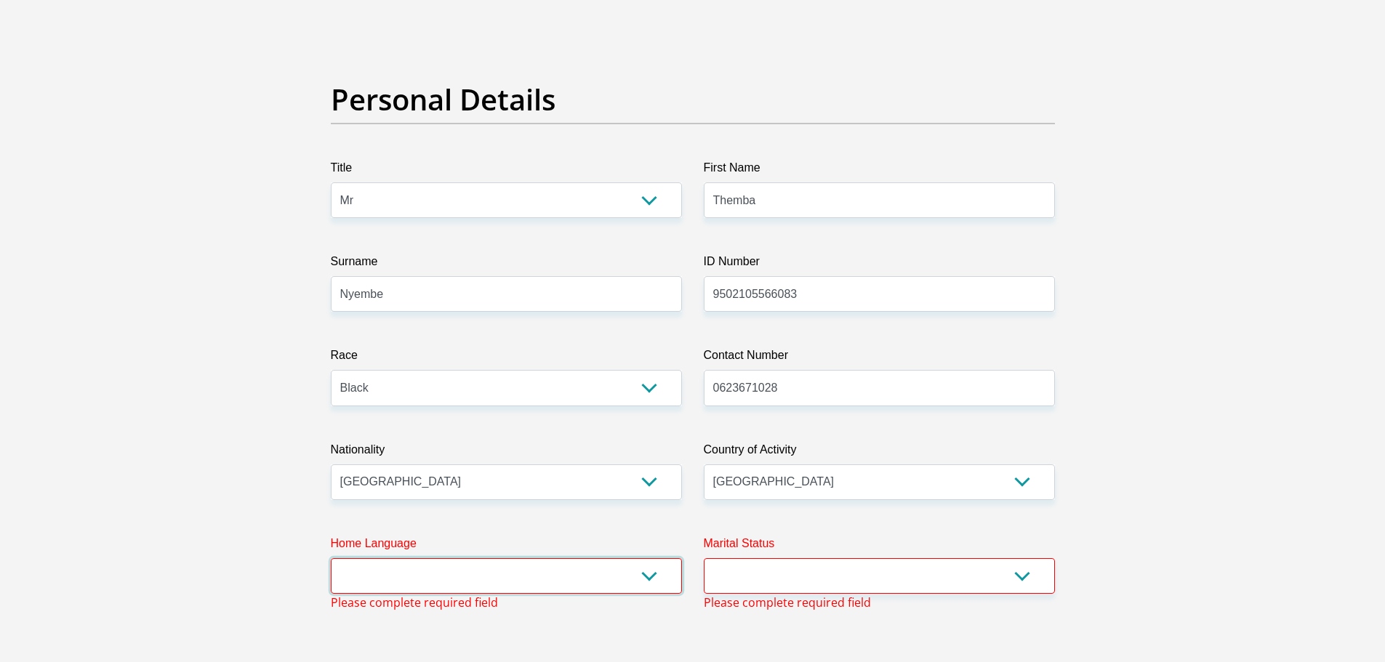
click at [456, 582] on select "Afrikaans English Sepedi South Ndebele Southern Sotho Swati Tsonga Tswana Venda…" at bounding box center [506, 576] width 351 height 36
select select "zul"
click at [331, 558] on select "Afrikaans English Sepedi South Ndebele Southern Sotho Swati Tsonga Tswana Venda…" at bounding box center [506, 576] width 351 height 36
click at [853, 561] on select "Married ANC Single Divorced Widowed Married COP or Customary Law" at bounding box center [879, 576] width 351 height 36
select select "2"
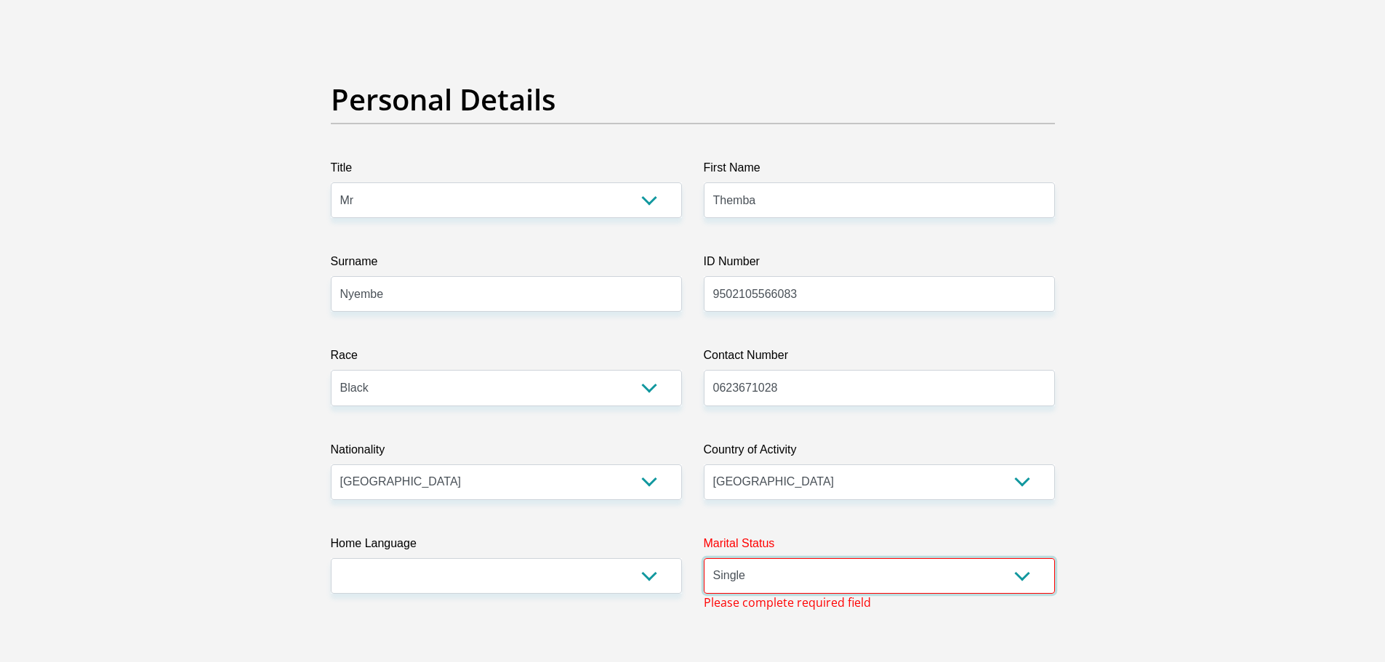
click at [704, 558] on select "Married ANC Single Divorced Widowed Married COP or Customary Law" at bounding box center [879, 576] width 351 height 36
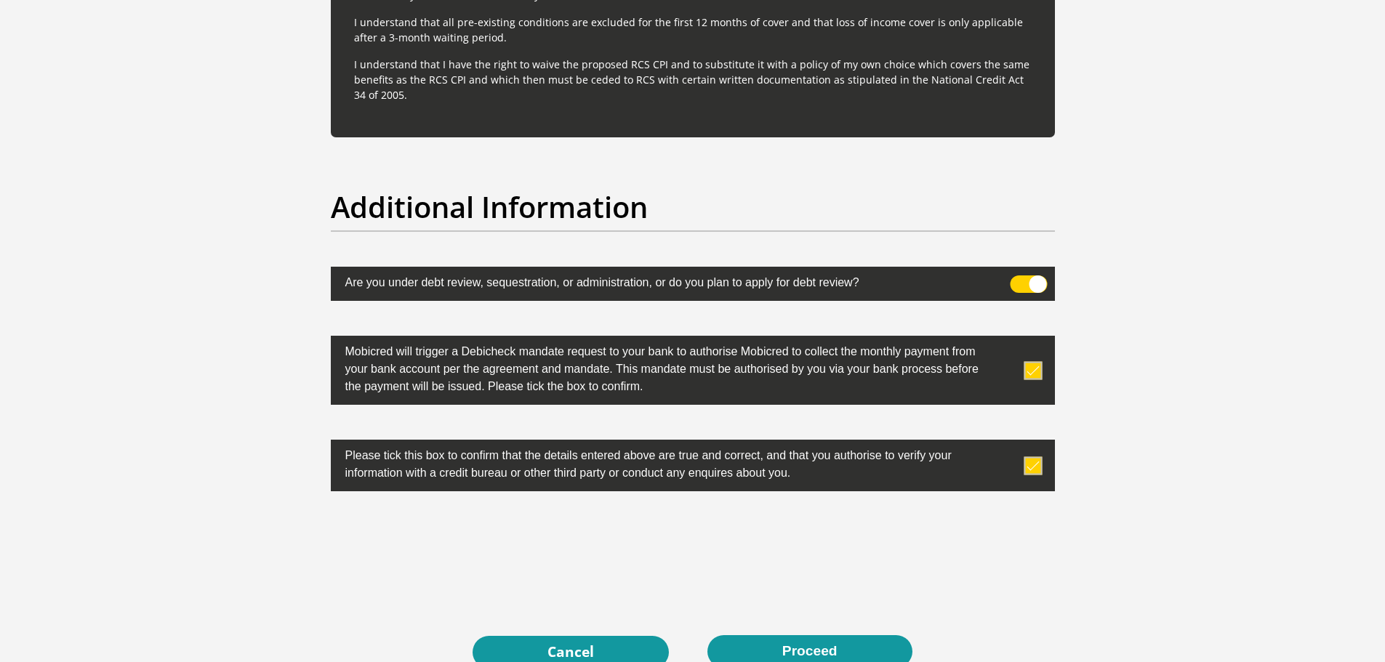
scroll to position [4554, 0]
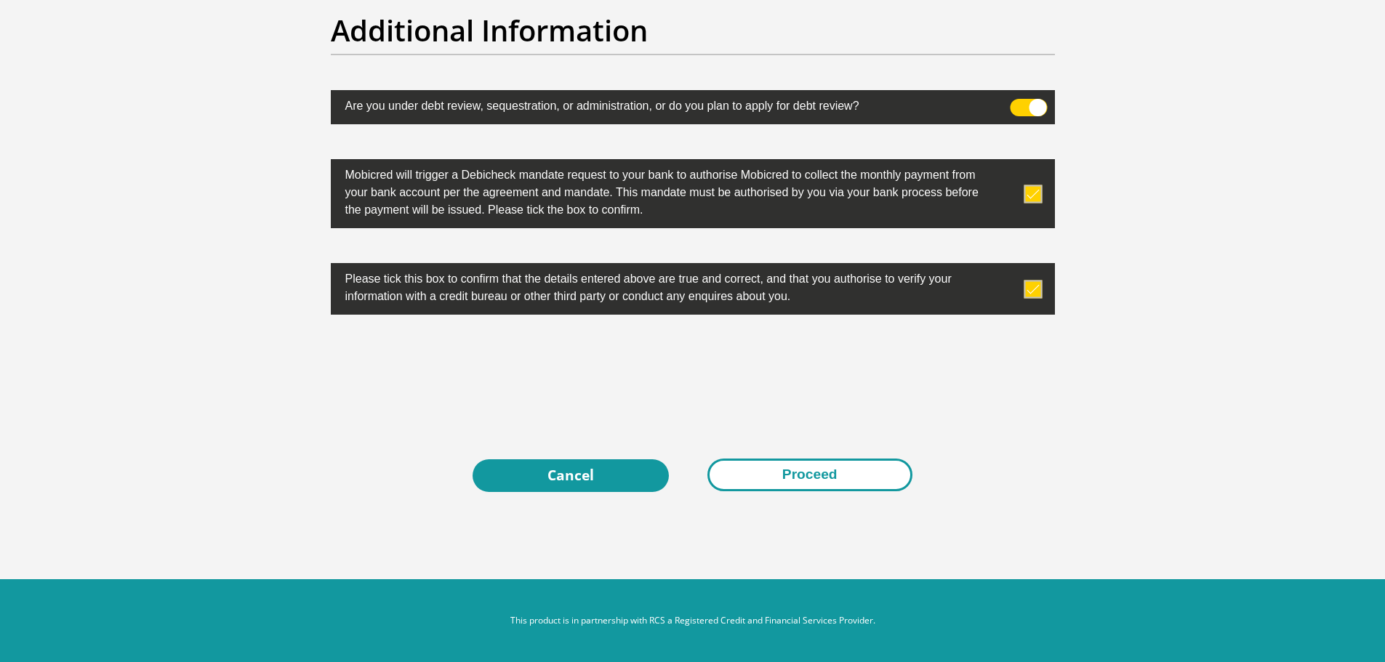
click at [814, 473] on button "Proceed" at bounding box center [809, 475] width 205 height 33
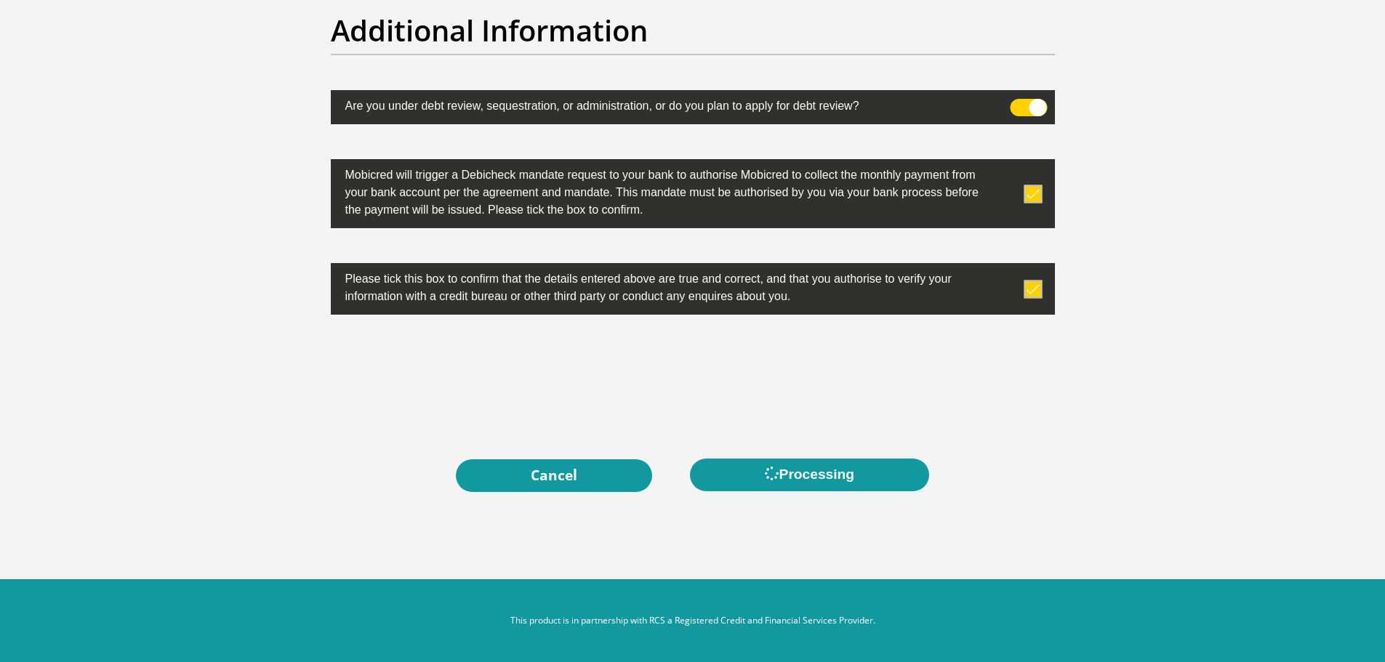
scroll to position [0, 0]
